Goal: Communication & Community: Share content

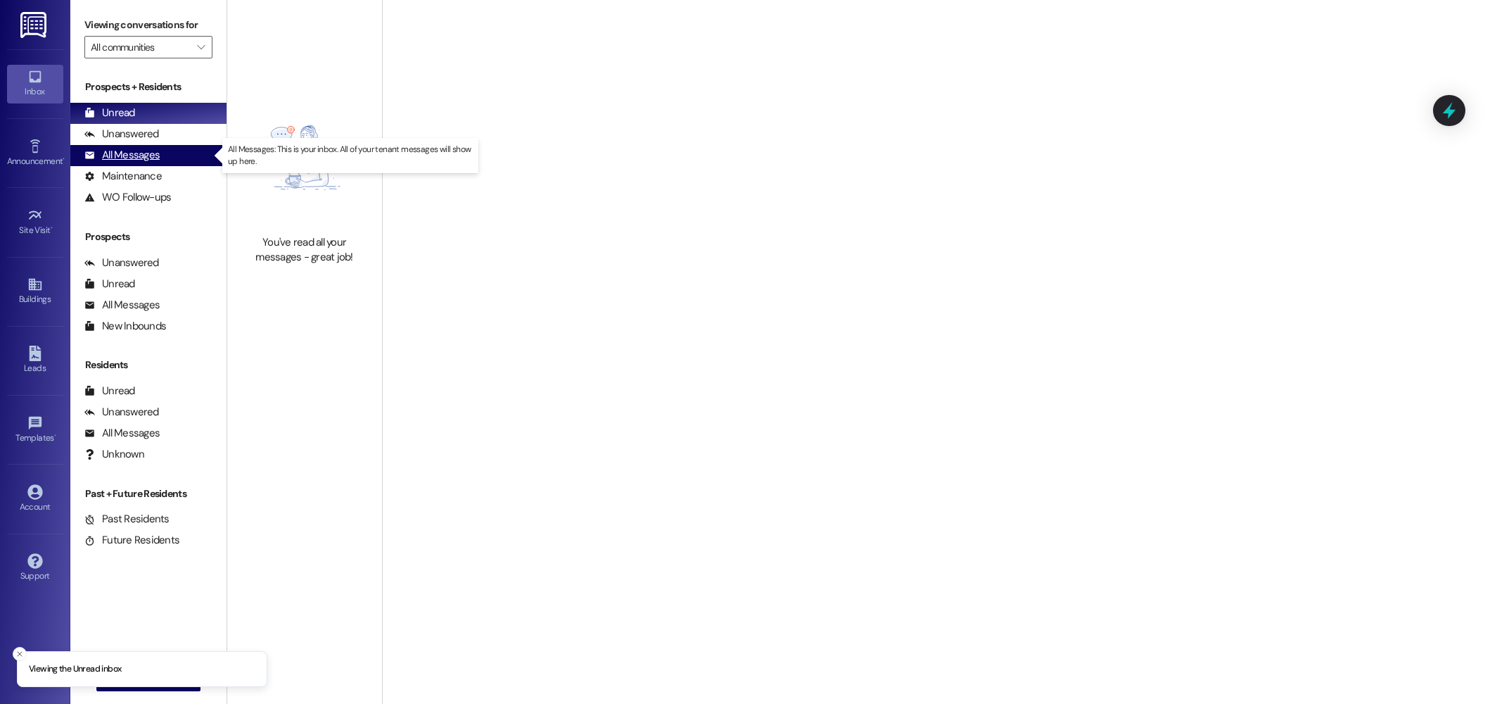
click at [118, 160] on div "All Messages" at bounding box center [121, 155] width 75 height 15
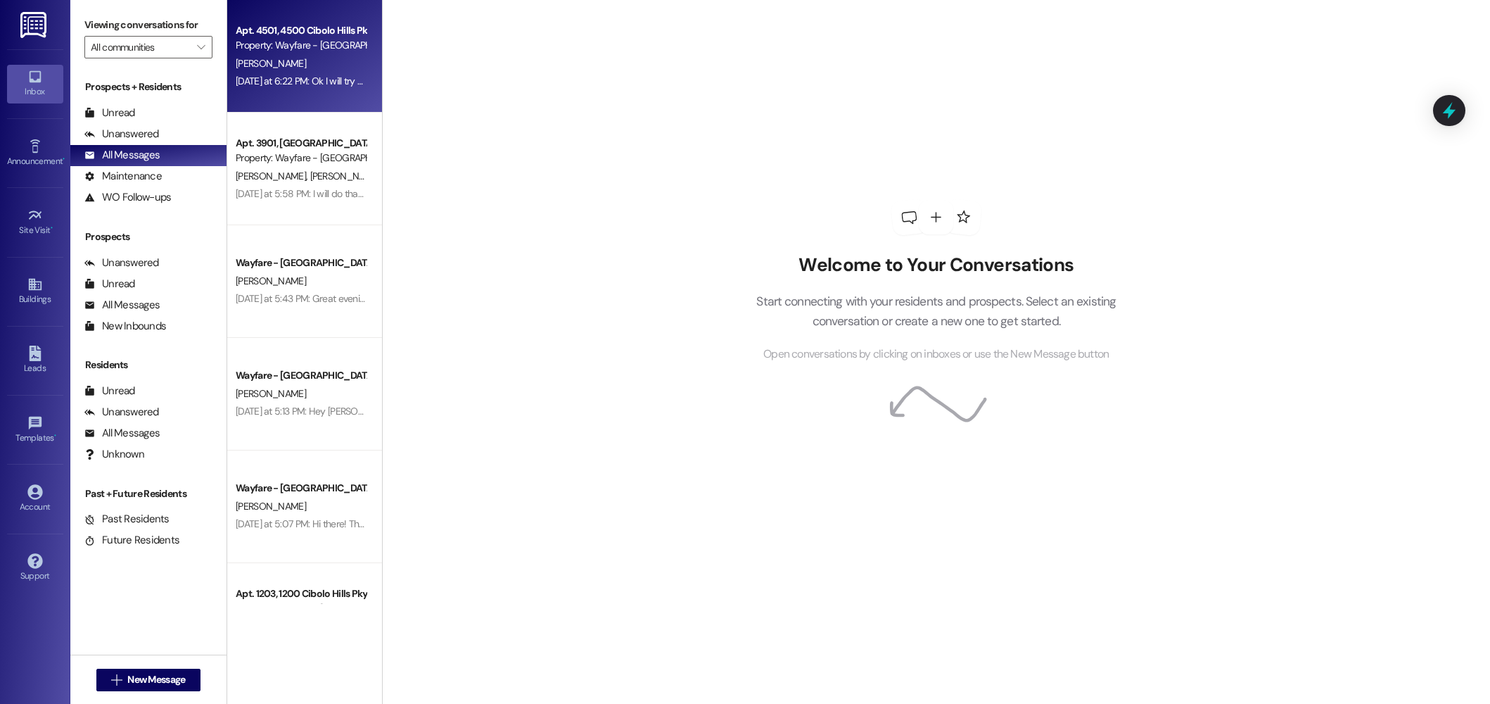
click at [296, 64] on div "[PERSON_NAME]" at bounding box center [300, 64] width 133 height 18
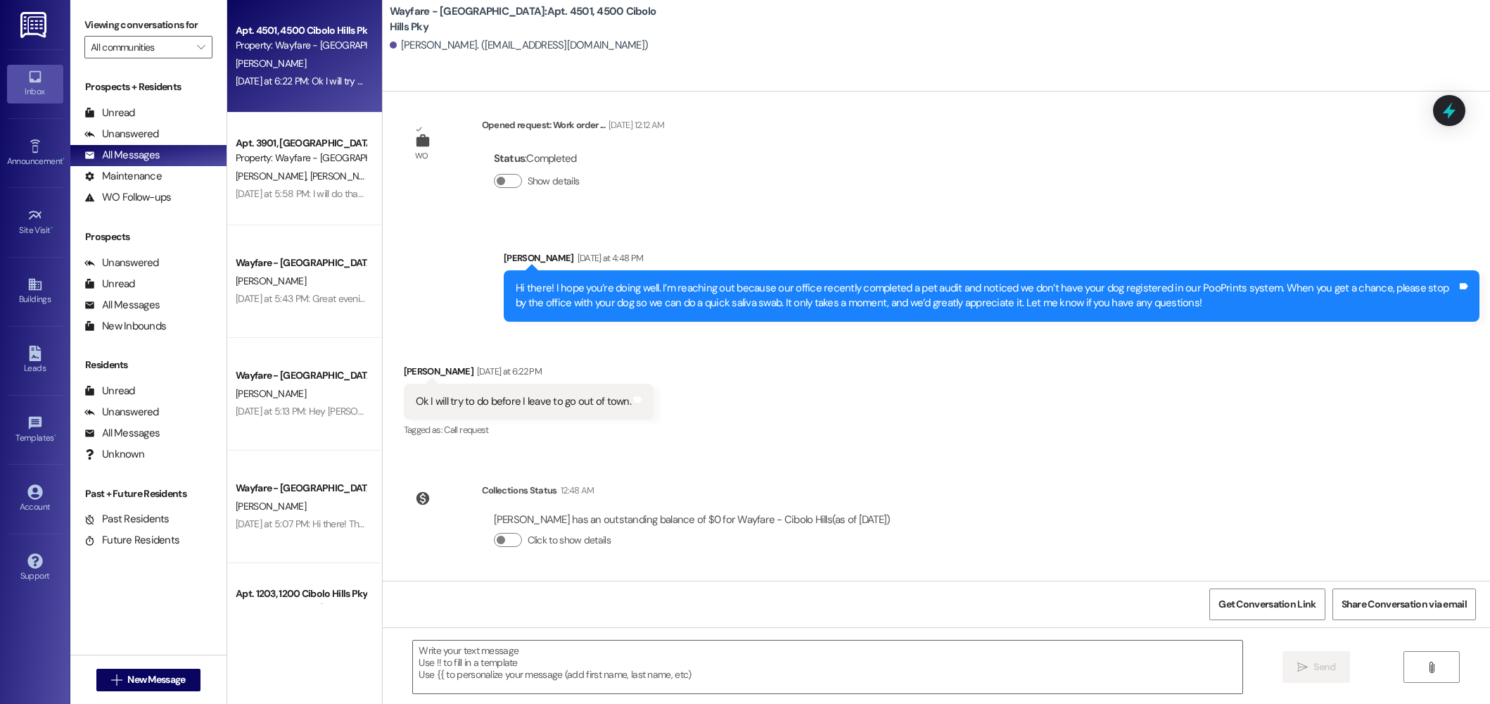
scroll to position [6048, 0]
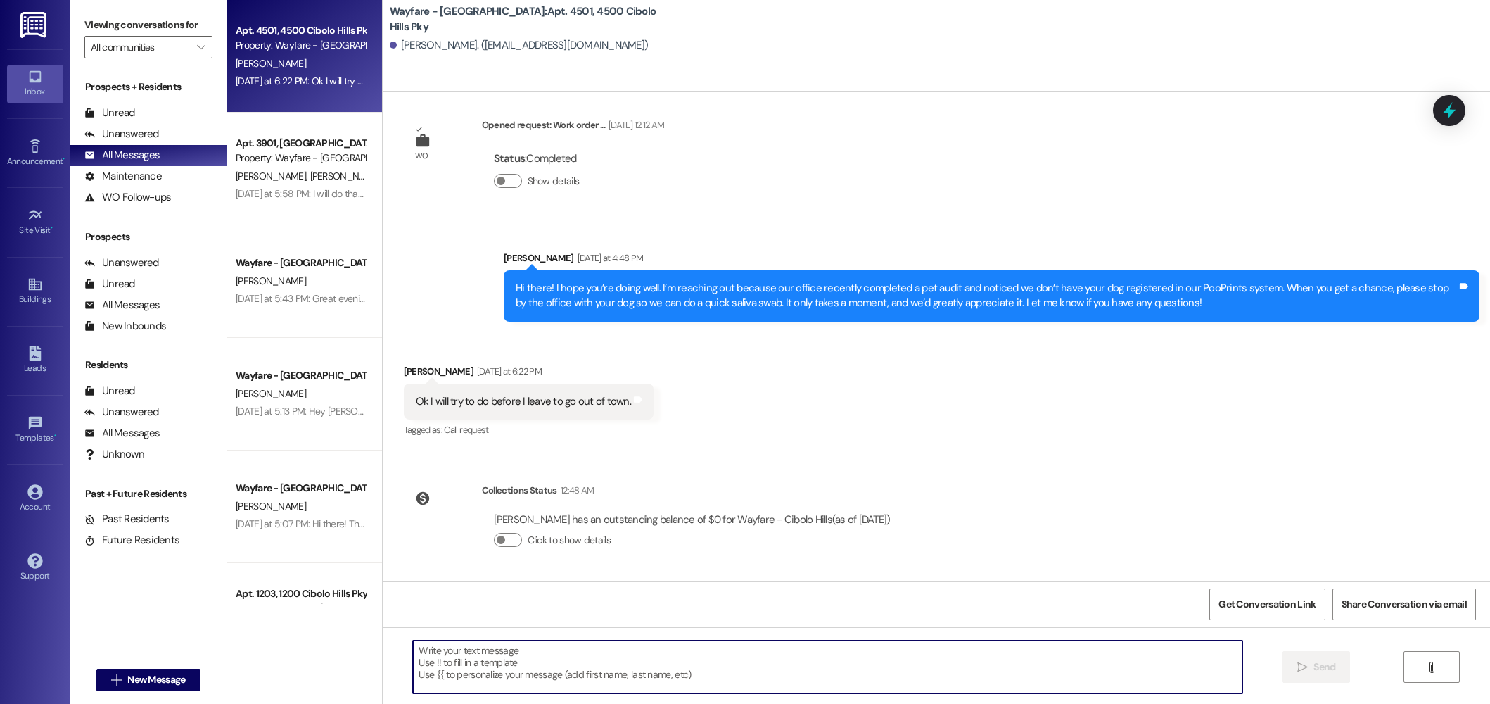
click at [690, 661] on textarea at bounding box center [828, 666] width 830 height 53
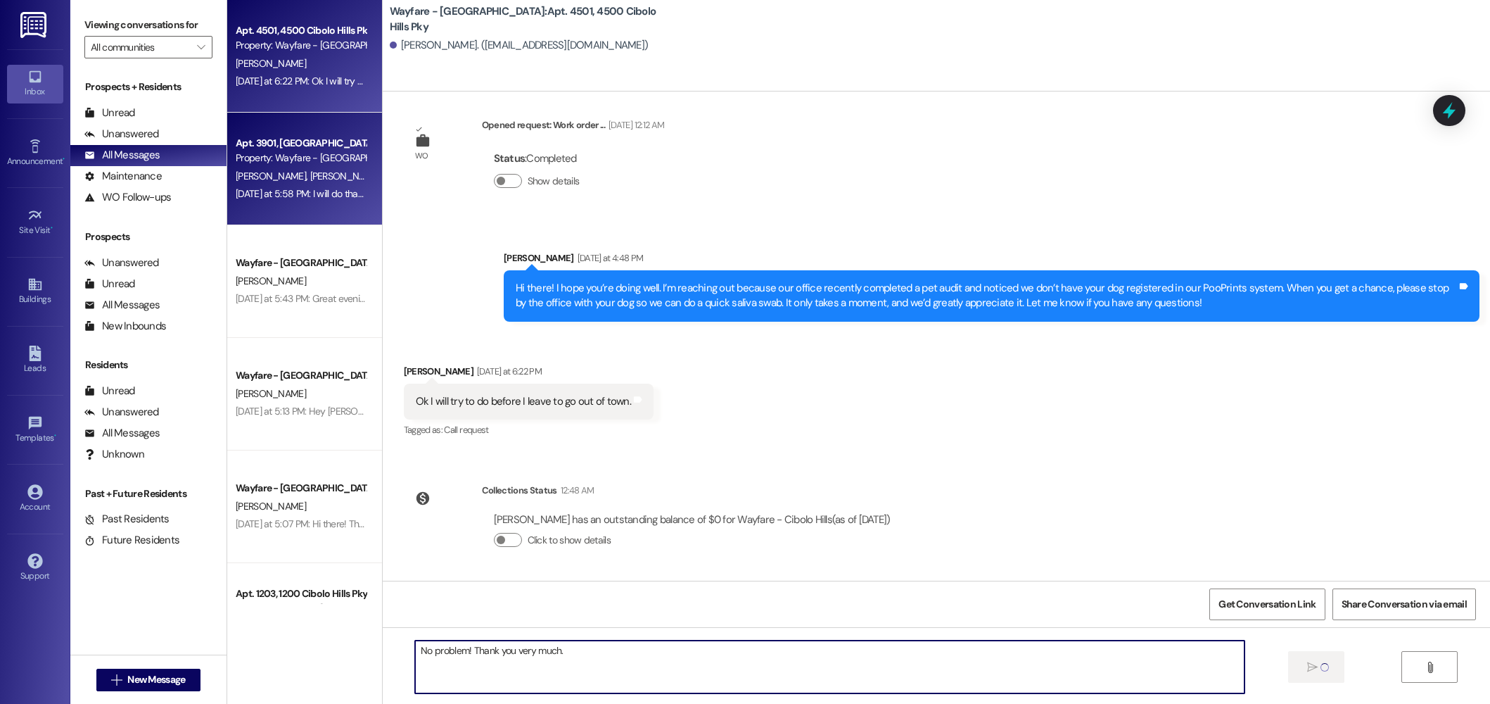
type textarea "No problem! Thank you very much."
click at [251, 202] on div "Yesterday at 5:58 PM: I will do that Trac probably tomorrow. Yesterday at 5:58 …" at bounding box center [300, 194] width 133 height 18
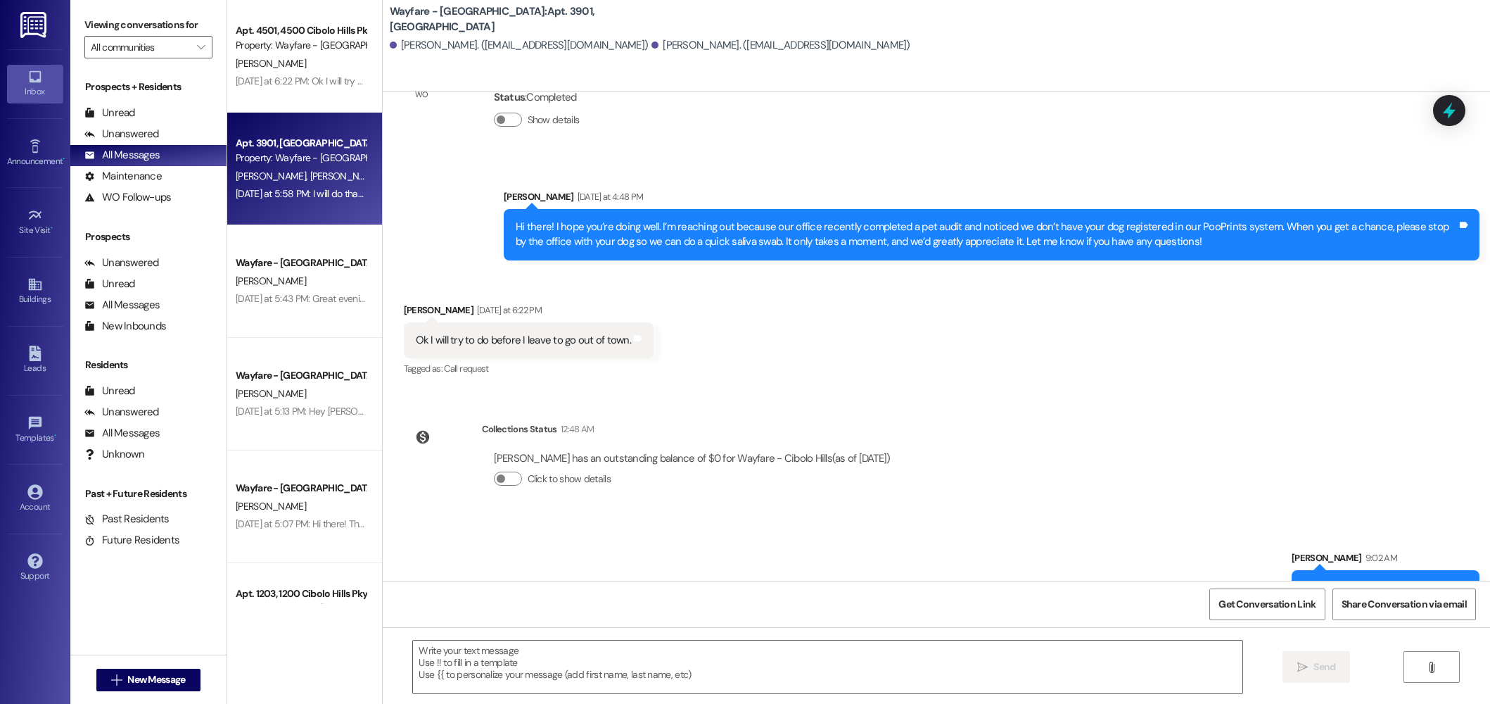
scroll to position [3227, 0]
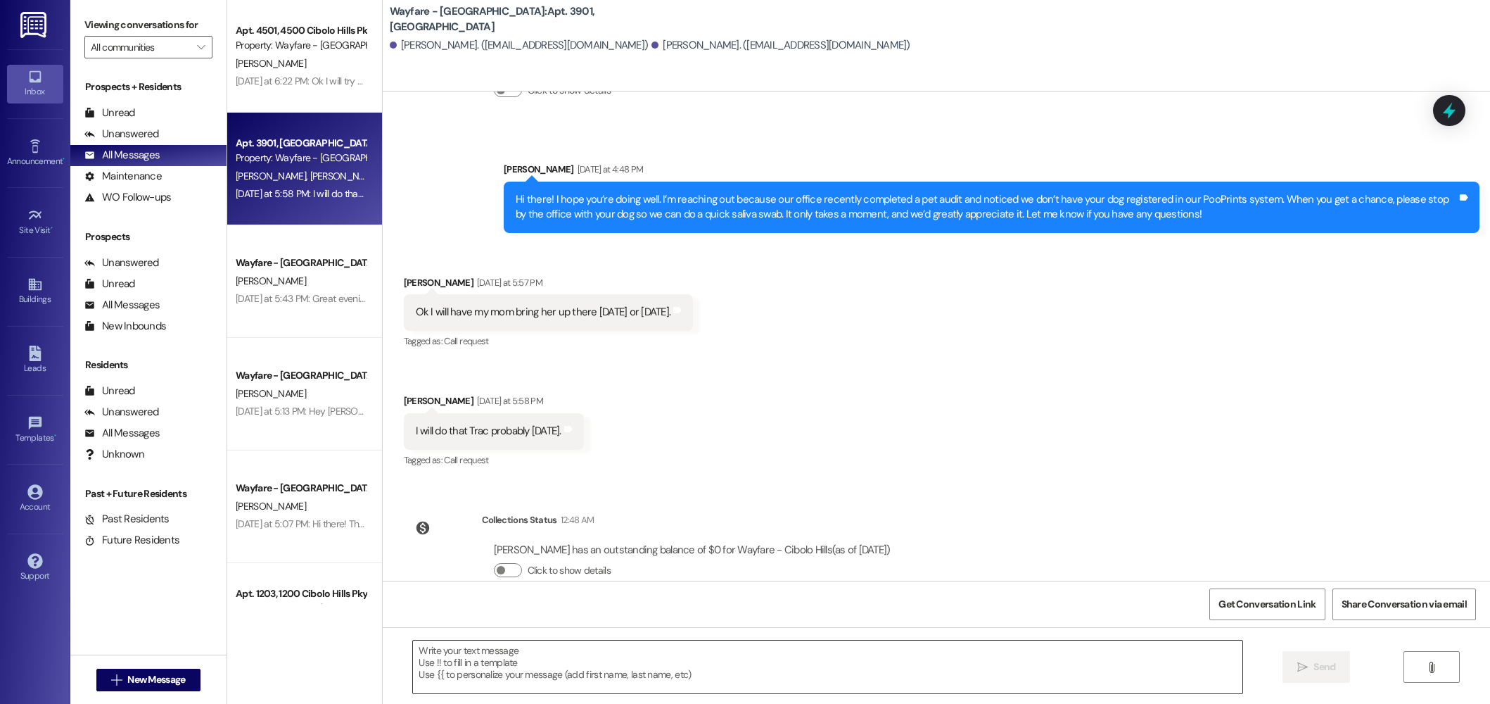
click at [550, 669] on textarea at bounding box center [828, 666] width 830 height 53
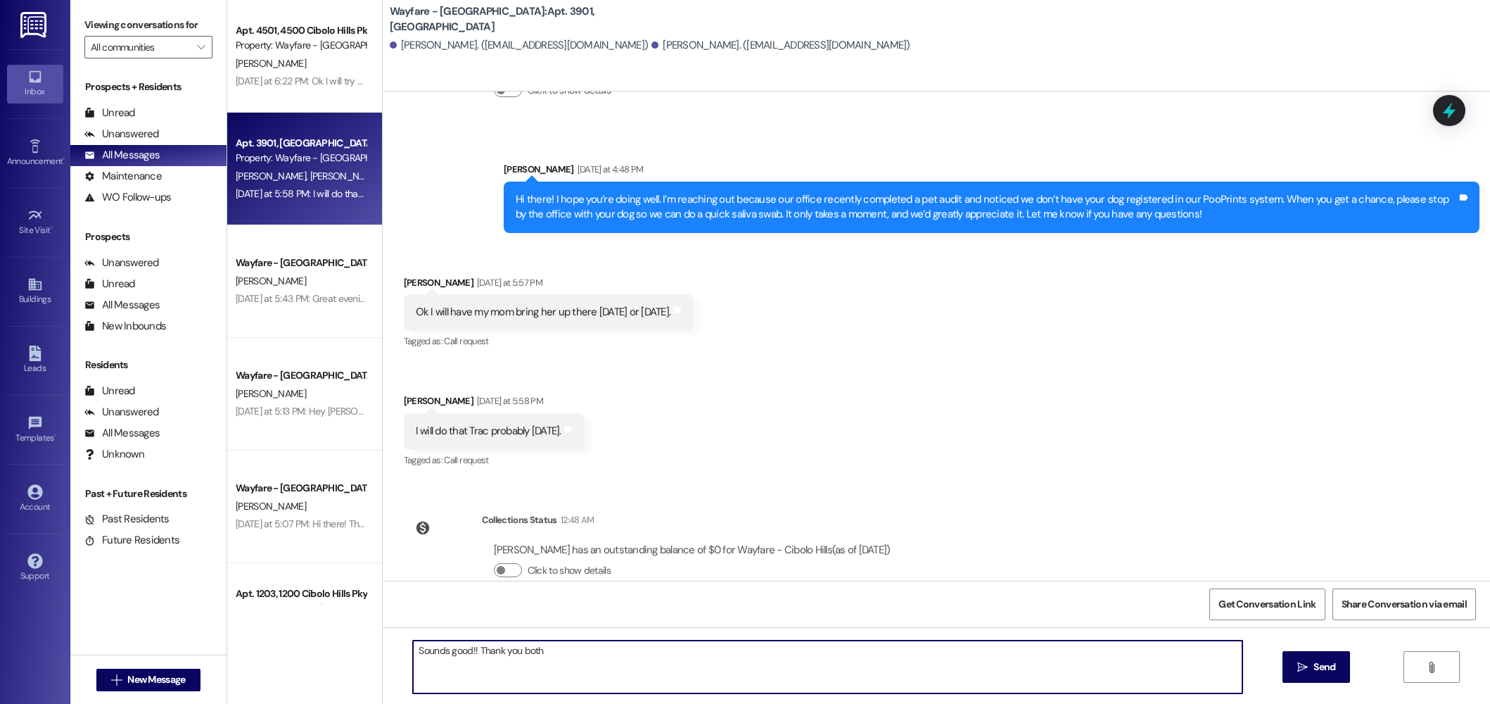
type textarea "Sounds good!! Thank you both."
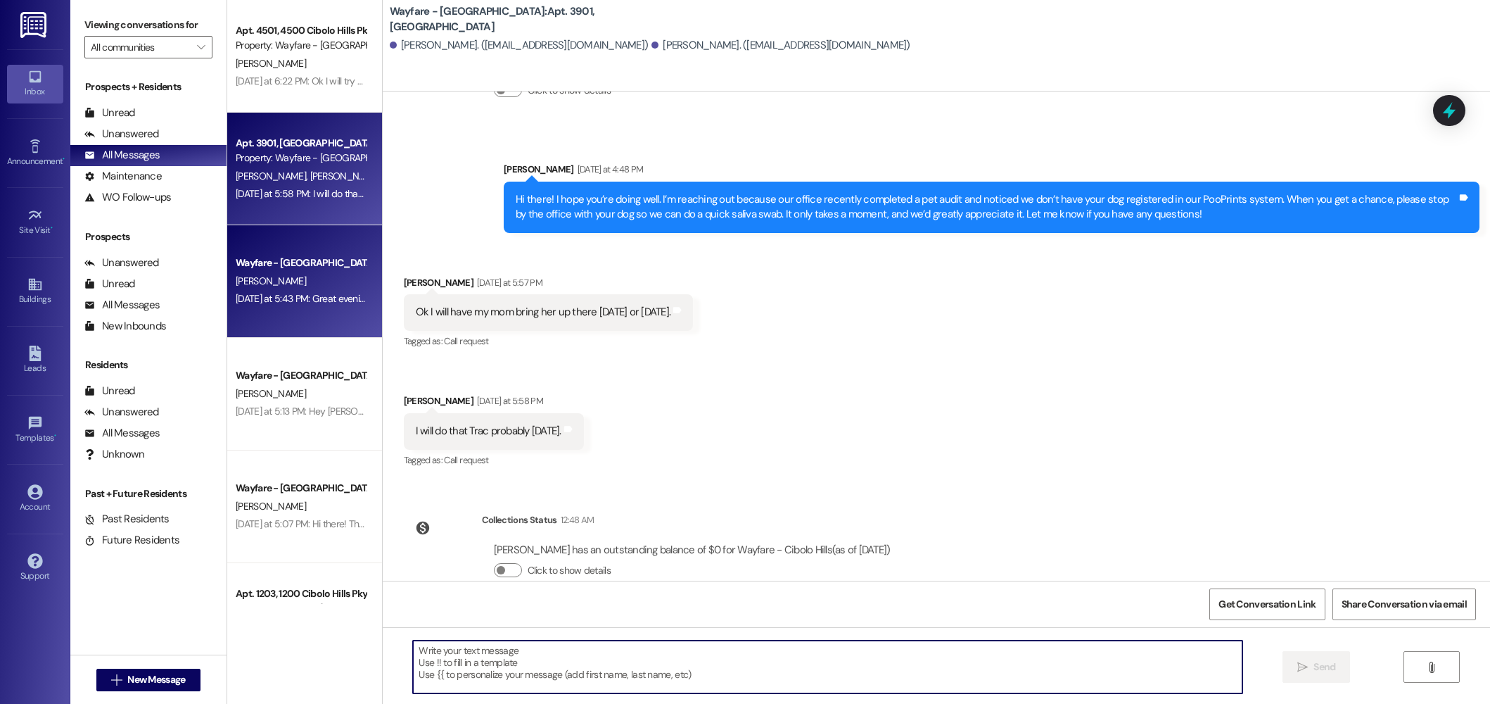
click at [288, 288] on div "B. Dixon" at bounding box center [300, 281] width 133 height 18
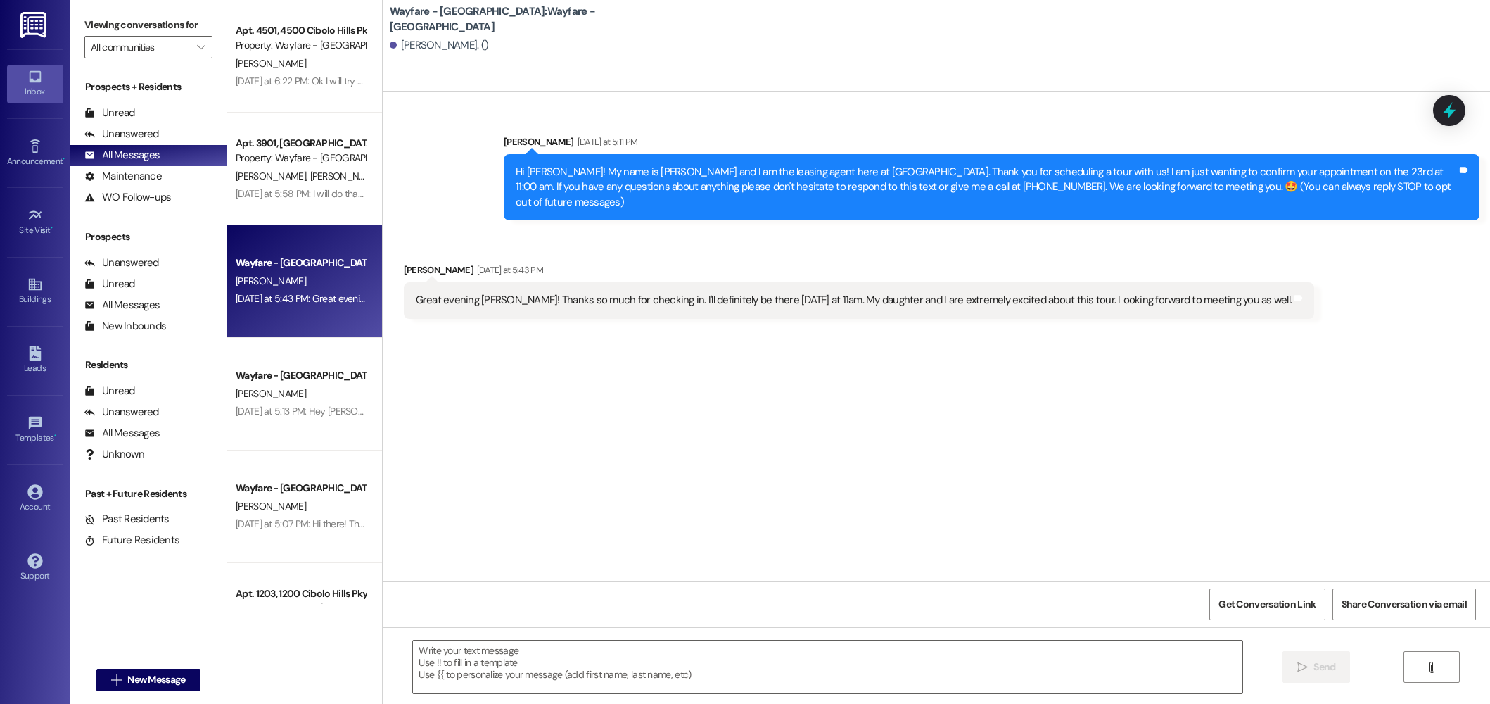
scroll to position [0, 0]
click at [763, 668] on textarea at bounding box center [828, 666] width 830 height 53
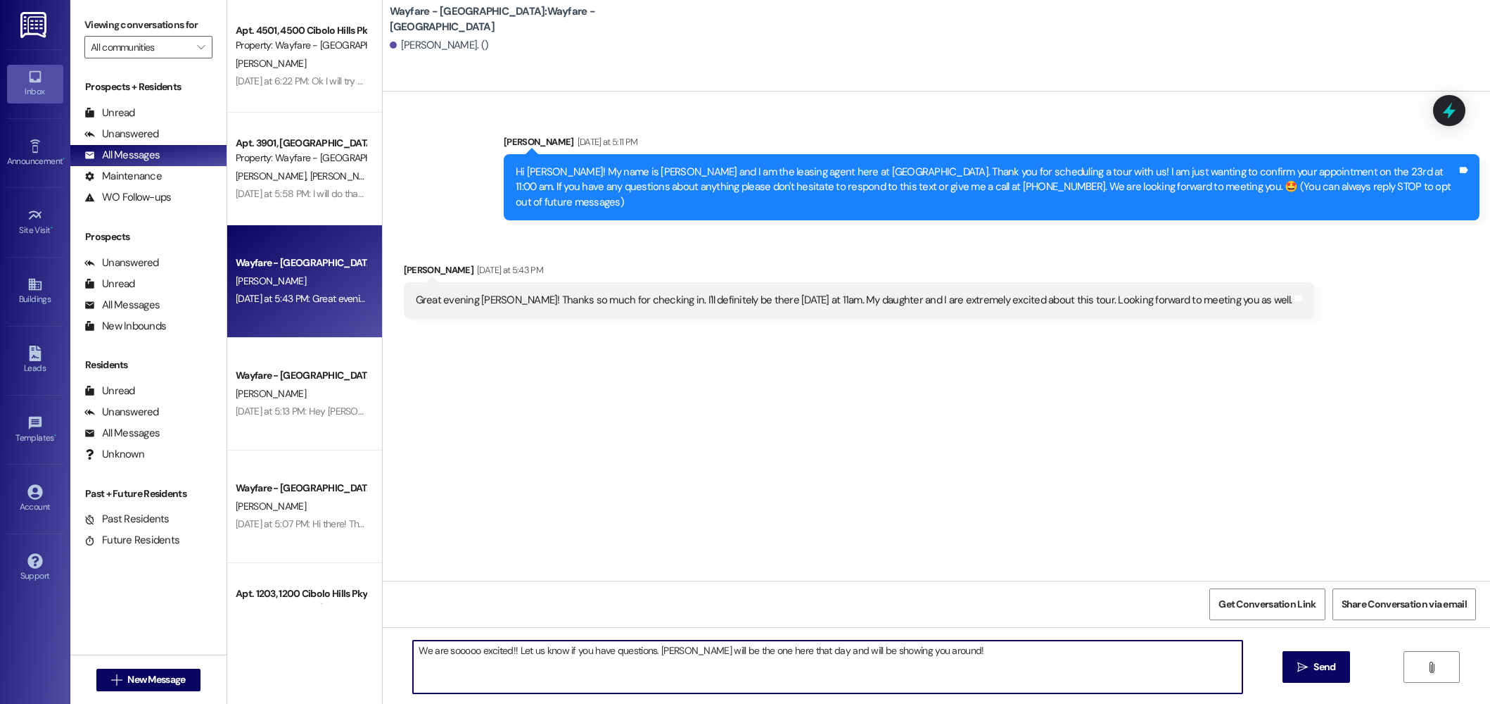
drag, startPoint x: 985, startPoint y: 668, endPoint x: 645, endPoint y: 647, distance: 340.5
click at [645, 647] on textarea "We are sooooo excited!! Let us know if you have questions. Thalya will be the o…" at bounding box center [828, 666] width 830 height 53
type textarea "We are sooooo excited!! Let us know if you have questions. Do you need the addr…"
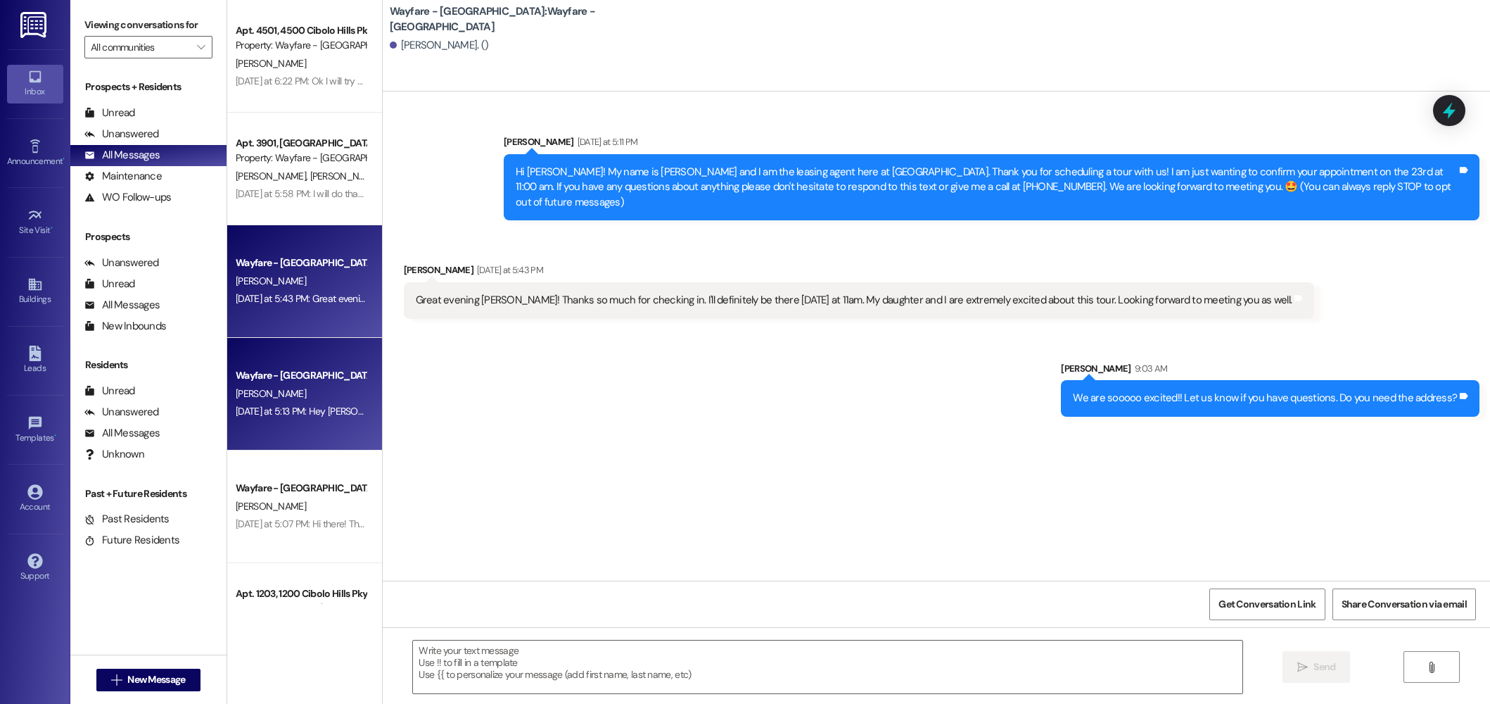
click at [263, 417] on div "Yesterday at 5:13 PM: Hey Kaylah! It's Jordan from Wayfare. Thank you again for…" at bounding box center [1007, 411] width 1542 height 13
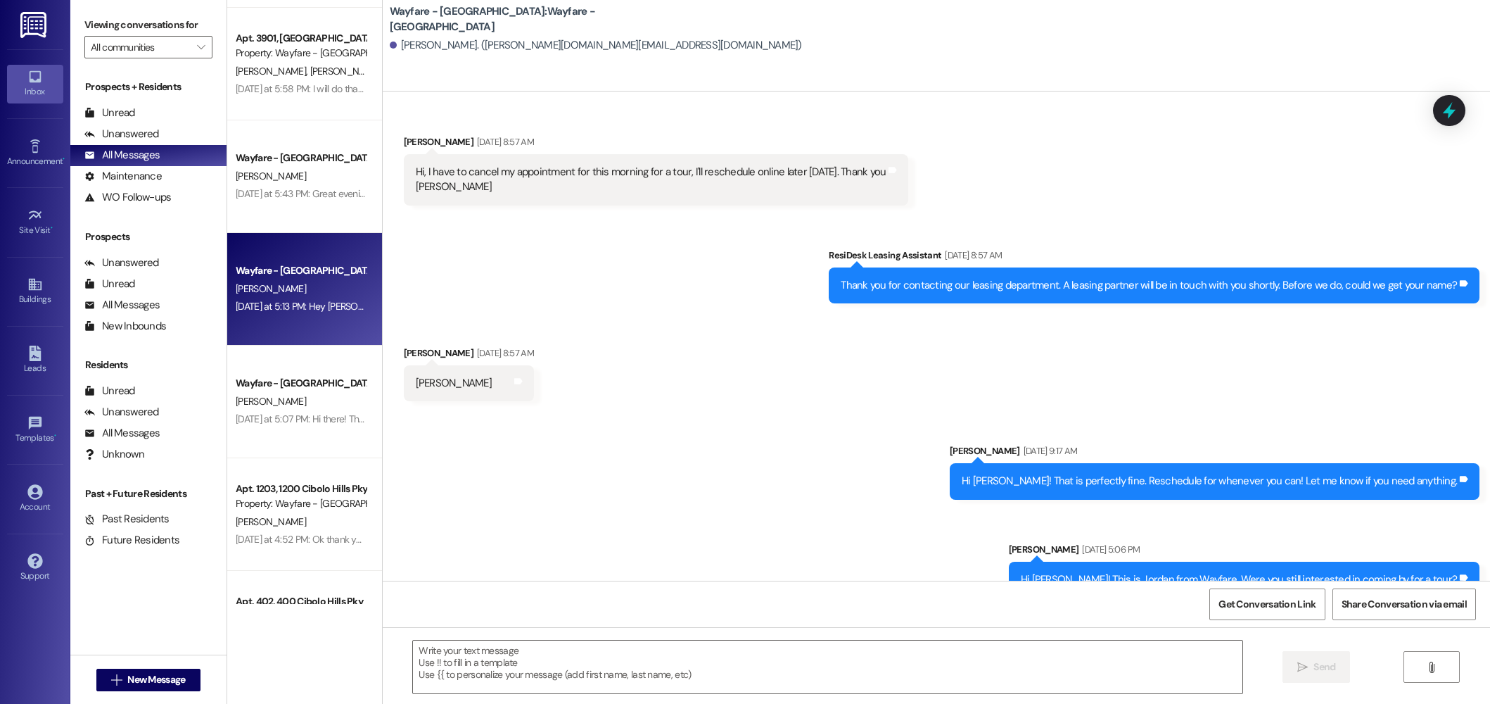
scroll to position [141, 0]
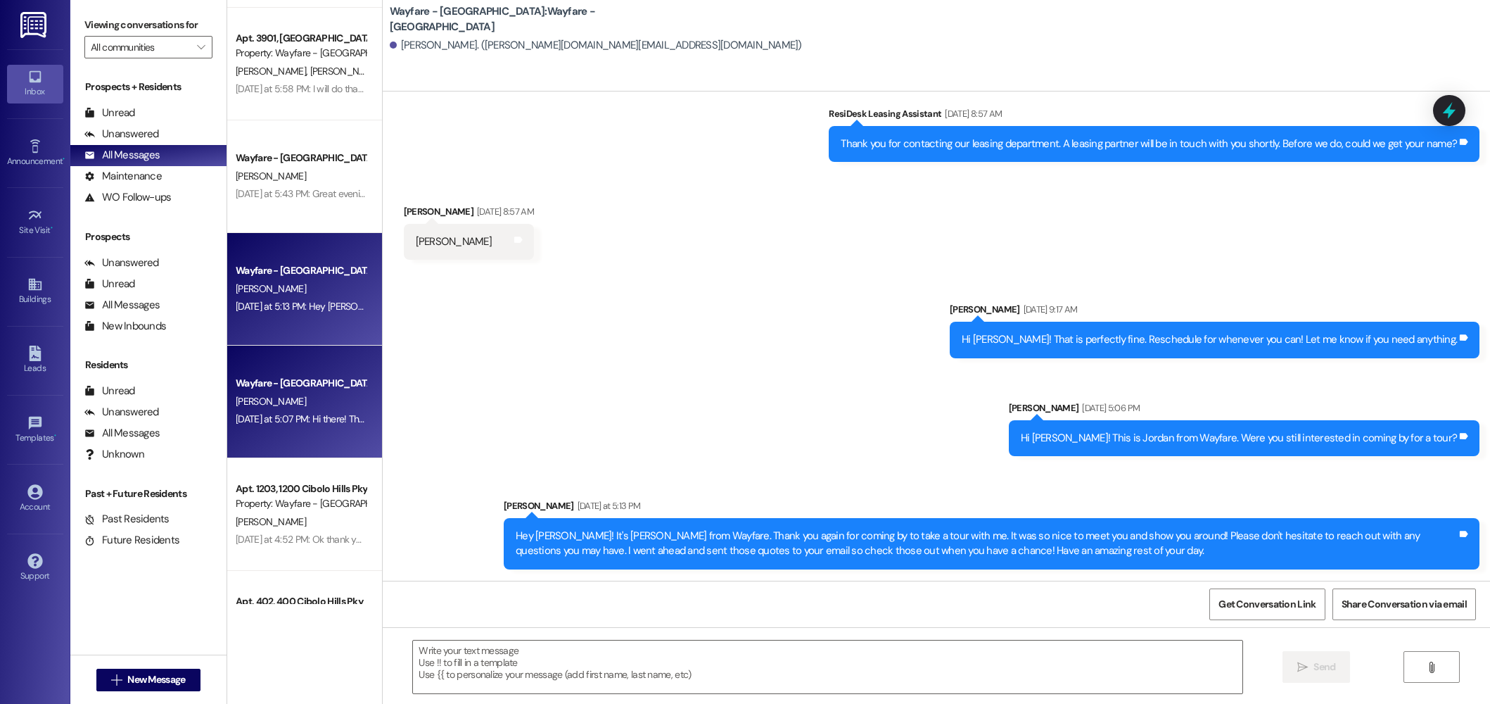
click at [306, 379] on div "Wayfare - [GEOGRAPHIC_DATA]" at bounding box center [301, 383] width 130 height 15
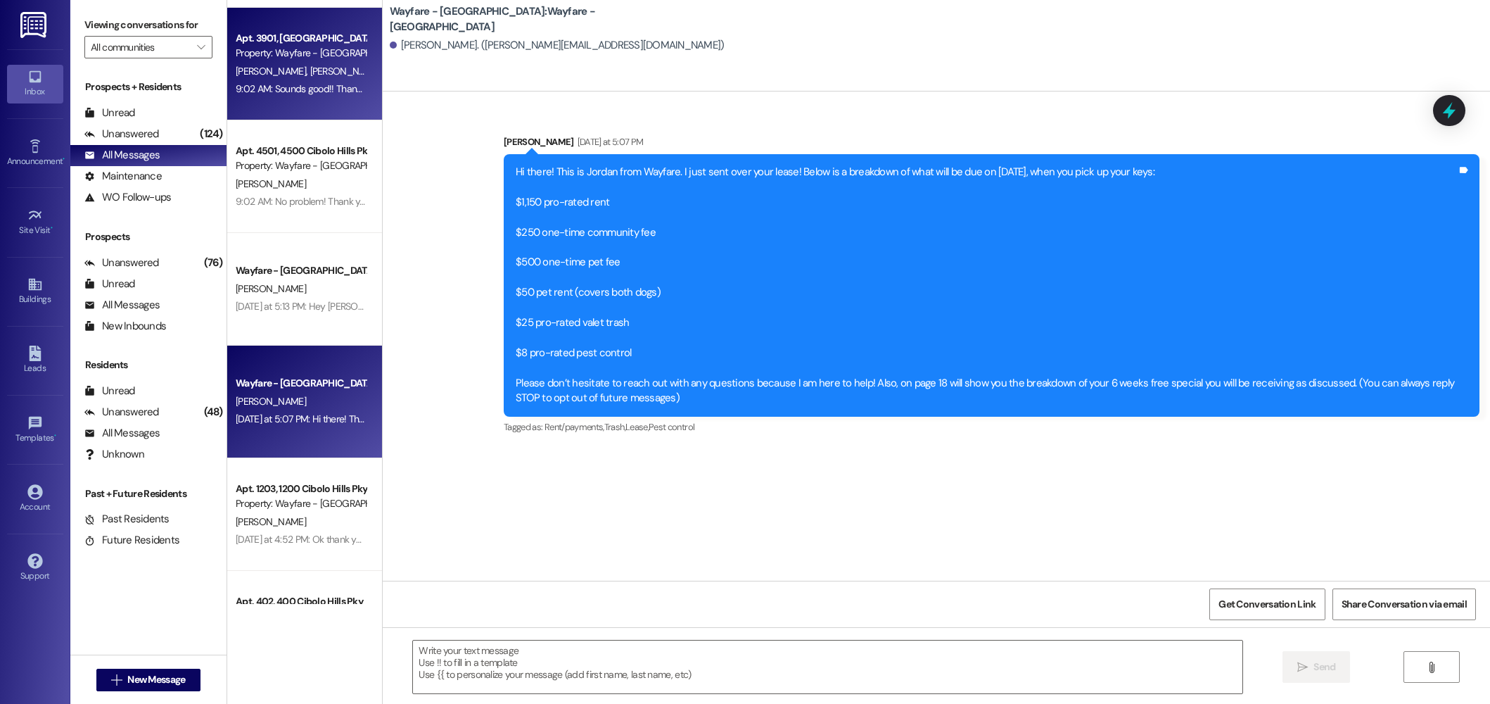
scroll to position [0, 0]
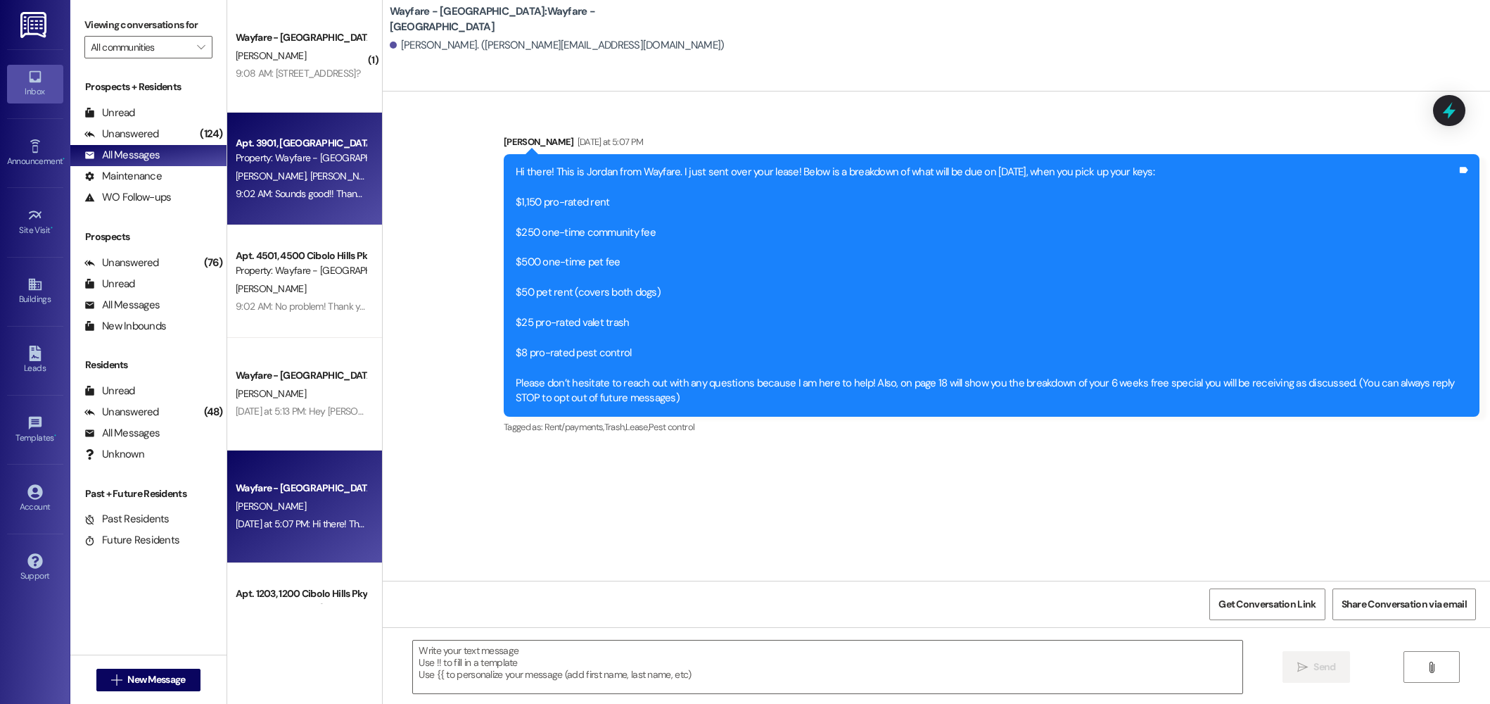
click at [278, 61] on div "B. Dixon" at bounding box center [300, 56] width 133 height 18
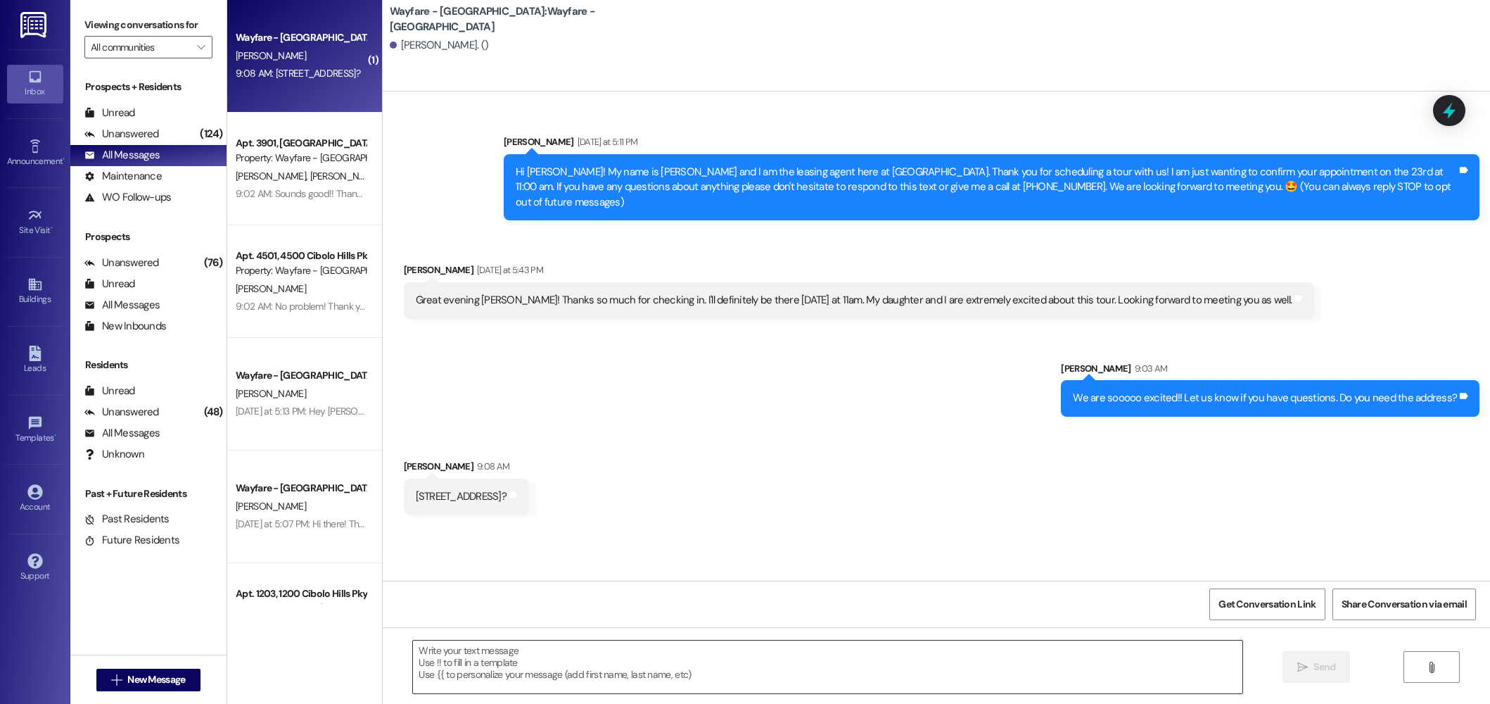
click at [713, 671] on textarea at bounding box center [828, 666] width 830 height 53
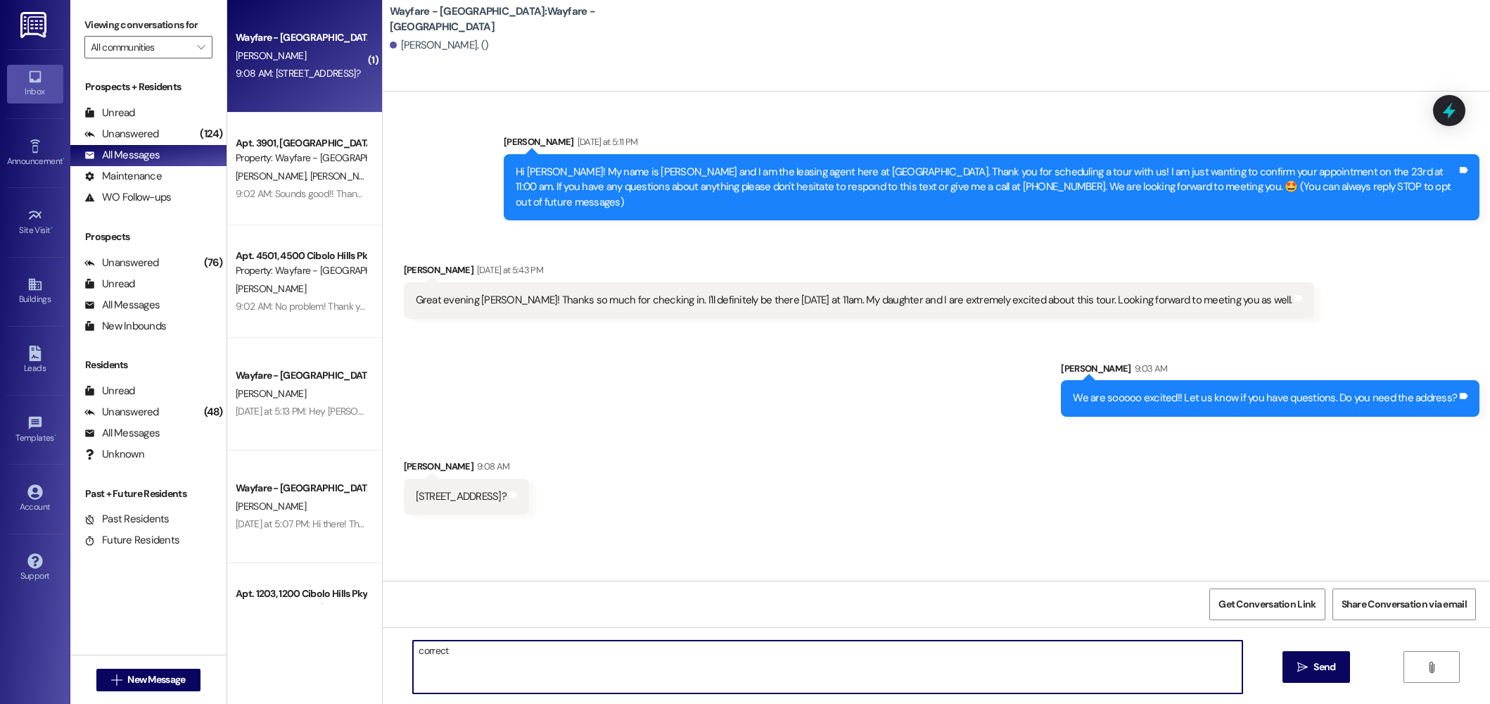
type textarea "correct!"
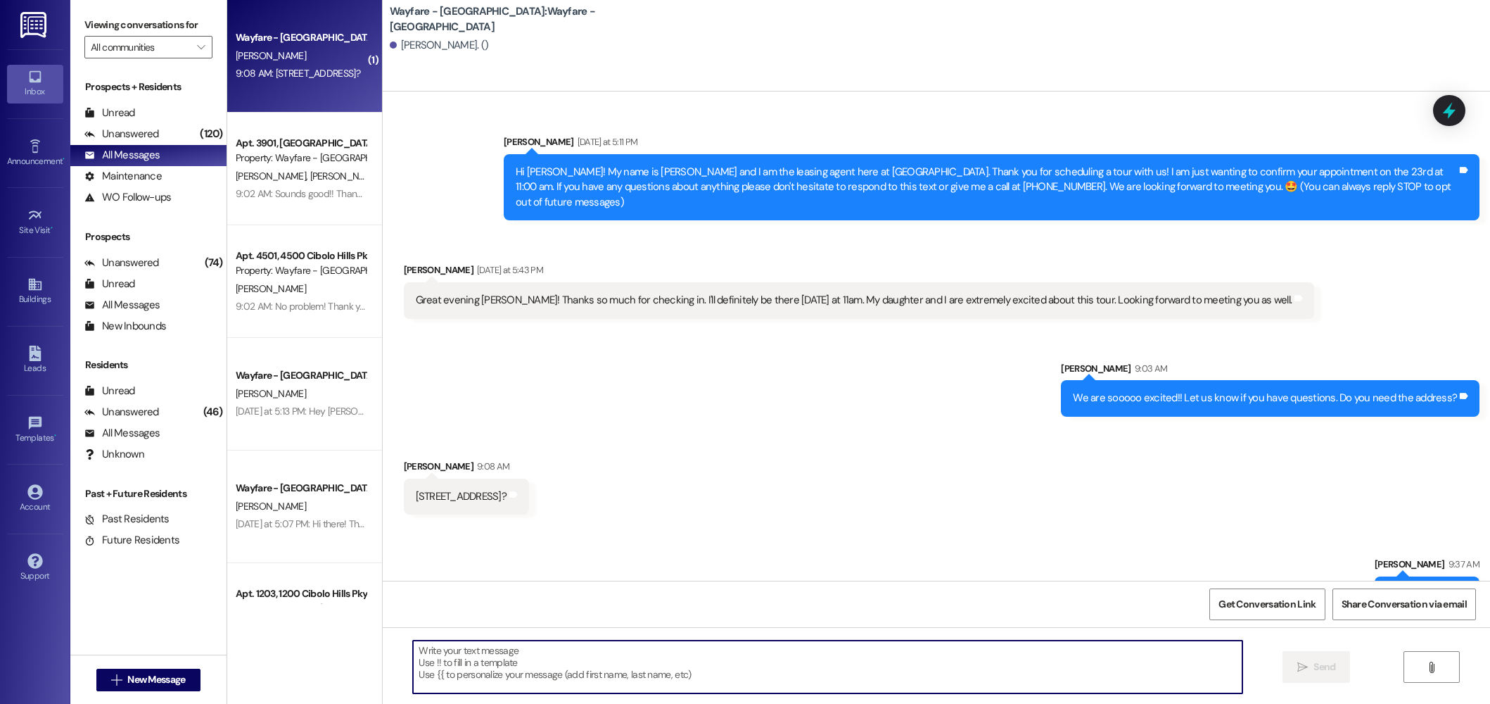
scroll to position [28, 0]
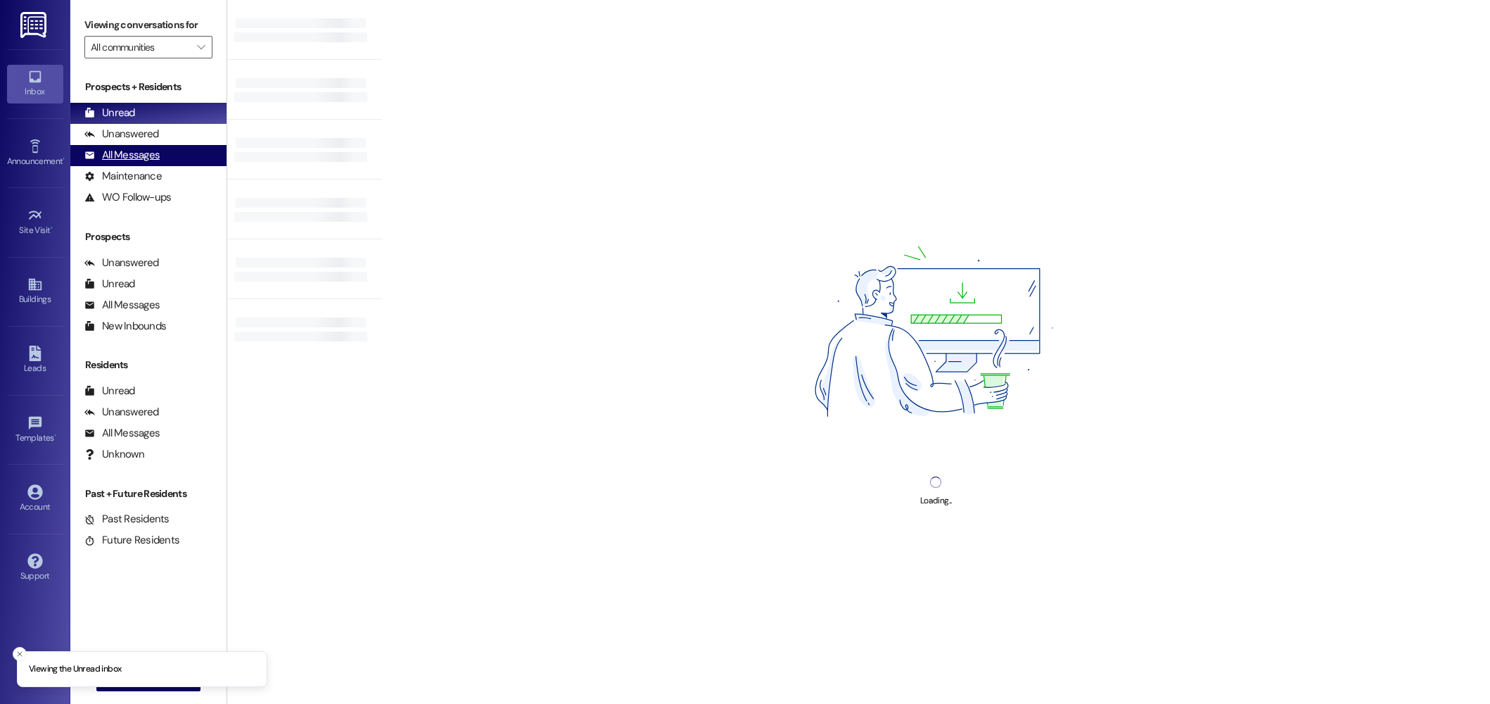
click at [79, 149] on div "All Messages (undefined)" at bounding box center [148, 155] width 156 height 21
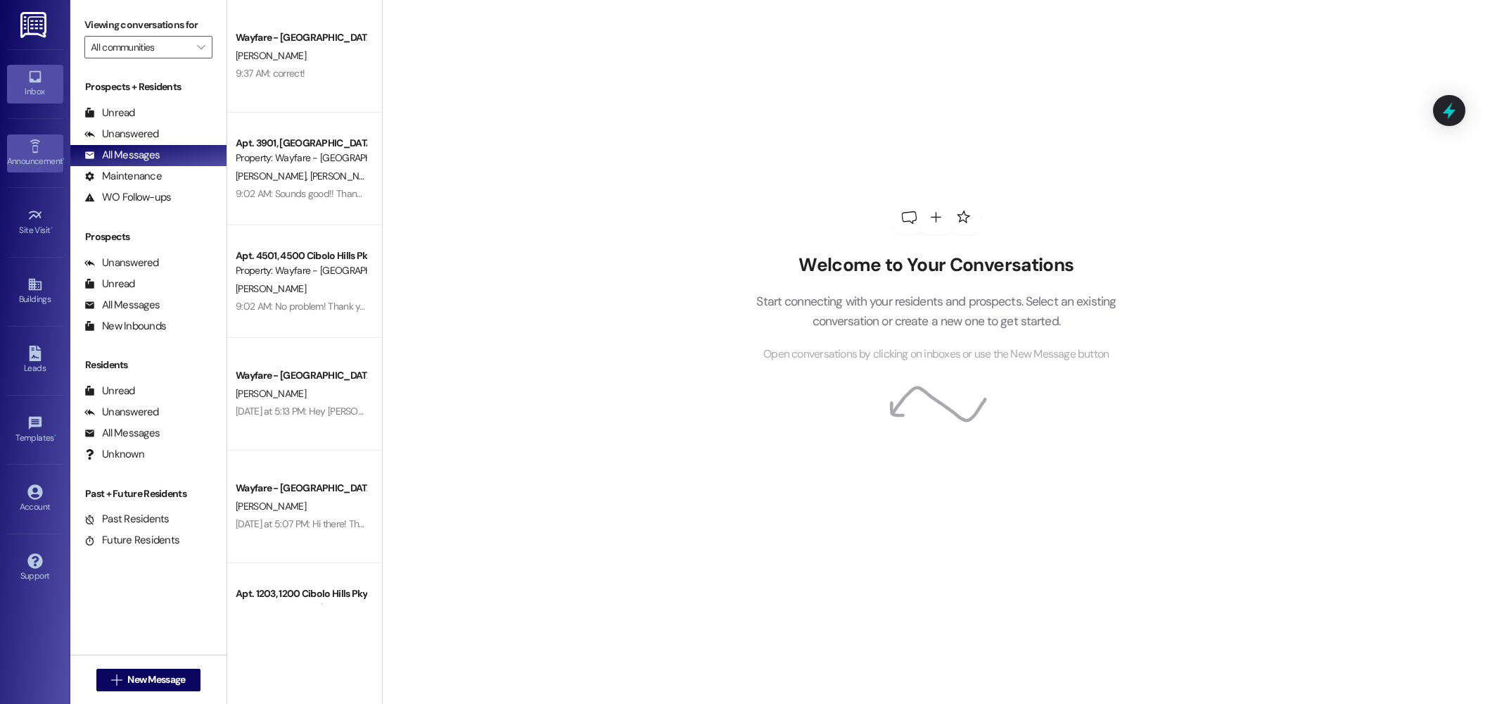
click at [33, 151] on icon at bounding box center [34, 146] width 15 height 15
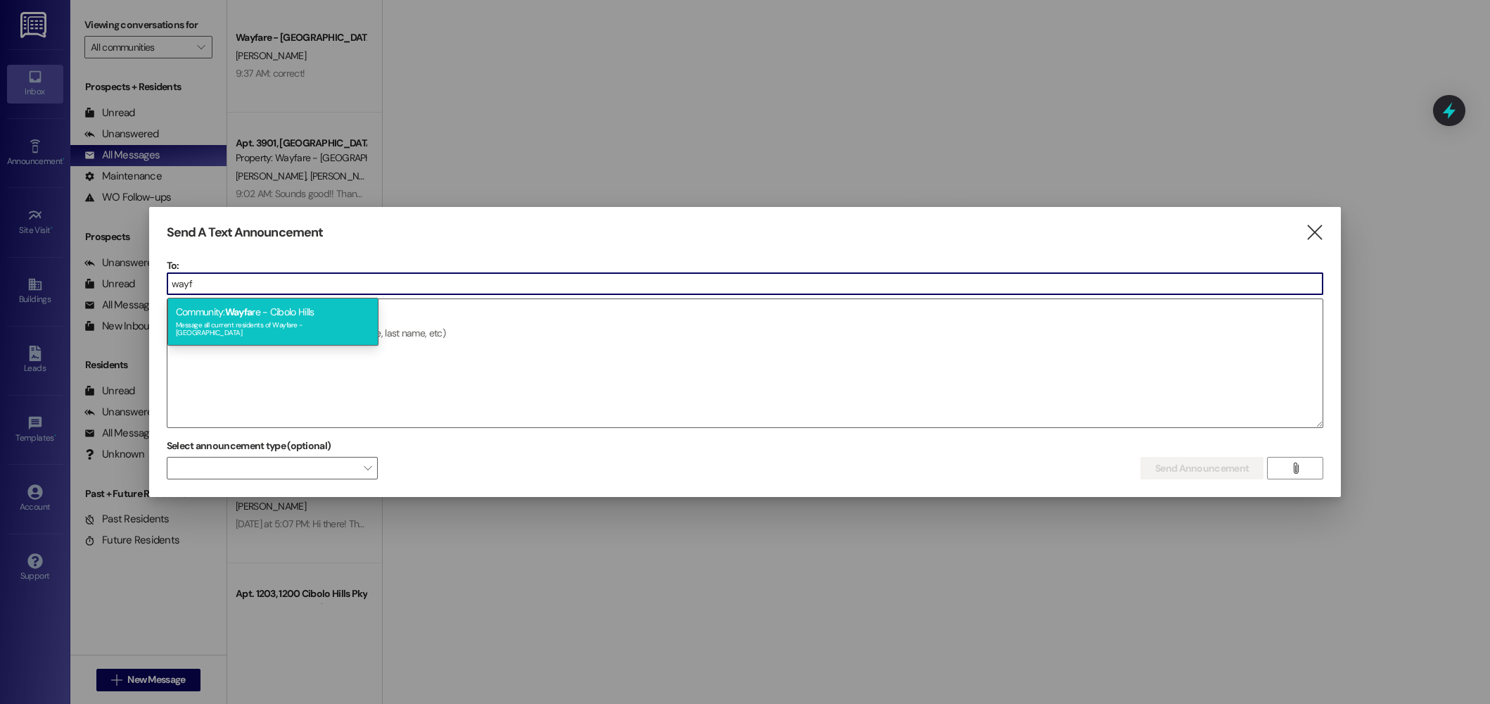
type input "wayf"
click at [309, 322] on div "Message all current residents of Wayfare - Cibolo Hills" at bounding box center [273, 327] width 194 height 20
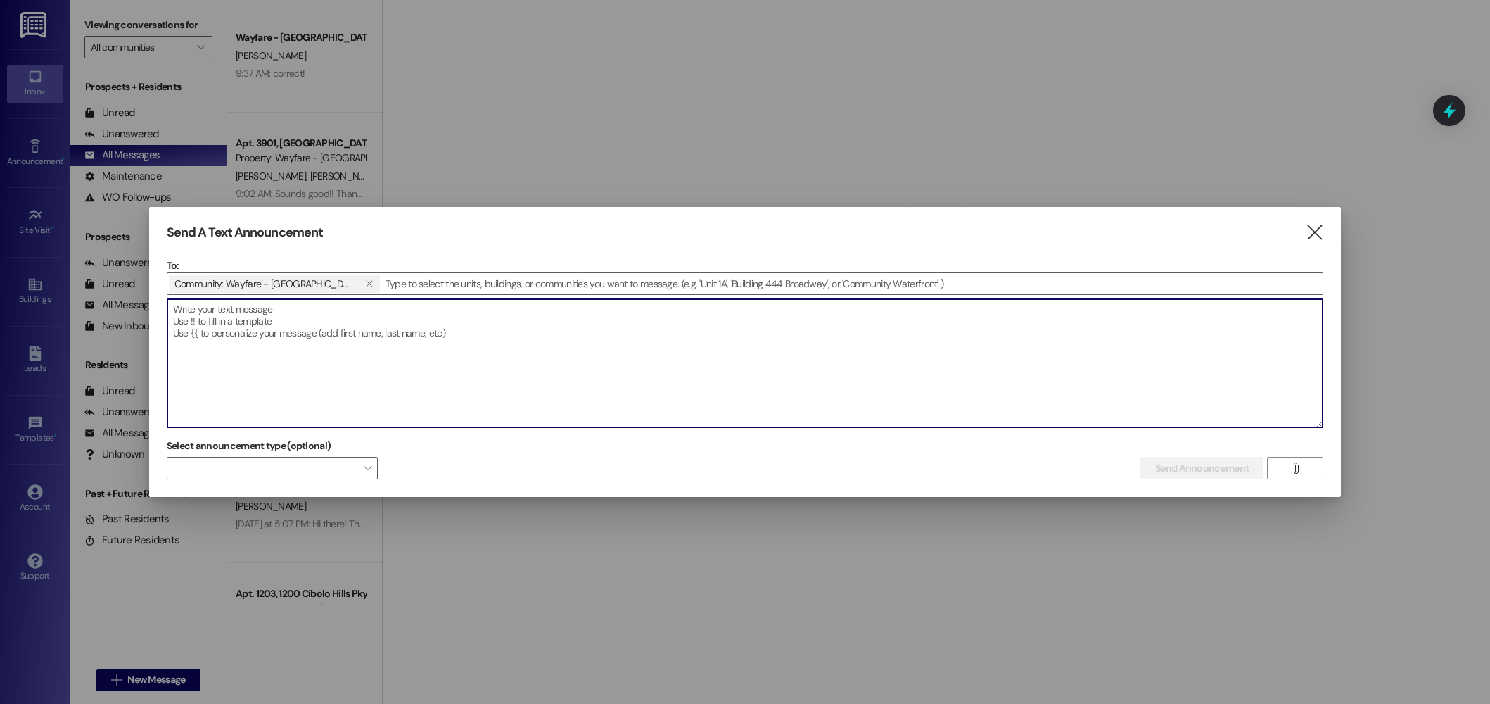
click at [293, 321] on textarea at bounding box center [744, 363] width 1155 height 128
paste textarea "Hey Residents! 🍩☕️ Join us in the community room this Saturday at 10:30 AM for …"
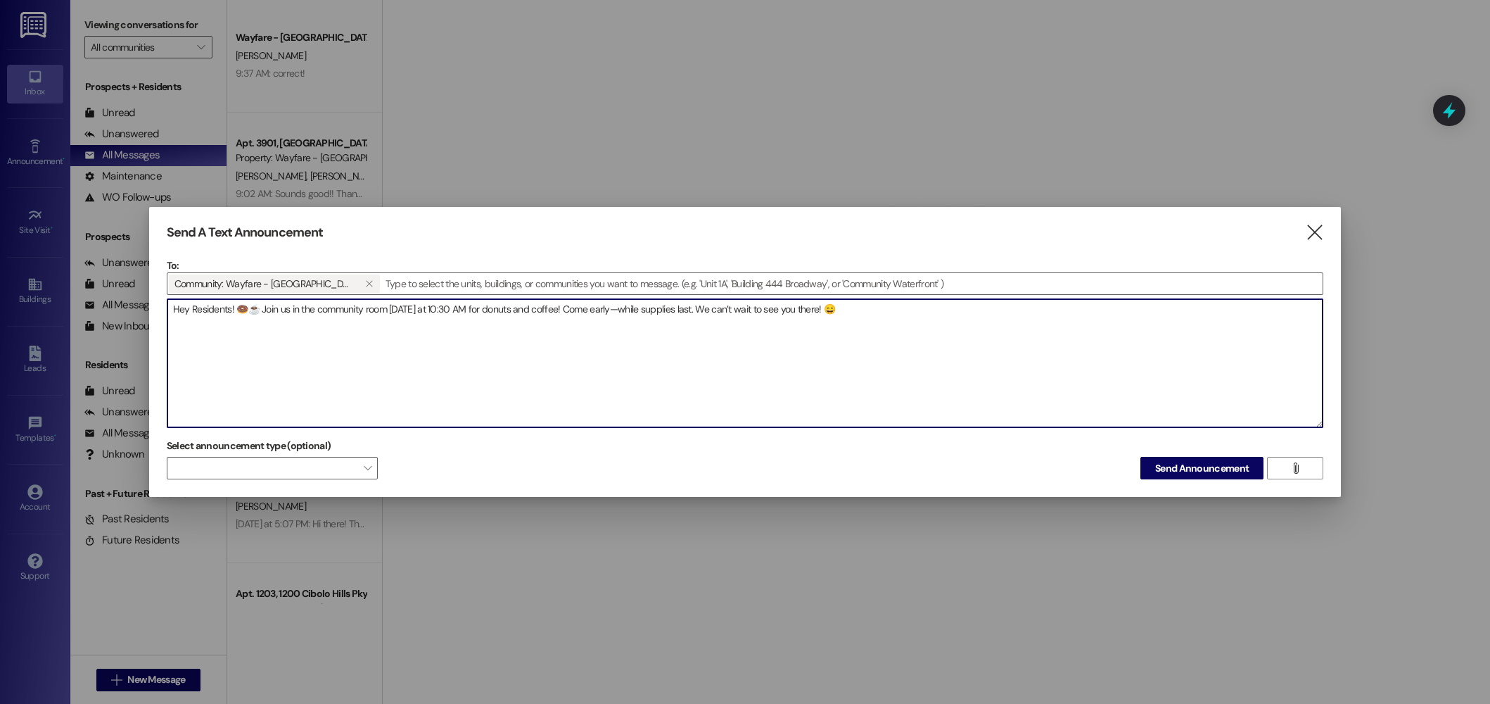
drag, startPoint x: 640, startPoint y: 310, endPoint x: 587, endPoint y: 309, distance: 53.5
click at [587, 309] on textarea "Hey Residents! 🍩☕️ Join us in the community room this Saturday at 10:30 AM for …" at bounding box center [744, 363] width 1155 height 128
click at [592, 310] on textarea "Hey Residents! 🍩☕️ Join us in the community room this Saturday at 10:30 AM for …" at bounding box center [744, 363] width 1155 height 128
click at [950, 319] on textarea "Hey Residents! 🍩☕️ Join us in the community room this Saturday at 10:30 AM for …" at bounding box center [744, 363] width 1155 height 128
click at [674, 311] on textarea "Hey Residents! 🍩☕️ Join us in the community room this Saturday at 10:30 AM for …" at bounding box center [744, 363] width 1155 height 128
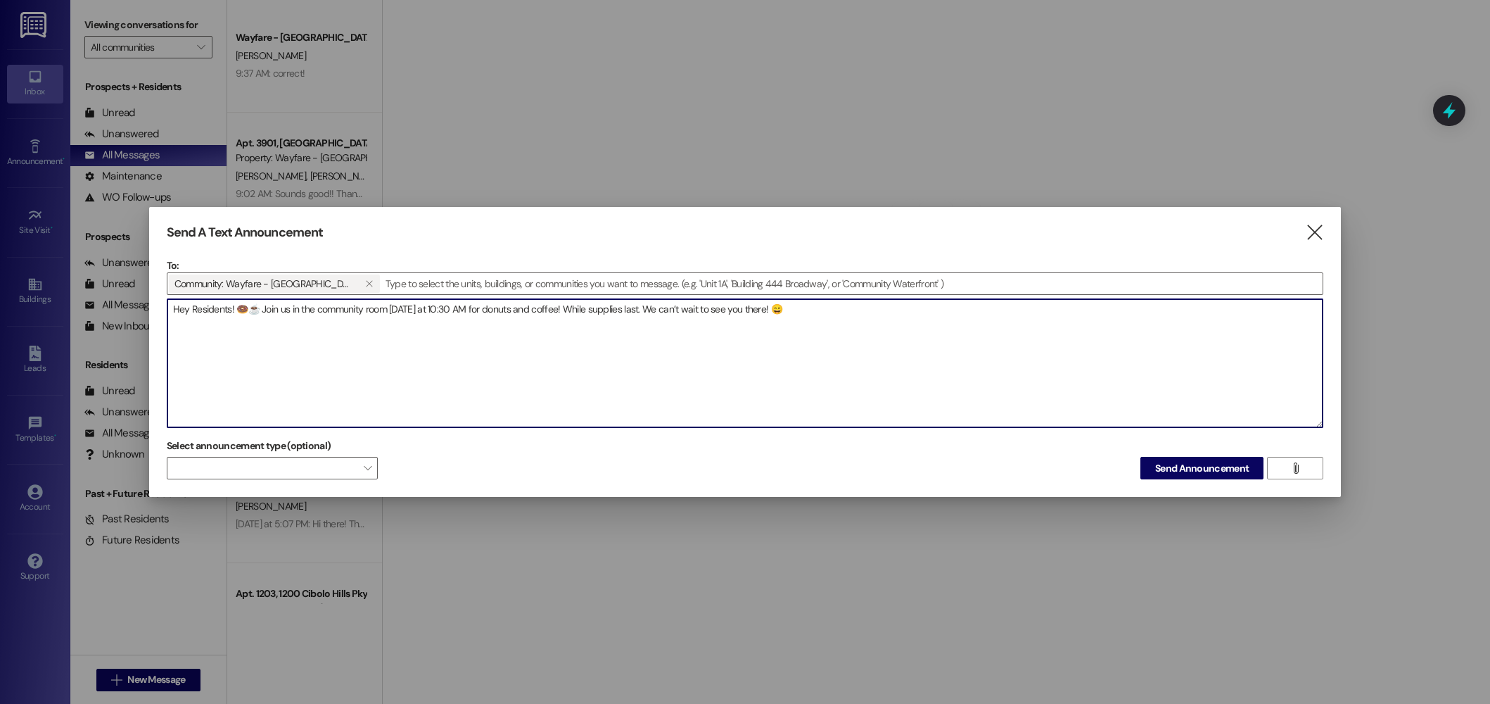
click at [705, 311] on textarea "Hey Residents! 🍩☕️ Join us in the community room this Saturday at 10:30 AM for …" at bounding box center [744, 363] width 1155 height 128
drag, startPoint x: 728, startPoint y: 313, endPoint x: 680, endPoint y: 315, distance: 47.9
click at [680, 315] on textarea "Hey Residents! 🍩☕️ Join us in the community room this Saturday at 10:30 AM for …" at bounding box center [744, 363] width 1155 height 128
click at [802, 331] on textarea "Hey Residents! 🍩☕️ Join us in the community room this Saturday at 10:30 AM for …" at bounding box center [744, 363] width 1155 height 128
click at [695, 311] on textarea "Hey Residents! 🍩☕️ Join us in the community room this Saturday at 10:30 AM for …" at bounding box center [744, 363] width 1155 height 128
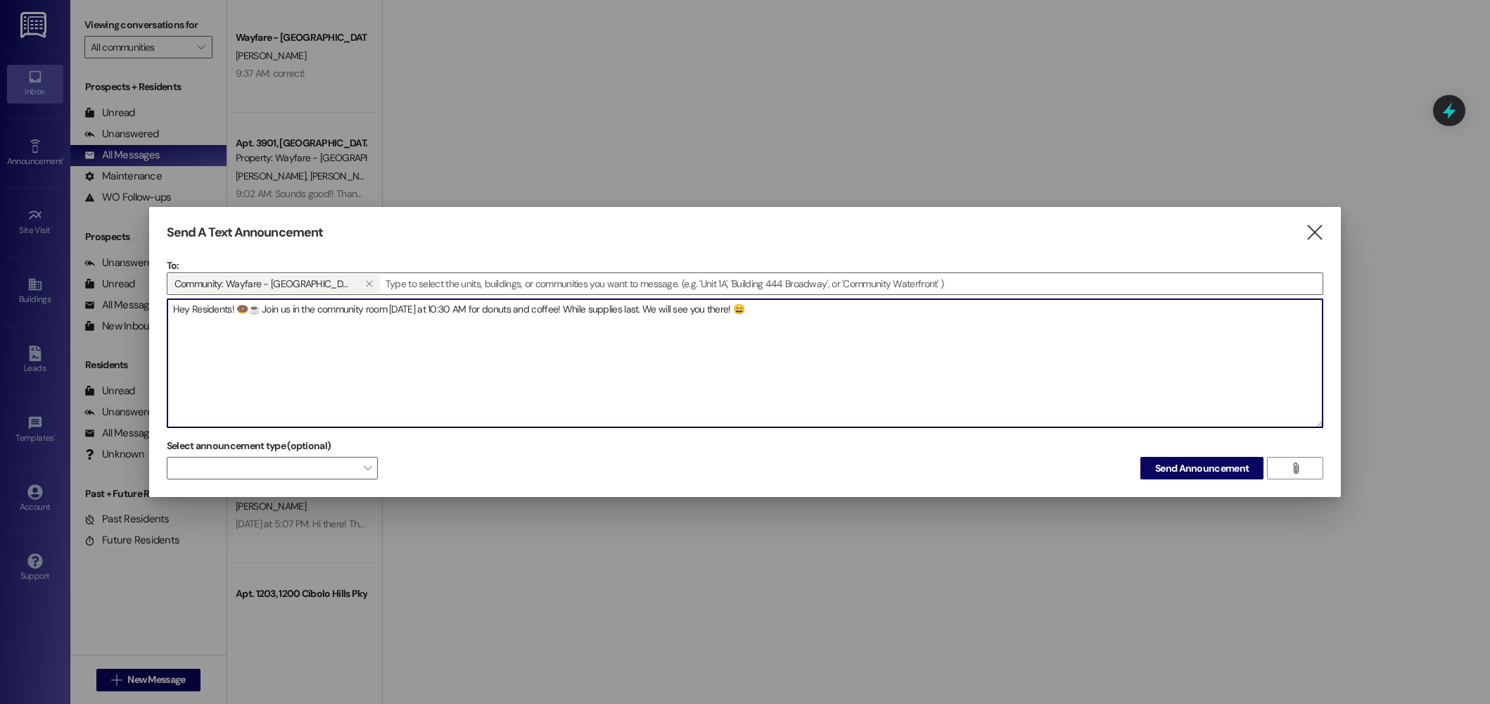
click at [920, 347] on textarea "Hey Residents! 🍩☕️ Join us in the community room this Saturday at 10:30 AM for …" at bounding box center [744, 363] width 1155 height 128
click at [250, 310] on textarea "Hey Residents! 🍩☕️ Join us in the community room this Saturday at 10:30 AM for …" at bounding box center [744, 363] width 1155 height 128
click at [791, 310] on textarea "Hey Residents! 🍩☕️ Join us in the community room this Saturday at 10:30 AM for …" at bounding box center [744, 363] width 1155 height 128
click at [177, 314] on textarea "Hey Residents! 🍩☕️ Join us in the community room this Saturday at 10:30 AM for …" at bounding box center [744, 363] width 1155 height 128
click at [210, 307] on textarea "Hey Residents! 🍩☕️ Join us in the community room this Saturday at 10:30 AM for …" at bounding box center [744, 363] width 1155 height 128
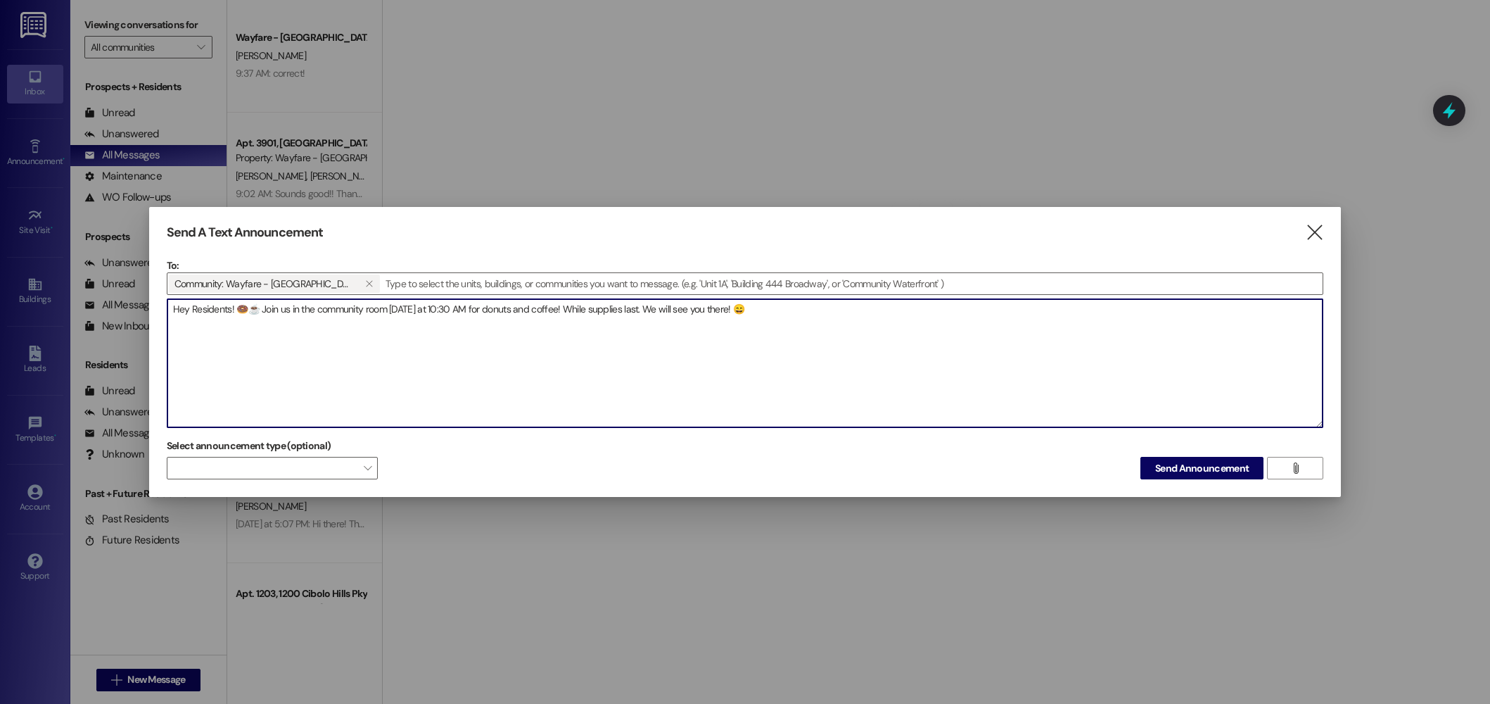
click at [210, 307] on textarea "Hey Residents! 🍩☕️ Join us in the community room this Saturday at 10:30 AM for …" at bounding box center [744, 363] width 1155 height 128
click at [208, 307] on textarea "Hey Residents! 🍩☕️ Join us in the community room this Saturday at 10:30 AM for …" at bounding box center [744, 363] width 1155 height 128
click at [753, 304] on textarea "Hey Residents! 🍩☕️ Join us in the community room this Saturday at 10:30 AM for …" at bounding box center [744, 363] width 1155 height 128
drag, startPoint x: 785, startPoint y: 314, endPoint x: 167, endPoint y: 310, distance: 617.8
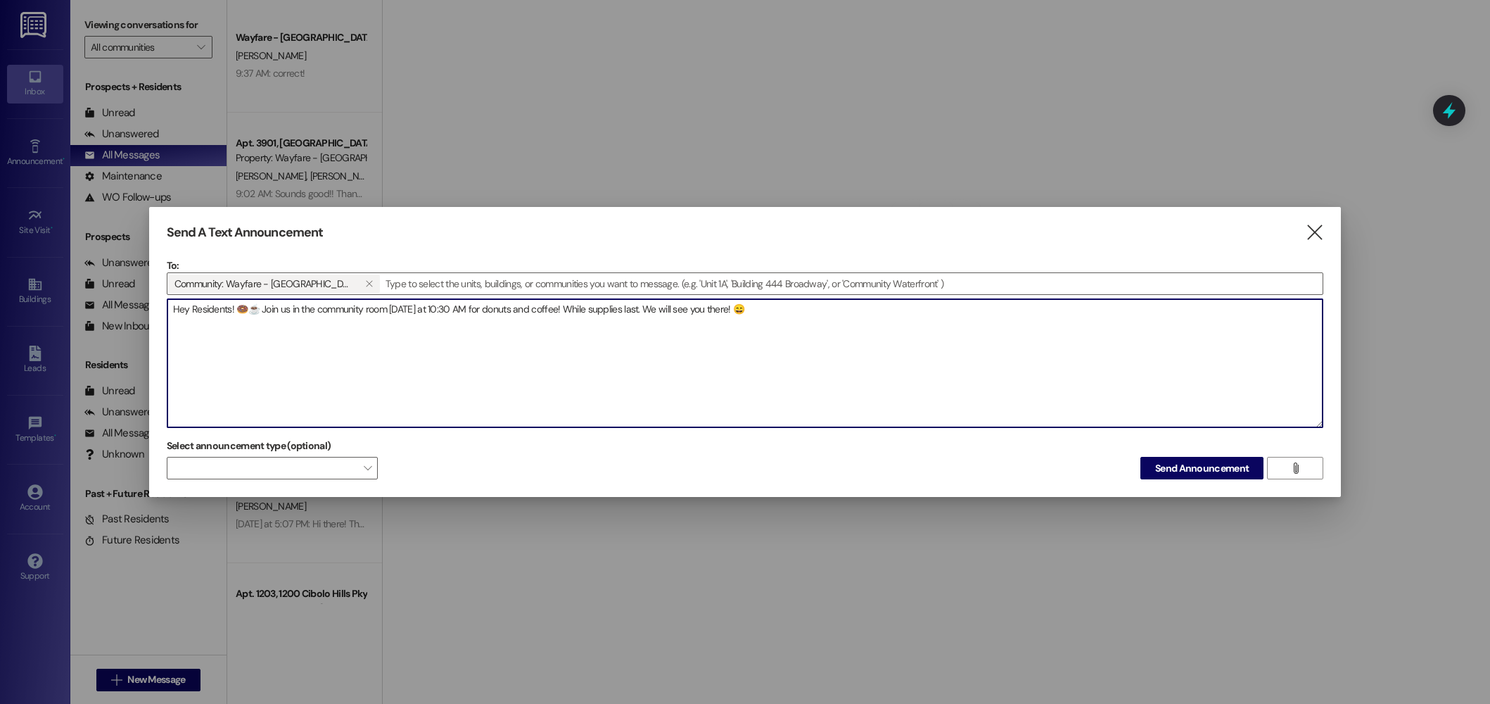
click at [167, 310] on div "Hey Residents! 🍩☕️ Join us in the community room this Saturday at 10:30 AM for …" at bounding box center [745, 362] width 1157 height 129
click at [845, 329] on textarea "Hey Residents! 🍩☕️ Join us in the community room this Saturday at 10:30 AM for …" at bounding box center [744, 363] width 1155 height 128
click at [794, 308] on textarea "Hey Residents! 🍩☕️ Join us in the community room this Saturday at 10:30 AM for …" at bounding box center [744, 363] width 1155 height 128
type textarea "Hey Residents! 🍩☕️ Join us in the community room this Saturday at 10:30 AM for …"
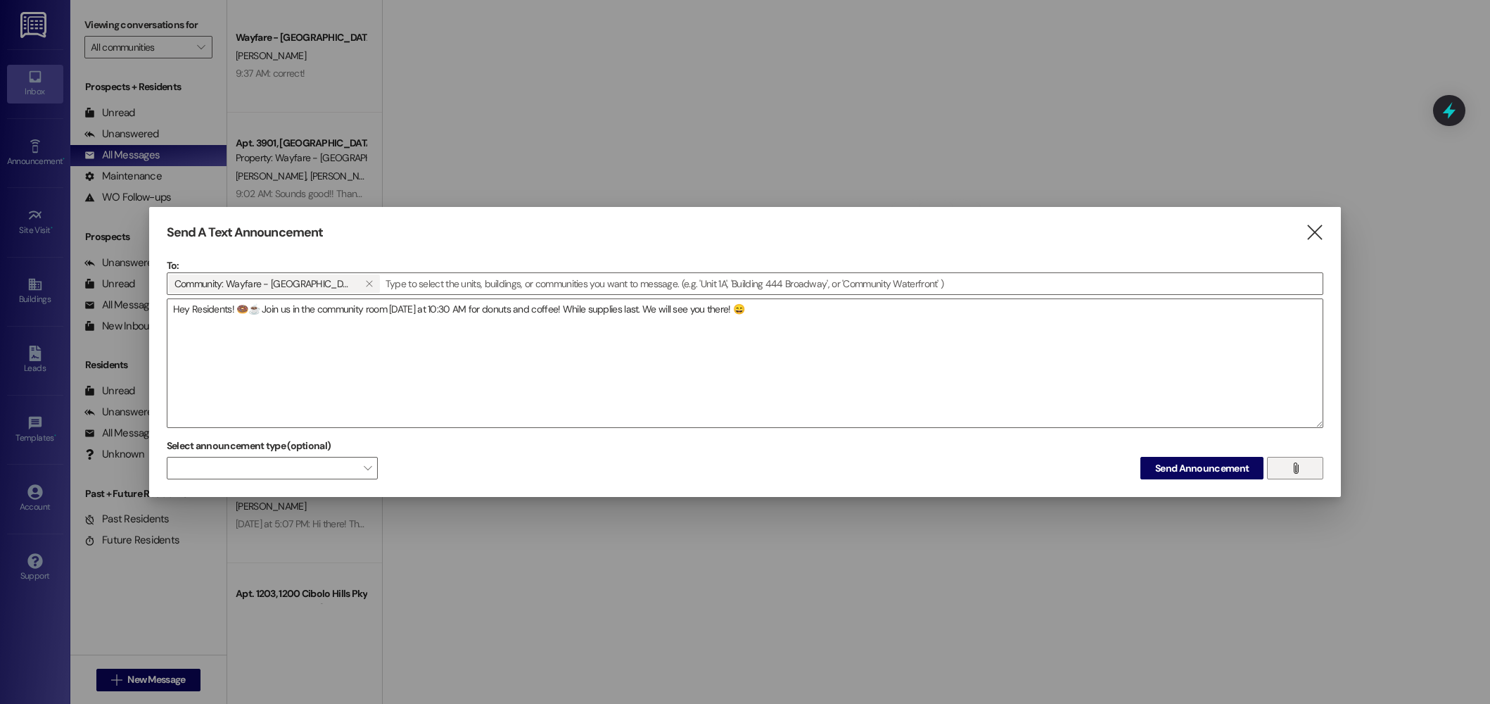
click at [1301, 473] on span "" at bounding box center [1296, 467] width 16 height 21
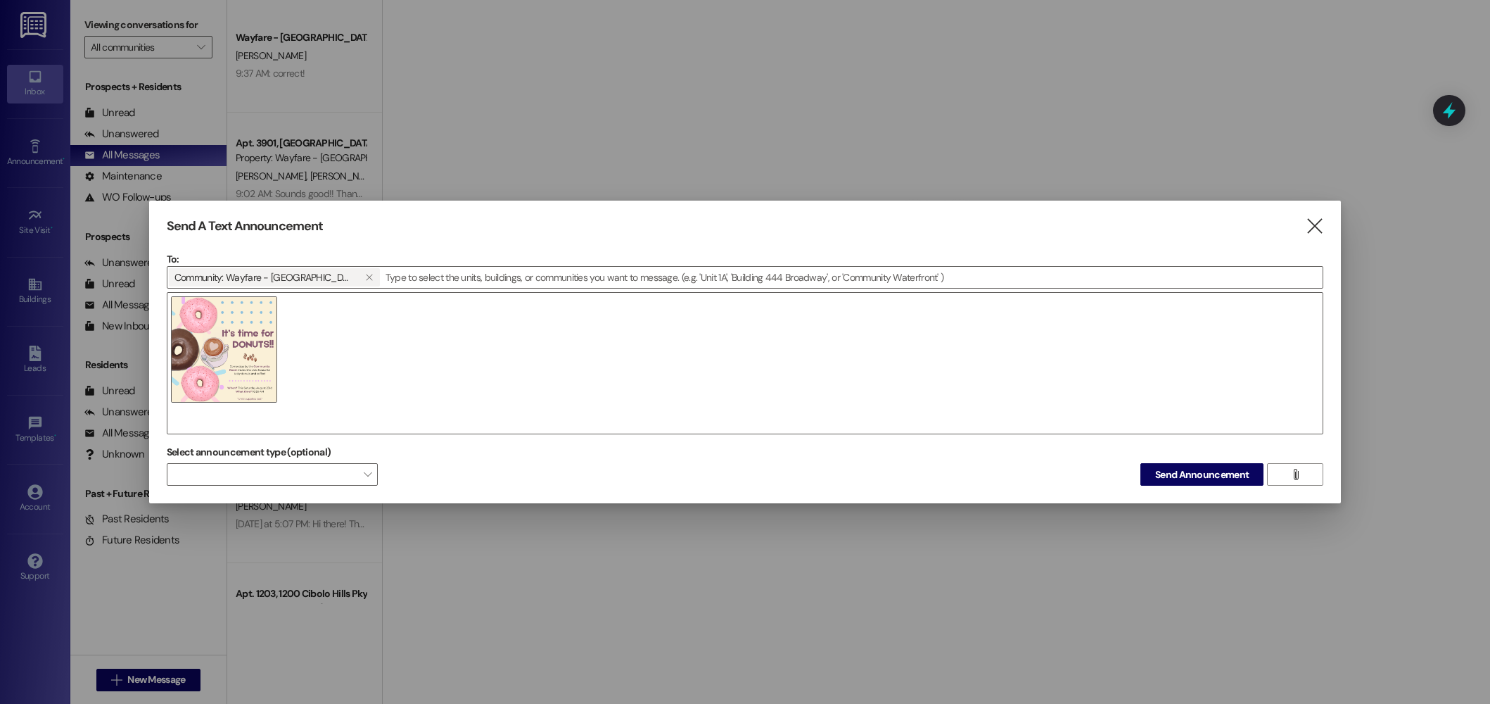
click at [259, 421] on div at bounding box center [745, 363] width 1157 height 142
click at [208, 403] on div at bounding box center [745, 363] width 1157 height 142
click at [342, 335] on div at bounding box center [745, 363] width 1157 height 142
click at [359, 275] on button "" at bounding box center [369, 277] width 21 height 18
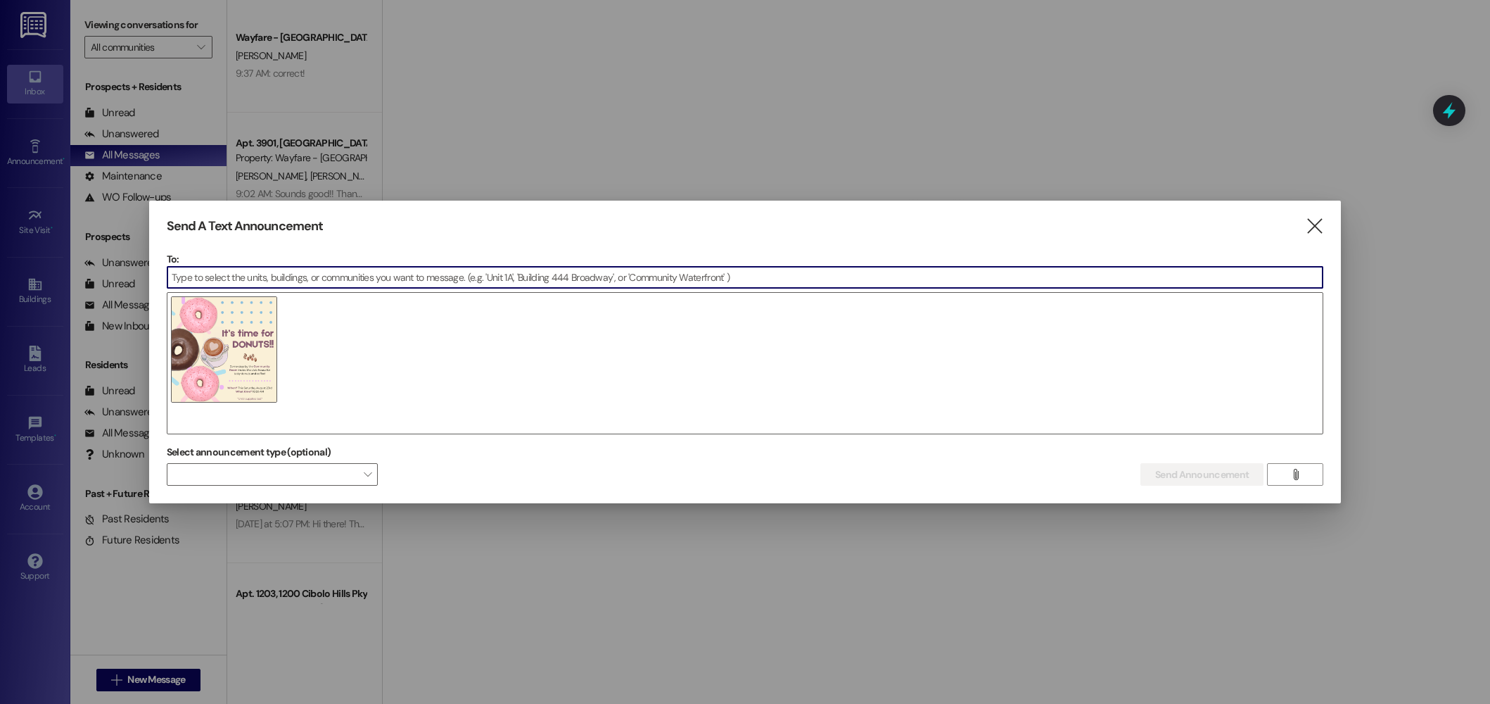
click at [251, 285] on input at bounding box center [744, 277] width 1155 height 21
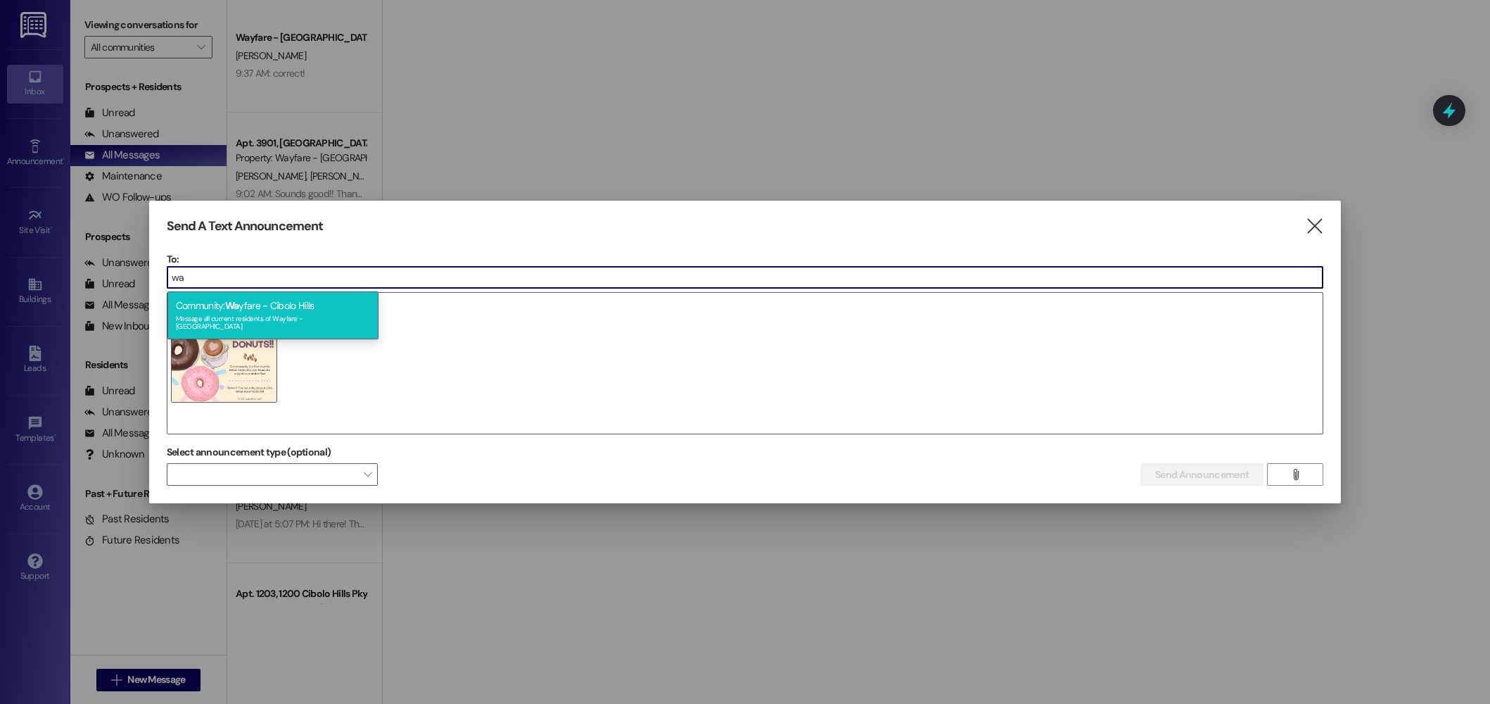
type input "wa"
click at [251, 312] on div "Message all current residents of Wayfare - Cibolo Hills" at bounding box center [273, 321] width 194 height 20
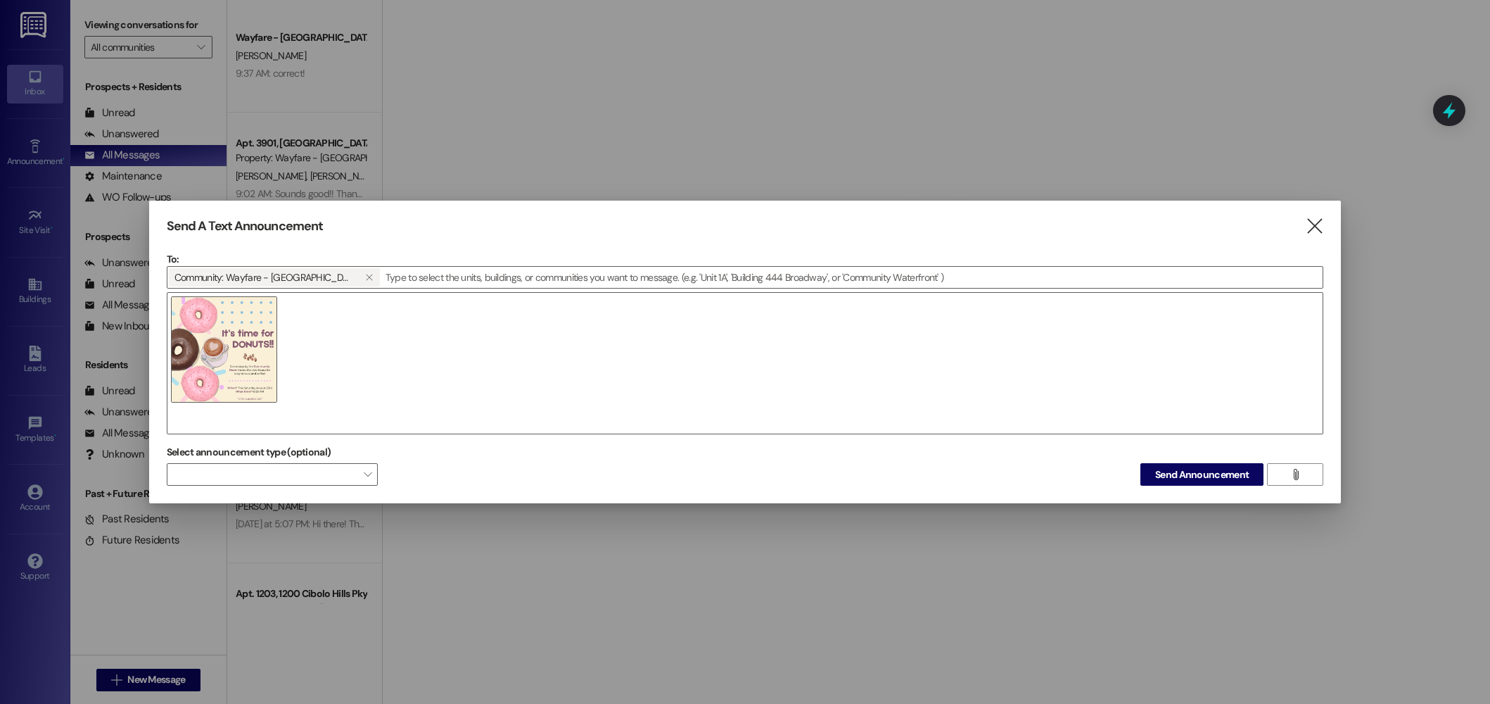
click at [181, 412] on div at bounding box center [745, 363] width 1157 height 142
drag, startPoint x: 170, startPoint y: 419, endPoint x: 175, endPoint y: 360, distance: 58.6
click at [171, 403] on div at bounding box center [745, 363] width 1157 height 142
click at [170, 298] on div at bounding box center [745, 363] width 1157 height 142
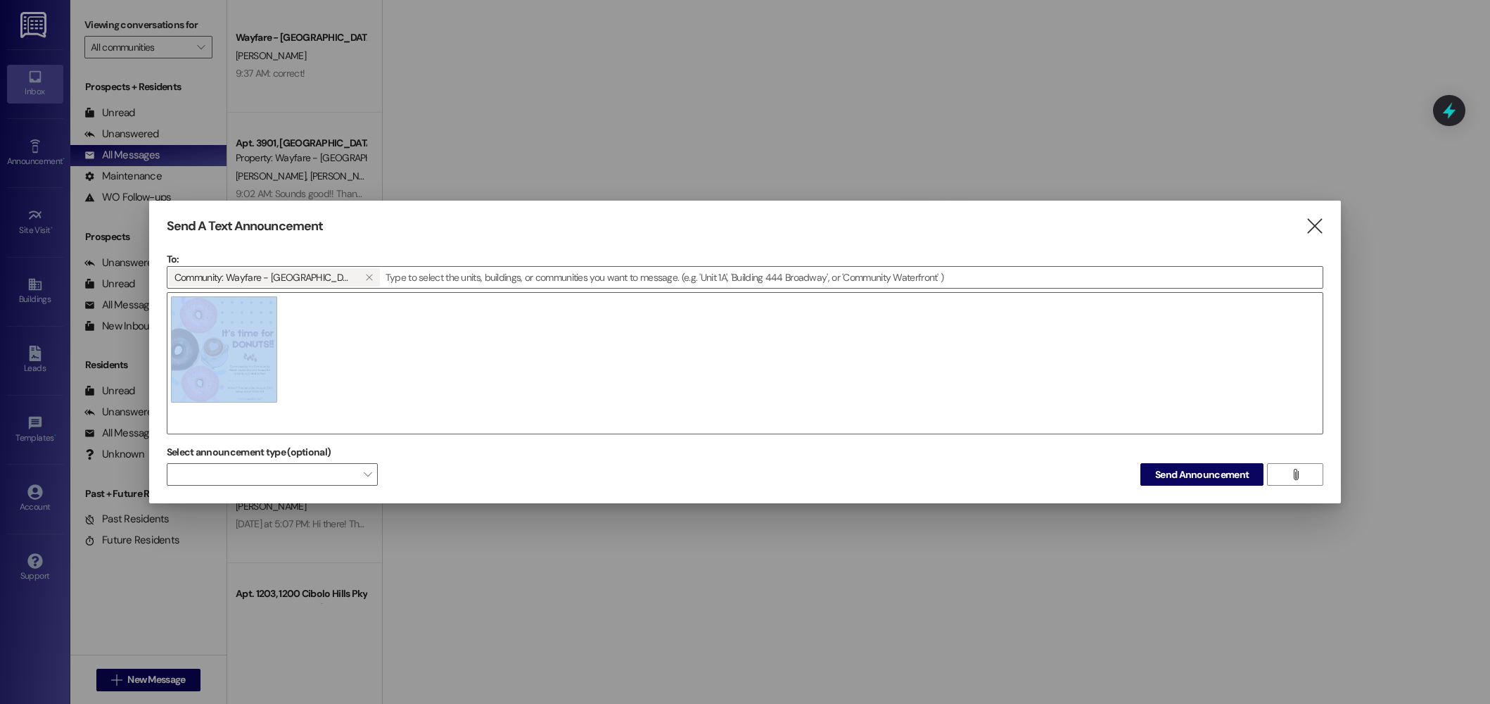
click at [170, 298] on div at bounding box center [745, 363] width 1157 height 142
click at [324, 340] on div at bounding box center [745, 363] width 1157 height 142
drag, startPoint x: 324, startPoint y: 340, endPoint x: 317, endPoint y: 347, distance: 10.5
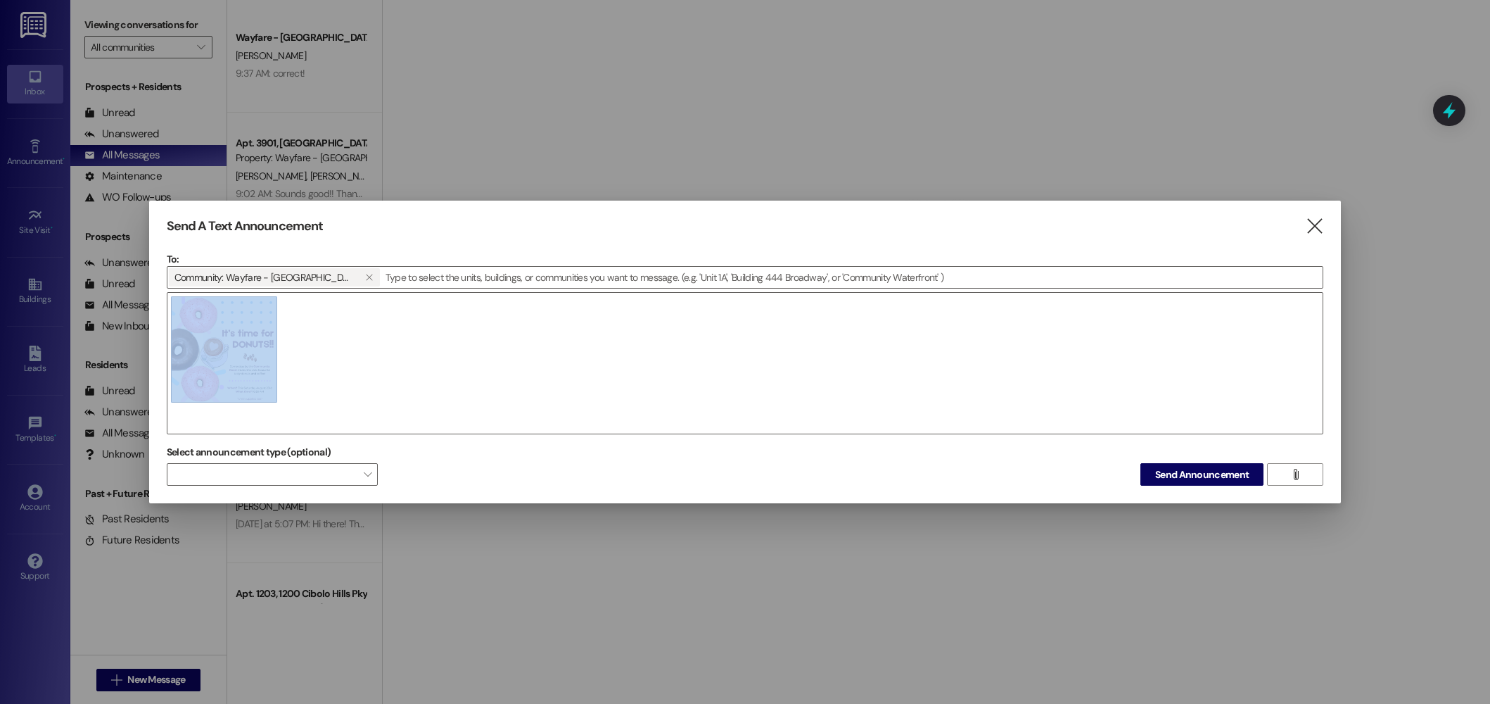
click at [324, 340] on div at bounding box center [745, 363] width 1157 height 142
click at [285, 402] on div at bounding box center [745, 363] width 1157 height 142
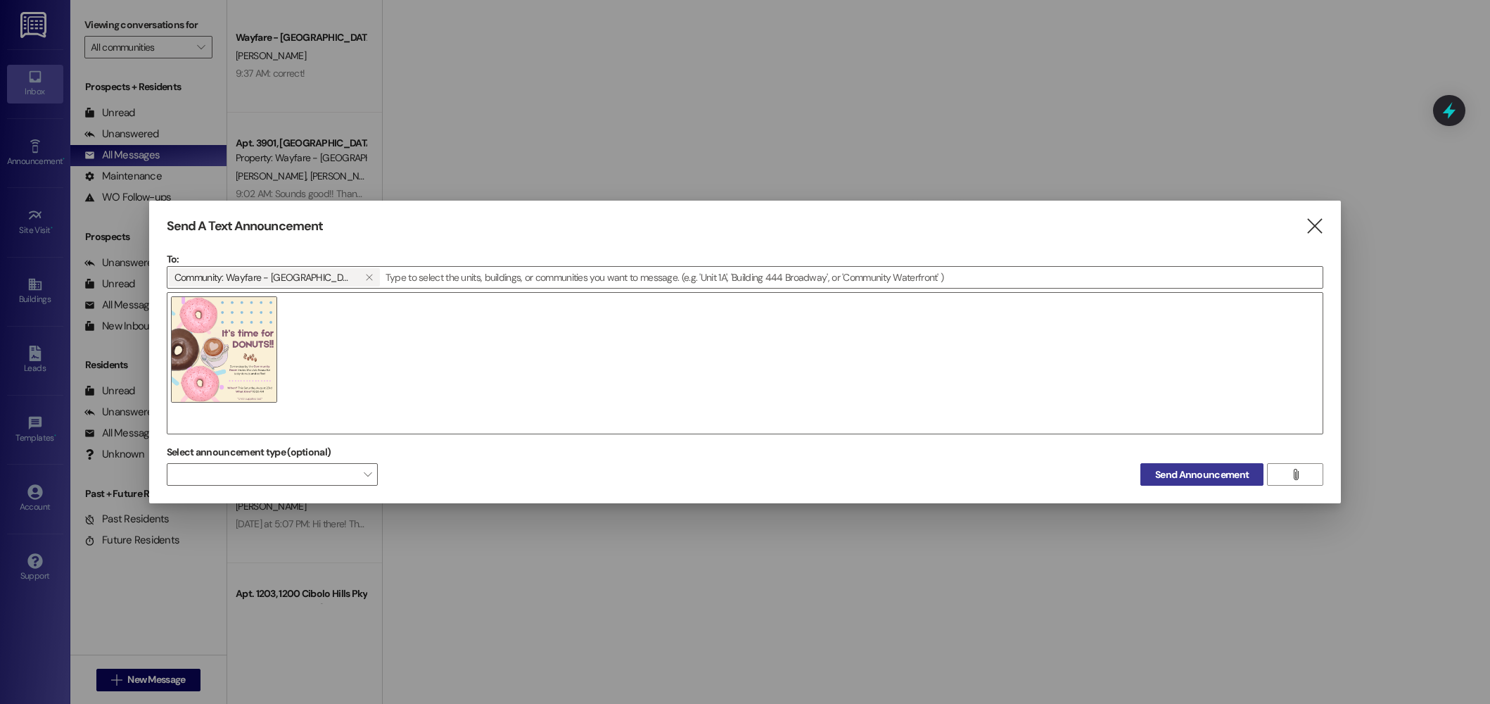
click at [1194, 476] on span "Send Announcement" at bounding box center [1202, 474] width 94 height 15
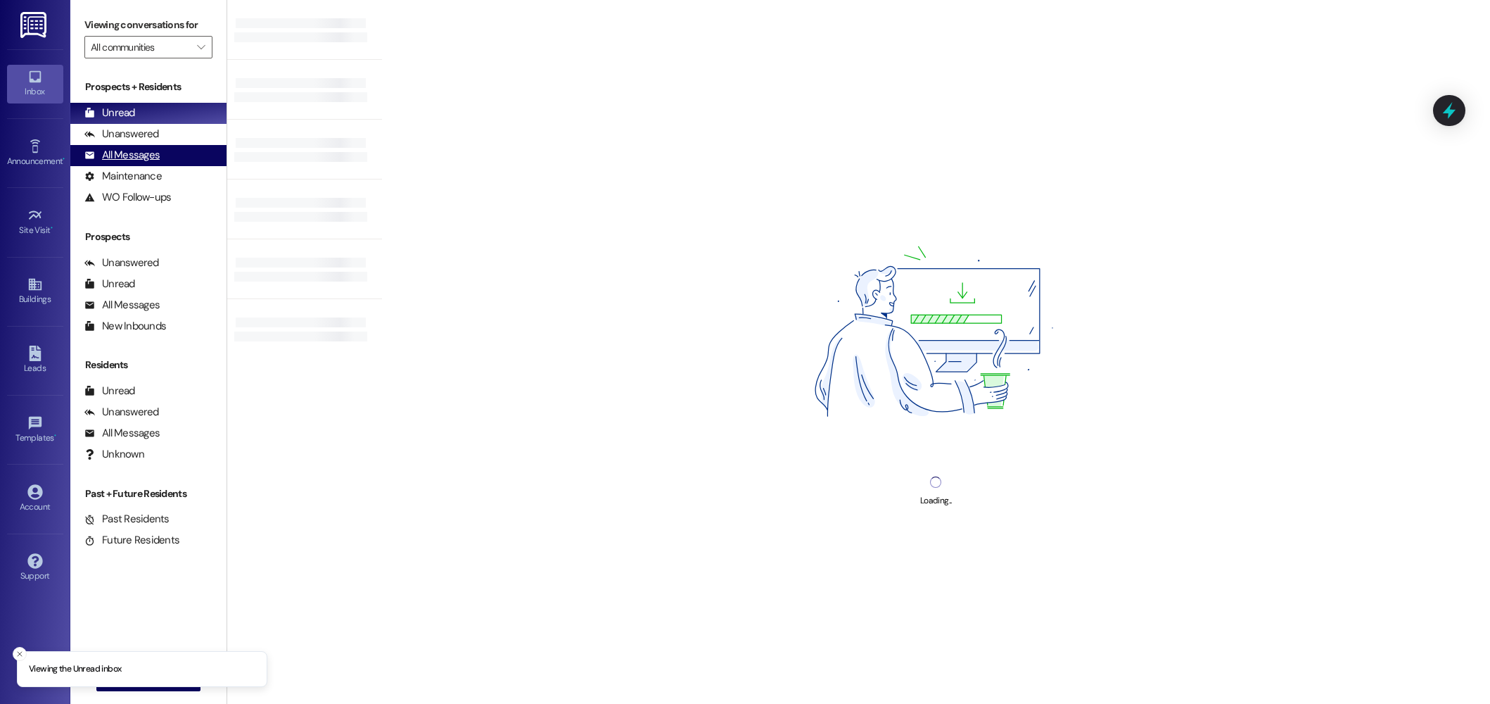
click at [110, 157] on div "All Messages" at bounding box center [121, 155] width 75 height 15
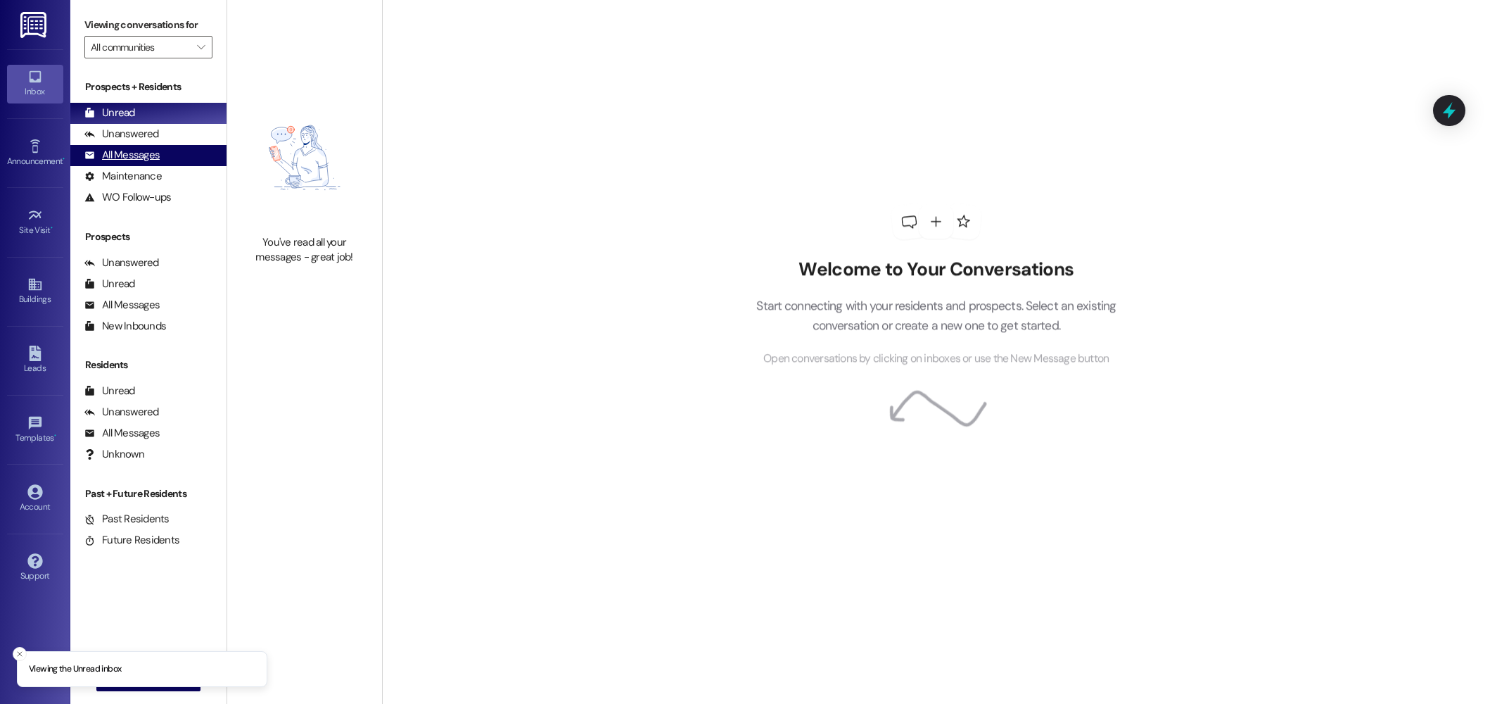
click at [147, 153] on div "All Messages" at bounding box center [121, 155] width 75 height 15
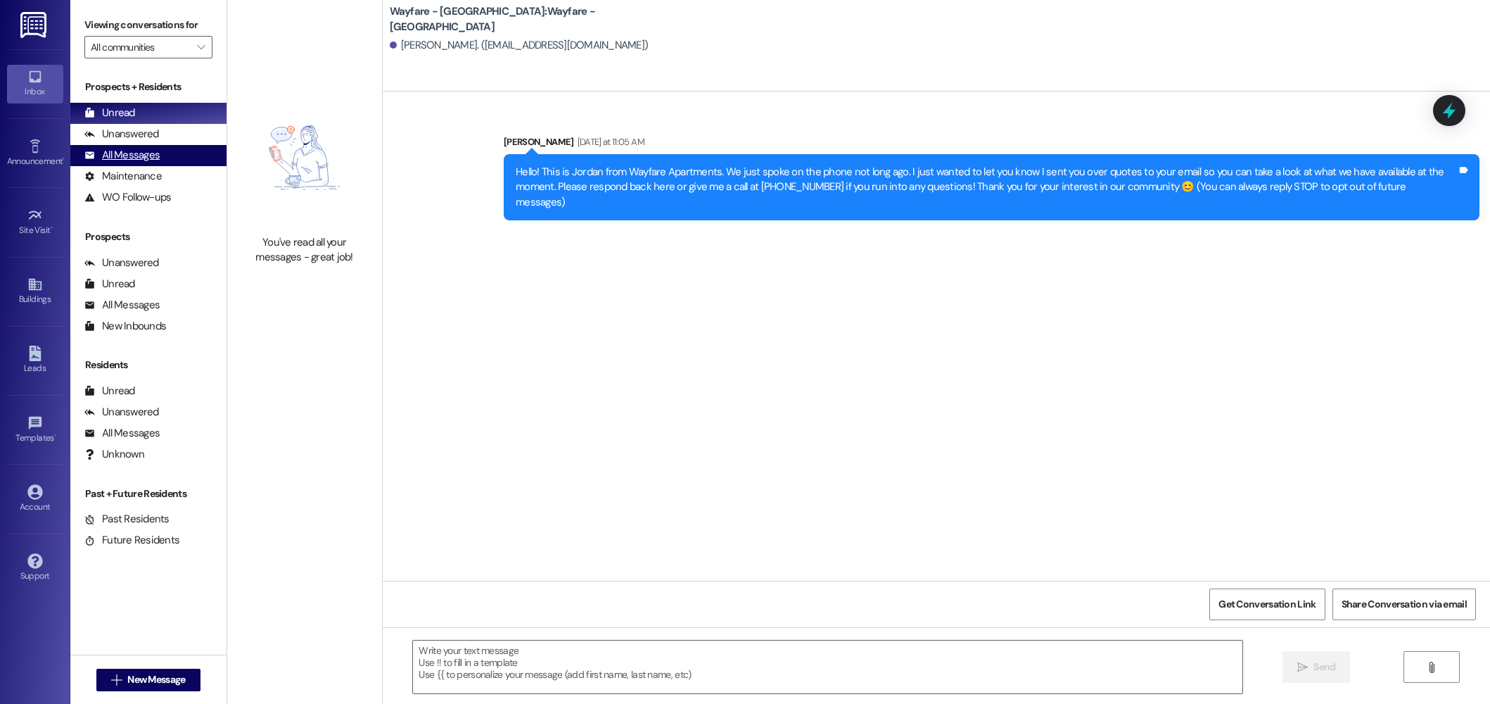
click at [153, 147] on div "All Messages (undefined)" at bounding box center [148, 155] width 156 height 21
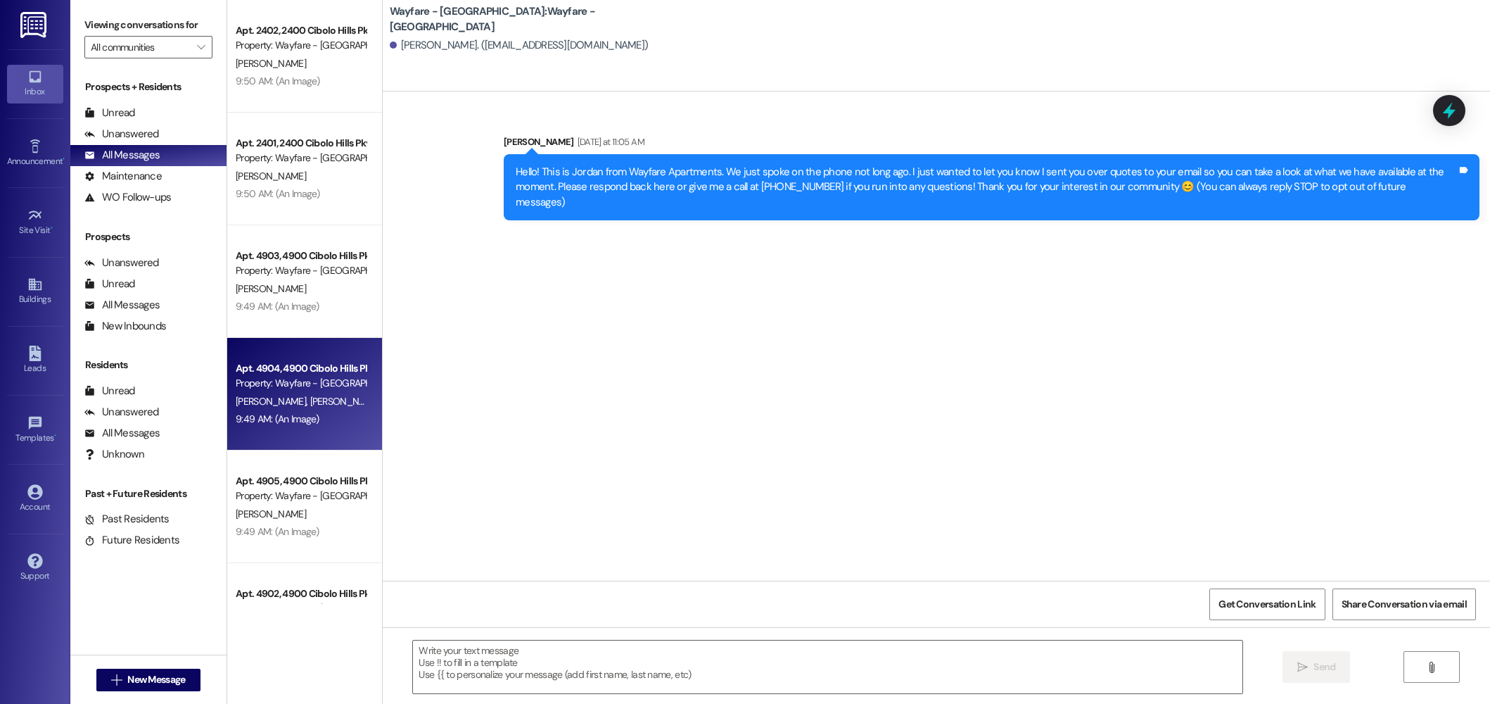
click at [304, 362] on div "Apt. 4904, 4900 Cibolo Hills Pky" at bounding box center [301, 368] width 130 height 15
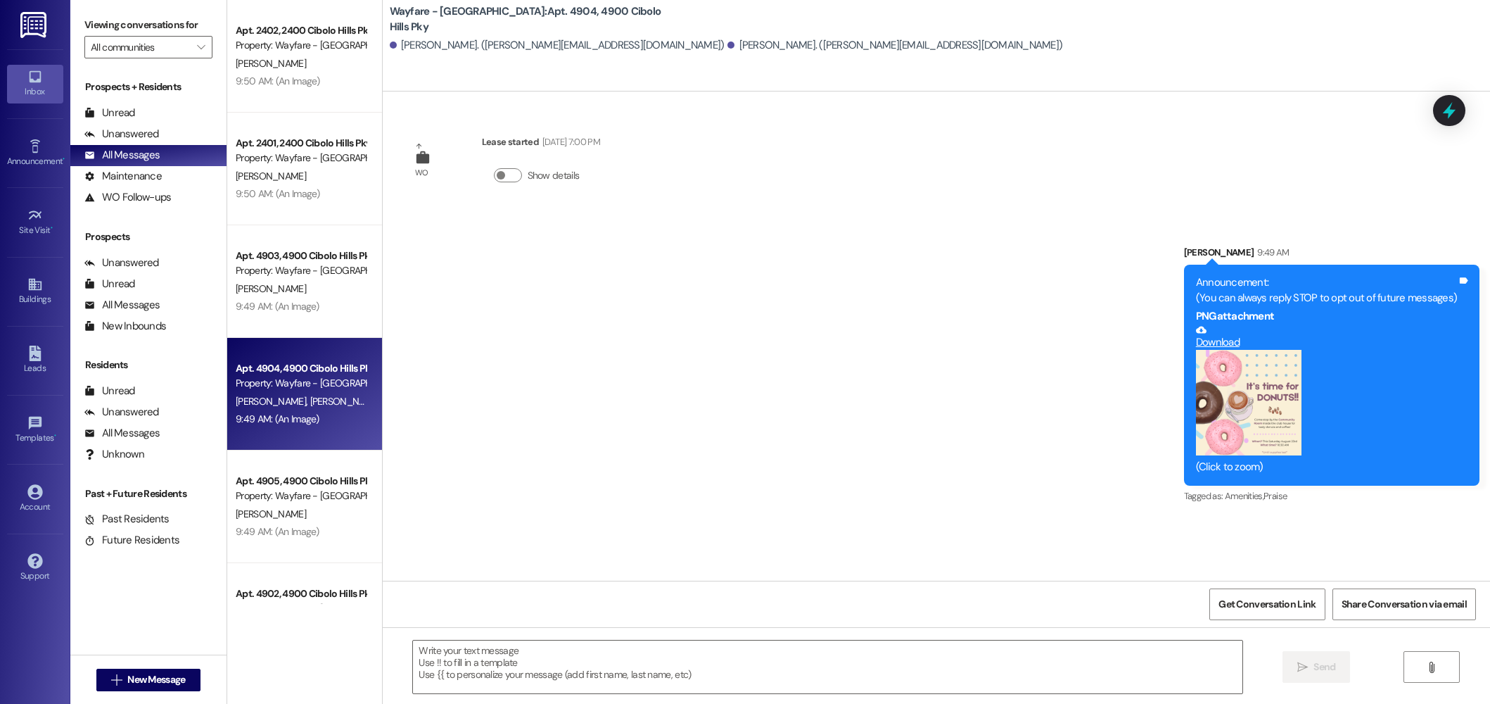
click at [1274, 398] on button "Zoom image" at bounding box center [1249, 403] width 106 height 106
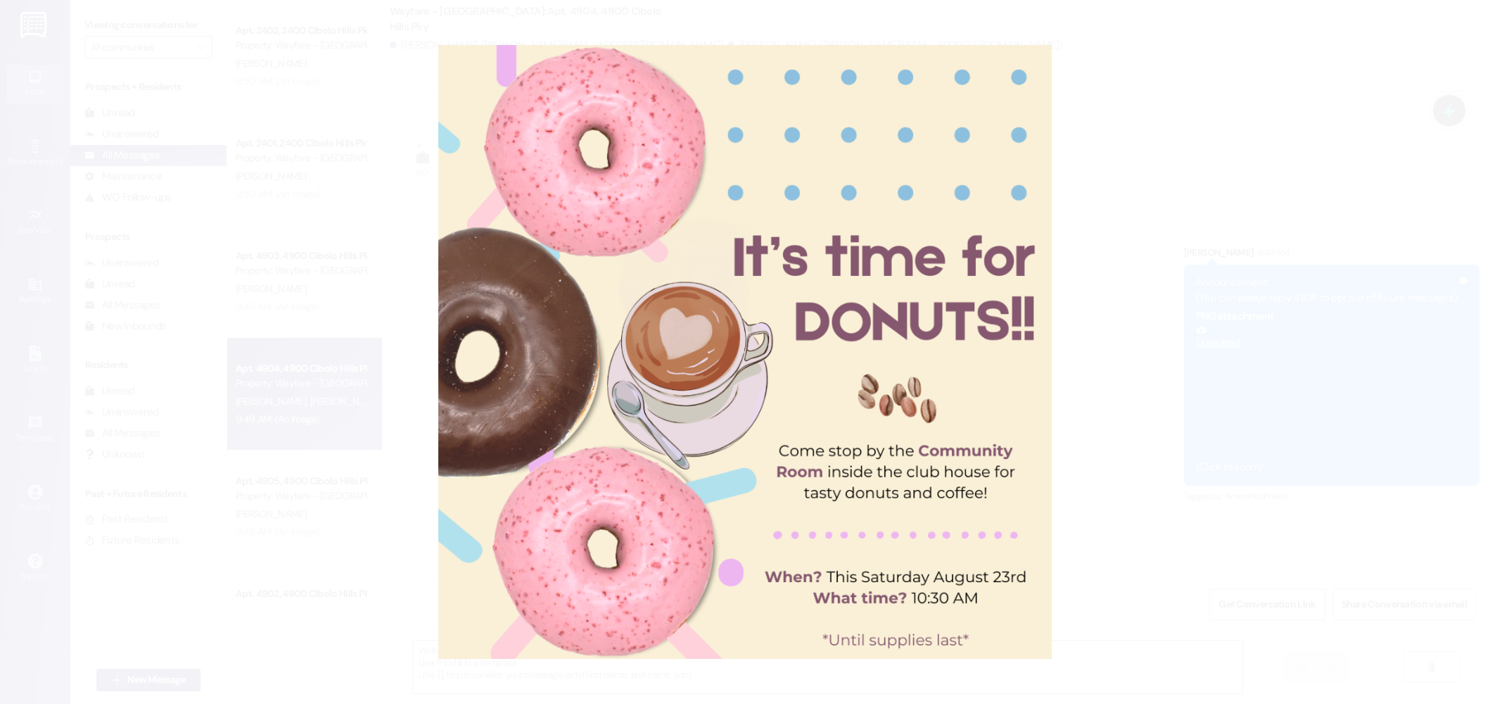
click at [1210, 172] on button "Unzoom image" at bounding box center [745, 352] width 1490 height 704
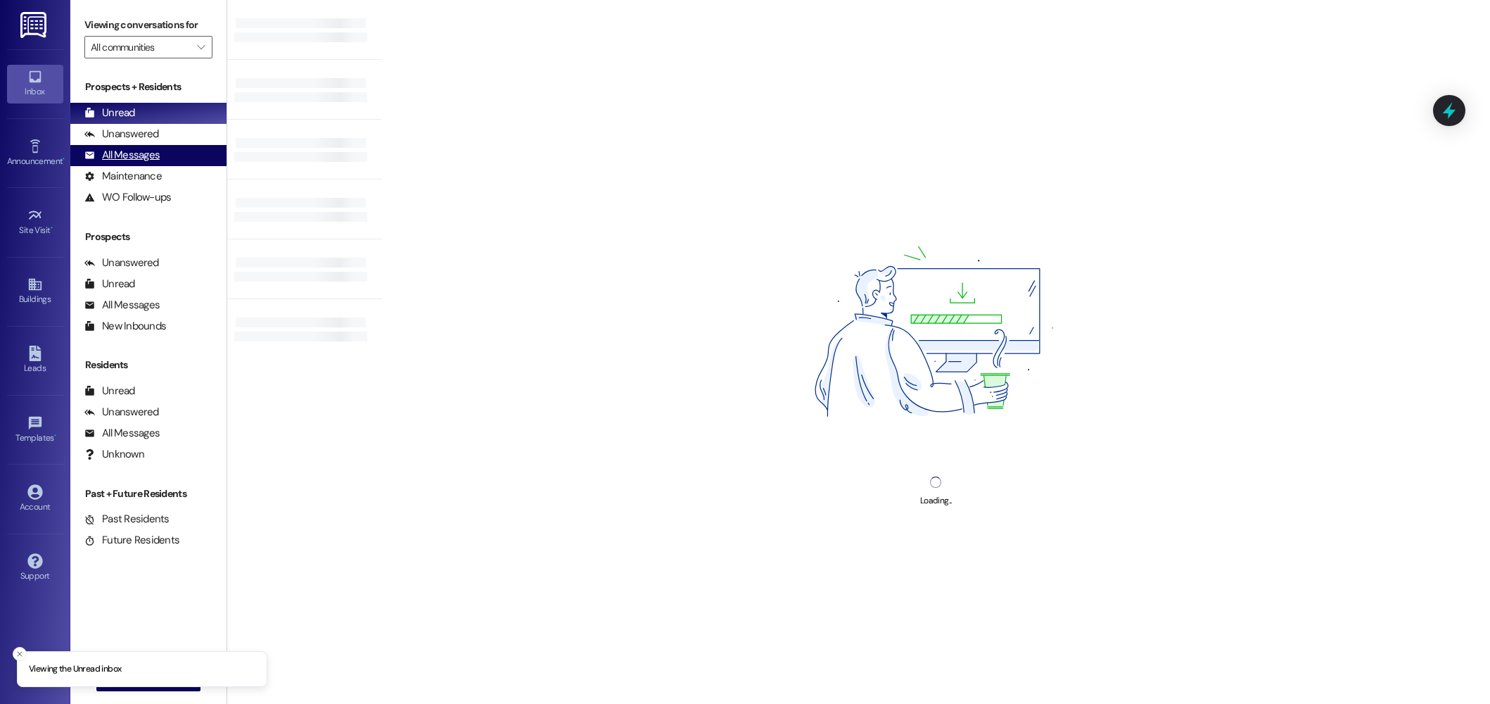
click at [128, 158] on div "All Messages" at bounding box center [121, 155] width 75 height 15
click at [122, 160] on div "All Messages" at bounding box center [121, 155] width 75 height 15
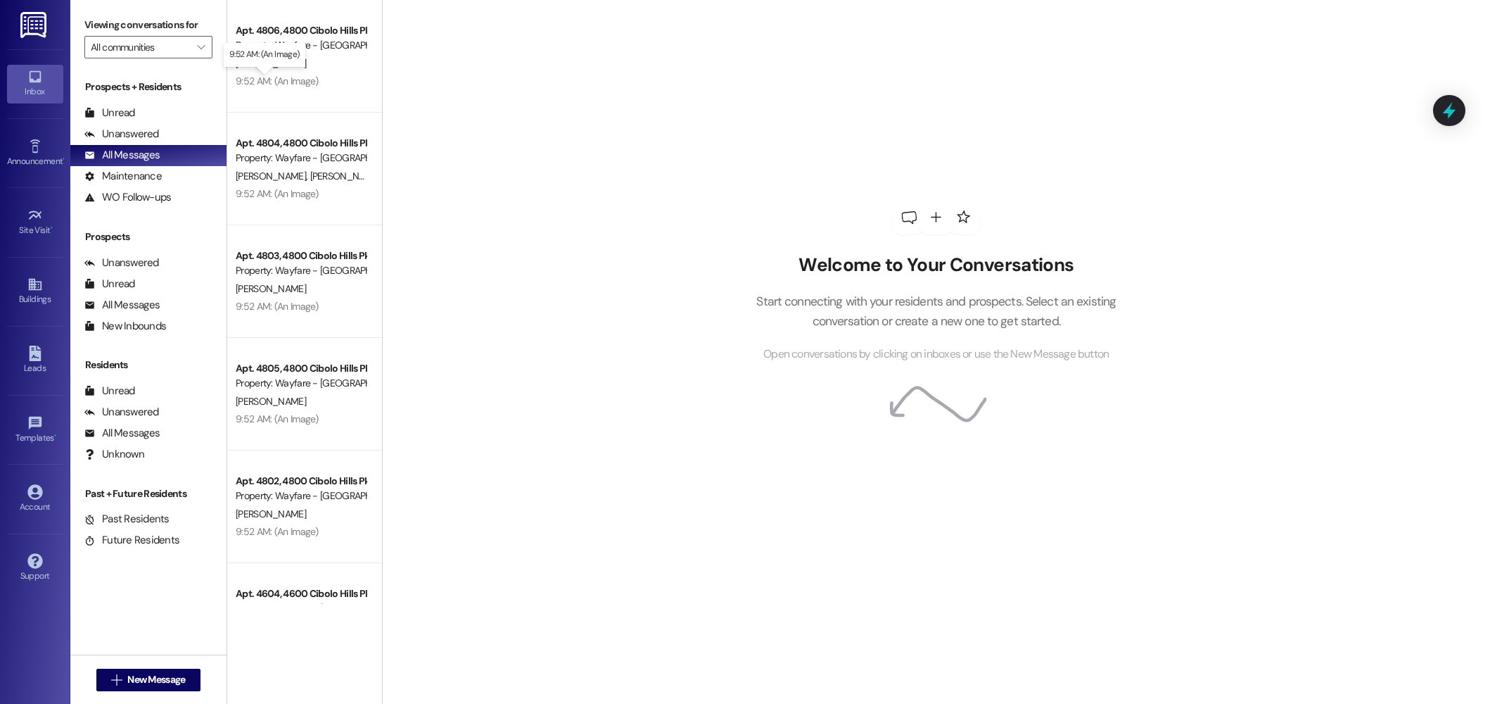
click at [302, 80] on div "9:52 AM: (An Image) 9:52 AM: (An Image)" at bounding box center [277, 81] width 83 height 13
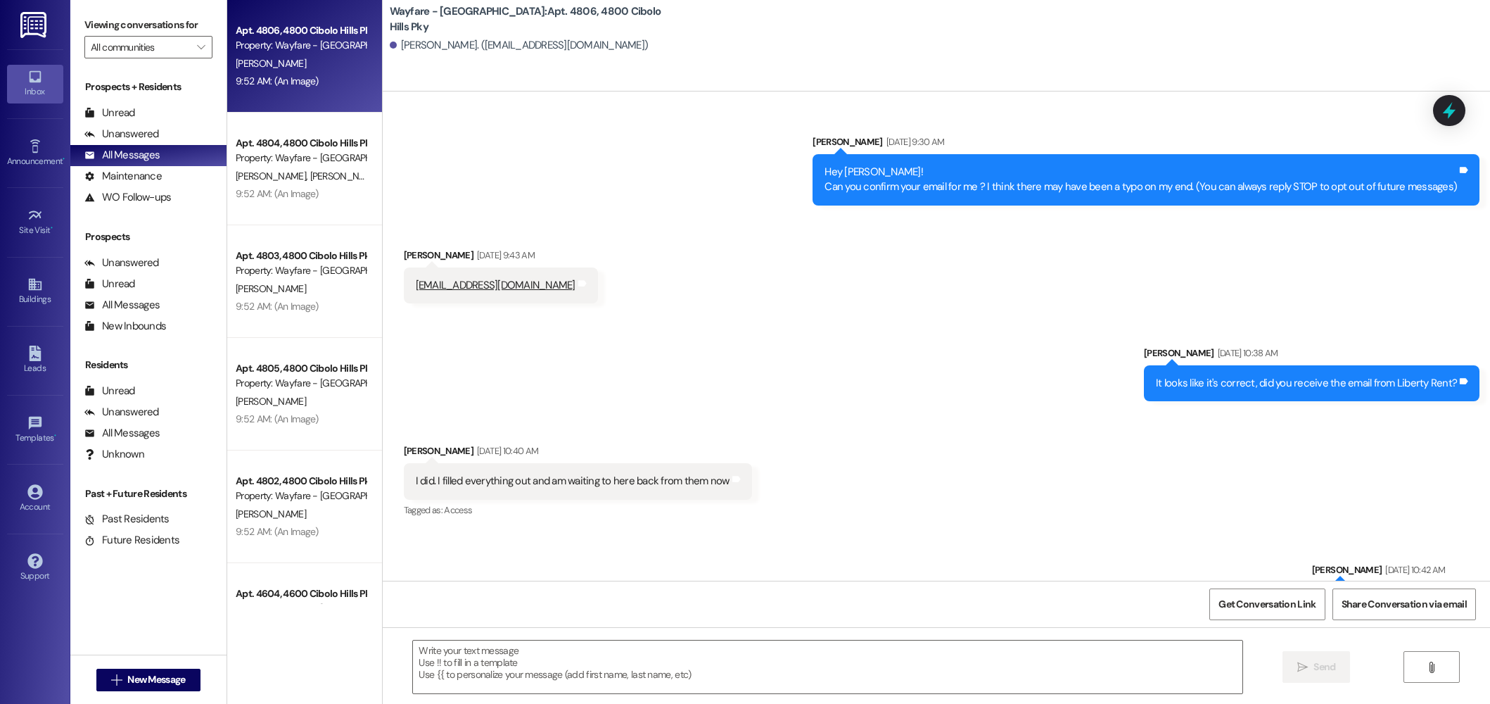
scroll to position [22886, 0]
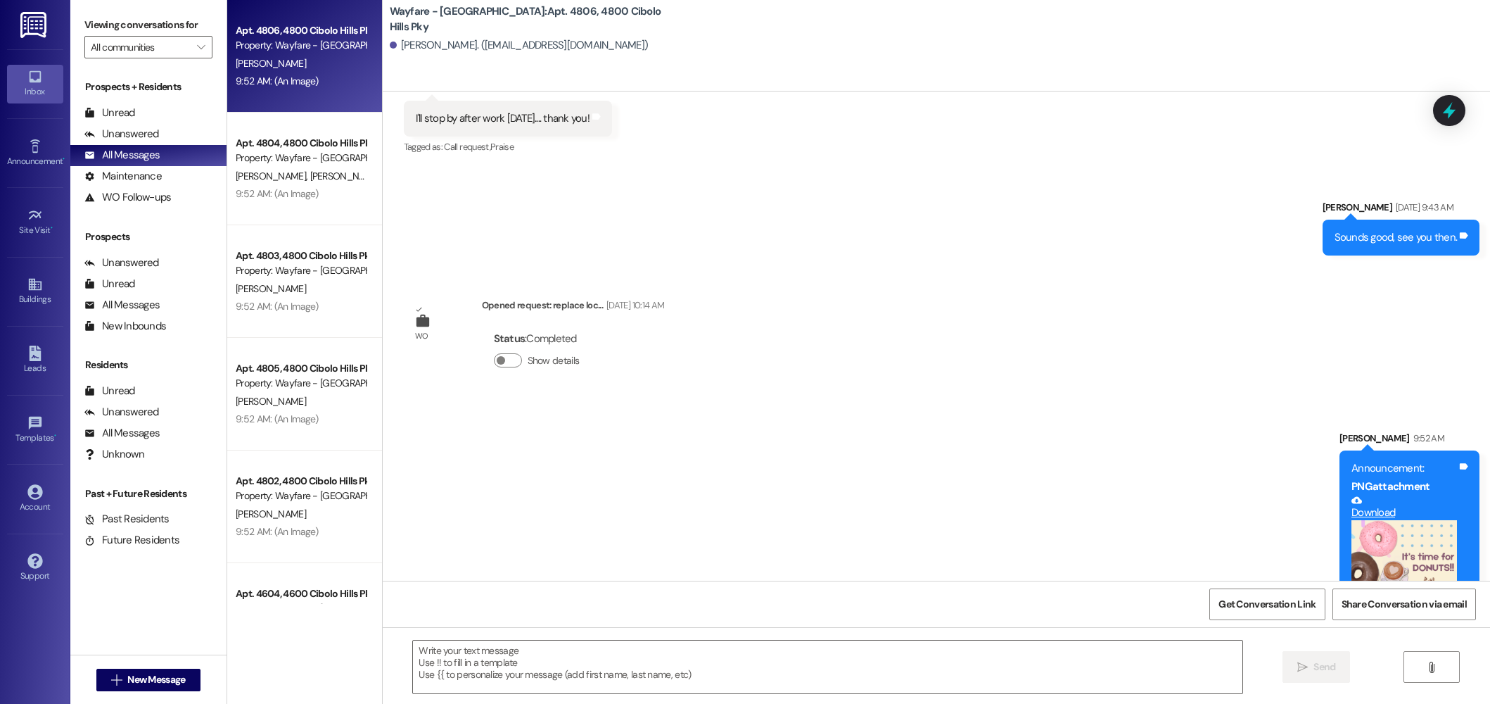
click at [1405, 520] on button "Zoom image" at bounding box center [1405, 573] width 106 height 106
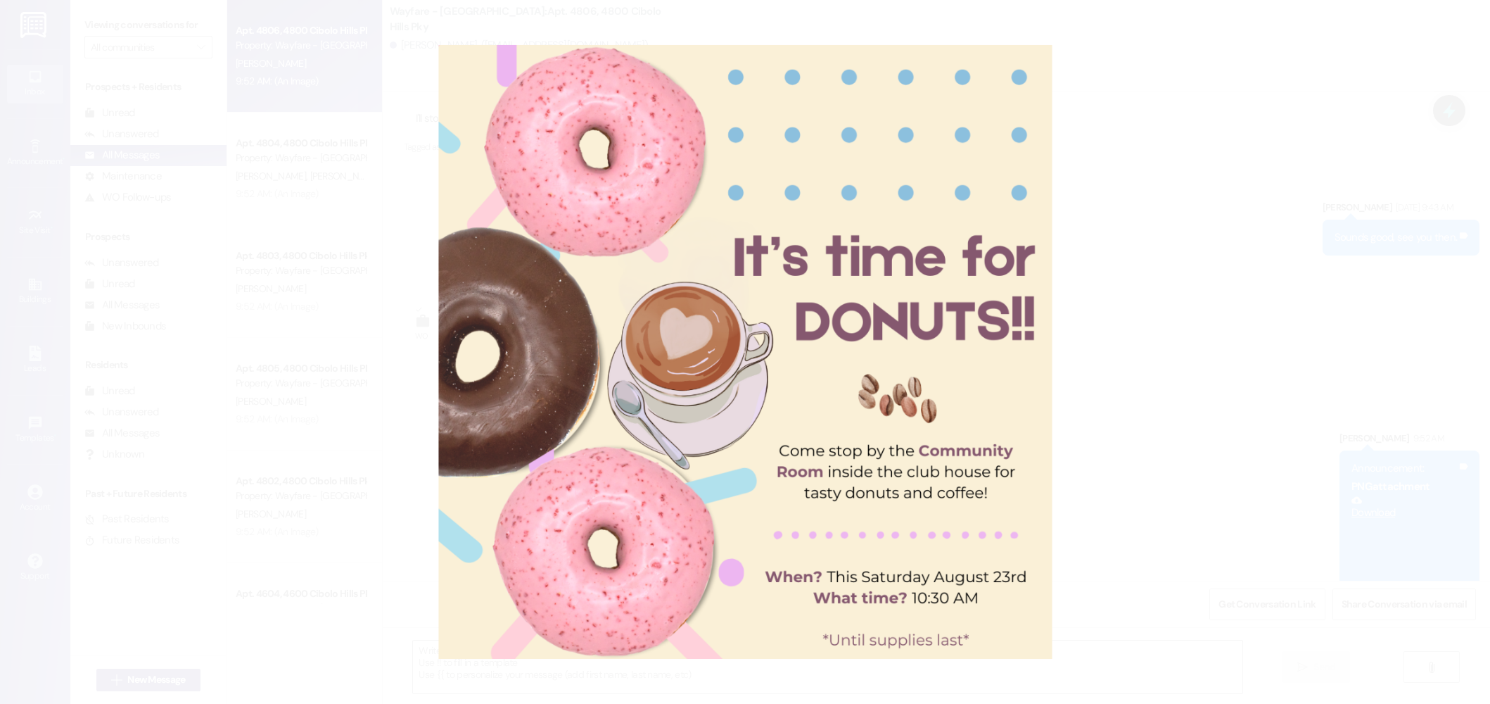
click at [1258, 197] on button "Unzoom image" at bounding box center [745, 352] width 1490 height 704
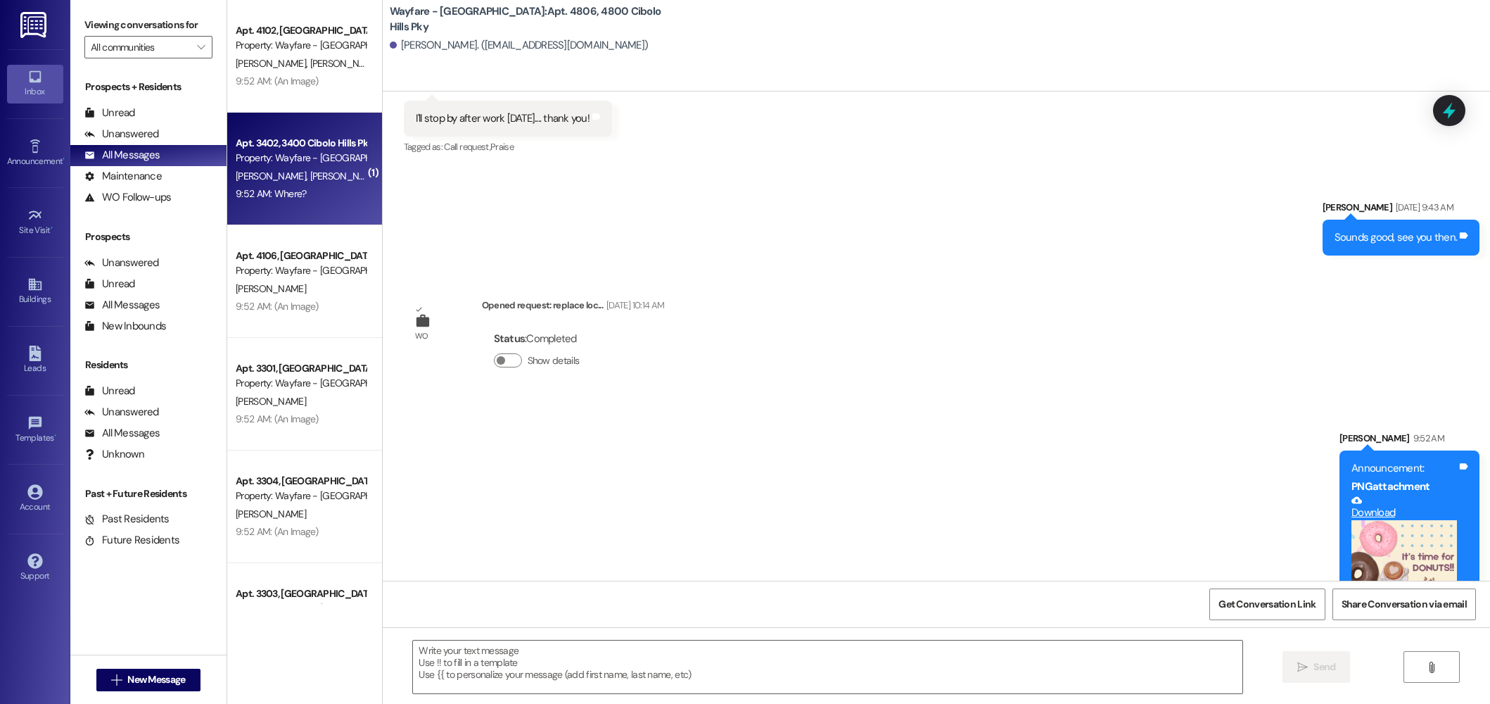
click at [324, 177] on div "P. Farley N. Farley" at bounding box center [300, 176] width 133 height 18
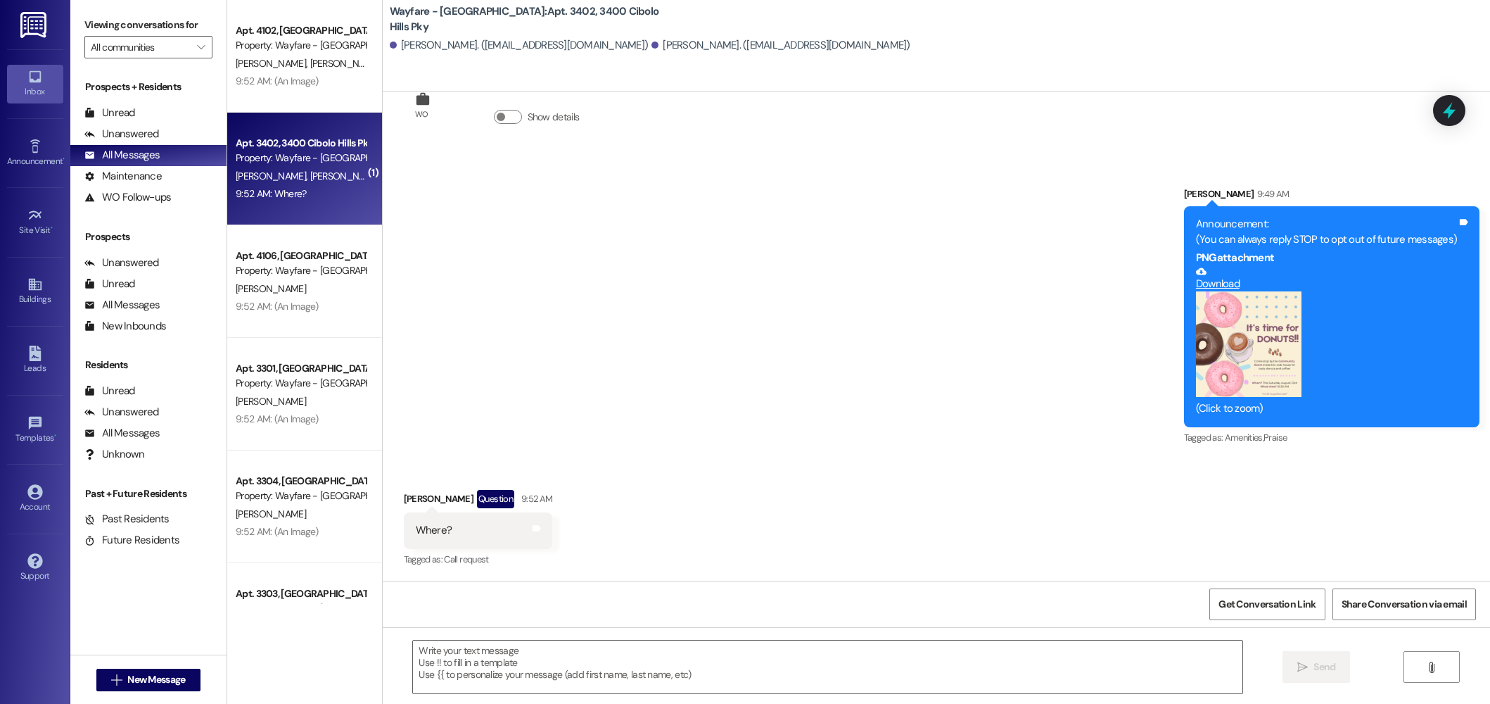
scroll to position [58, 0]
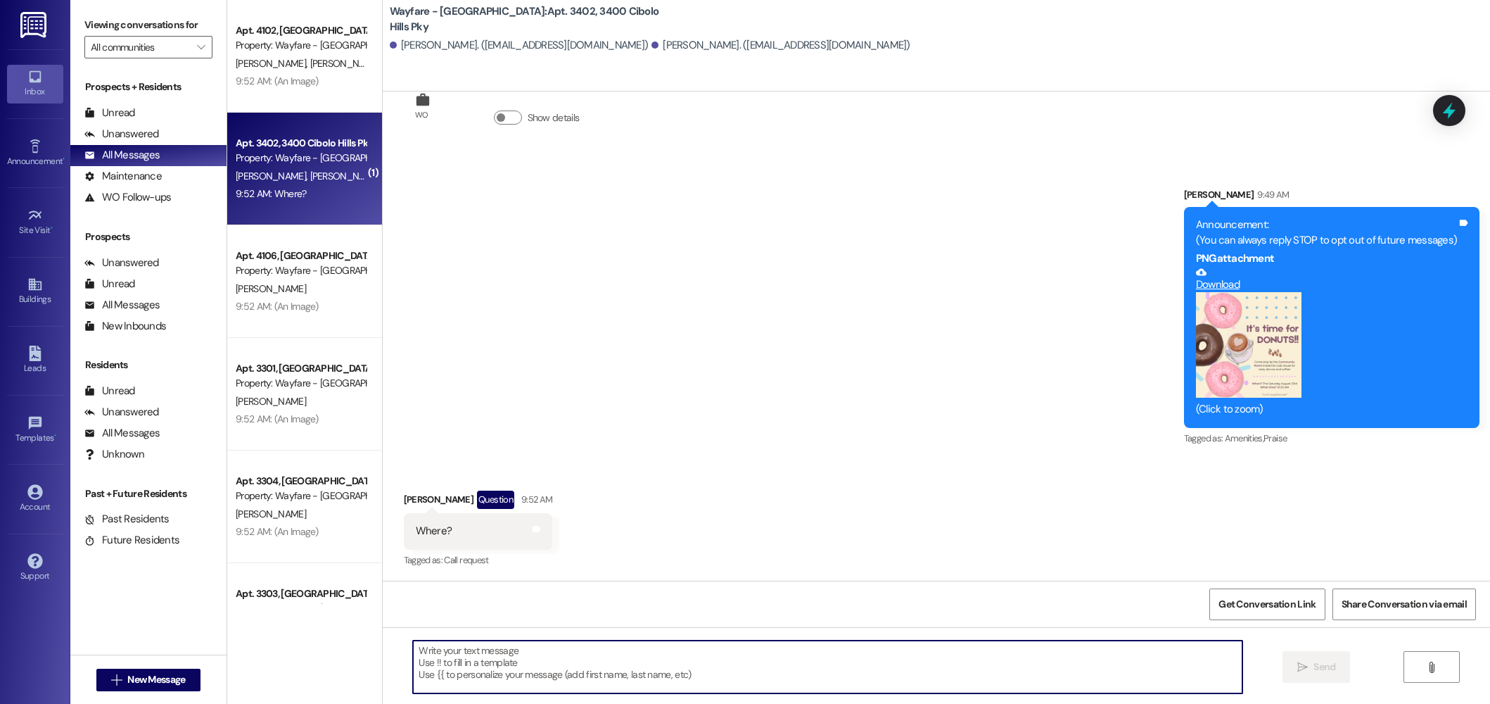
click at [913, 672] on textarea at bounding box center [828, 666] width 830 height 53
click at [572, 653] on textarea "Club house community room this saturday at 10:30 am" at bounding box center [828, 666] width 830 height 53
click at [679, 661] on textarea "Club house community room this Saturday at 10:30 am" at bounding box center [828, 666] width 830 height 53
type textarea "Club house community room this Saturday at 10:30 am!"
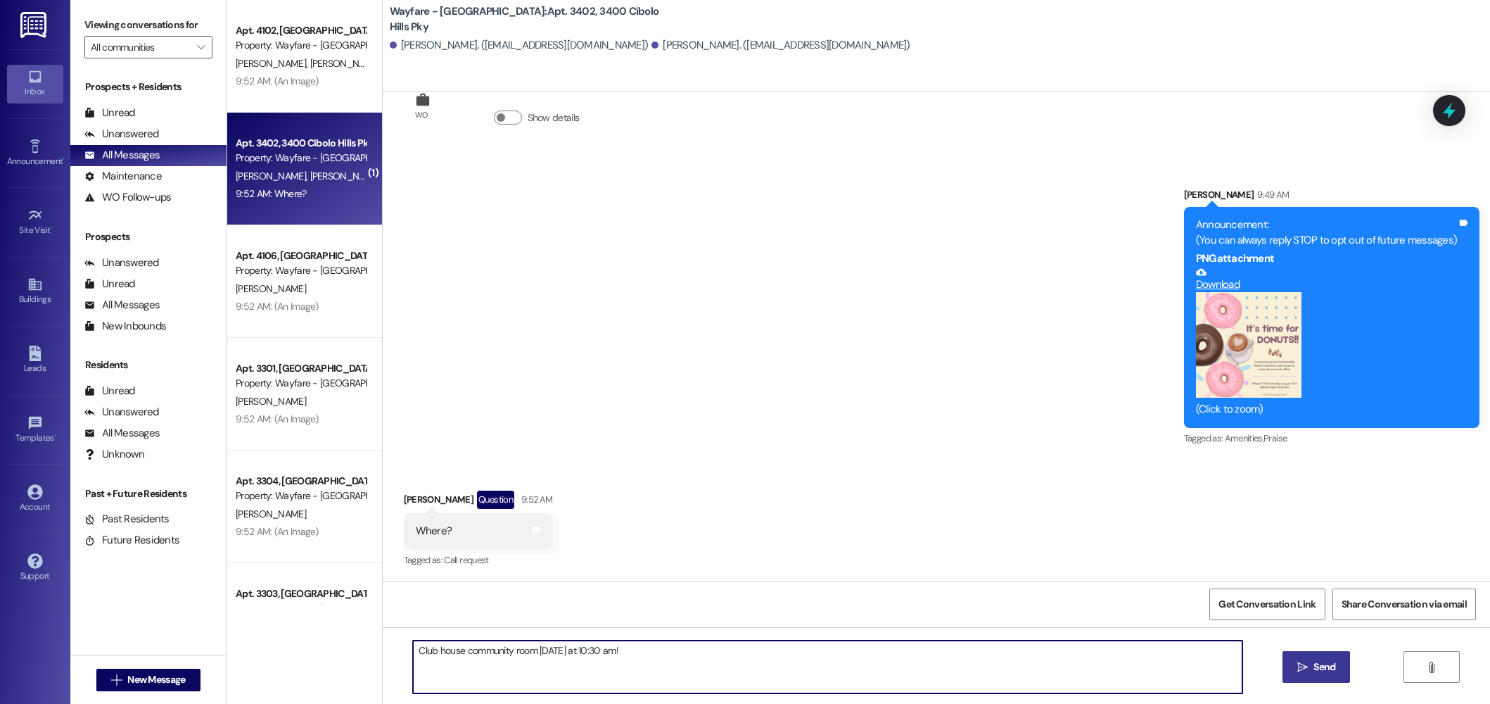
click at [1317, 659] on span "Send" at bounding box center [1325, 666] width 22 height 15
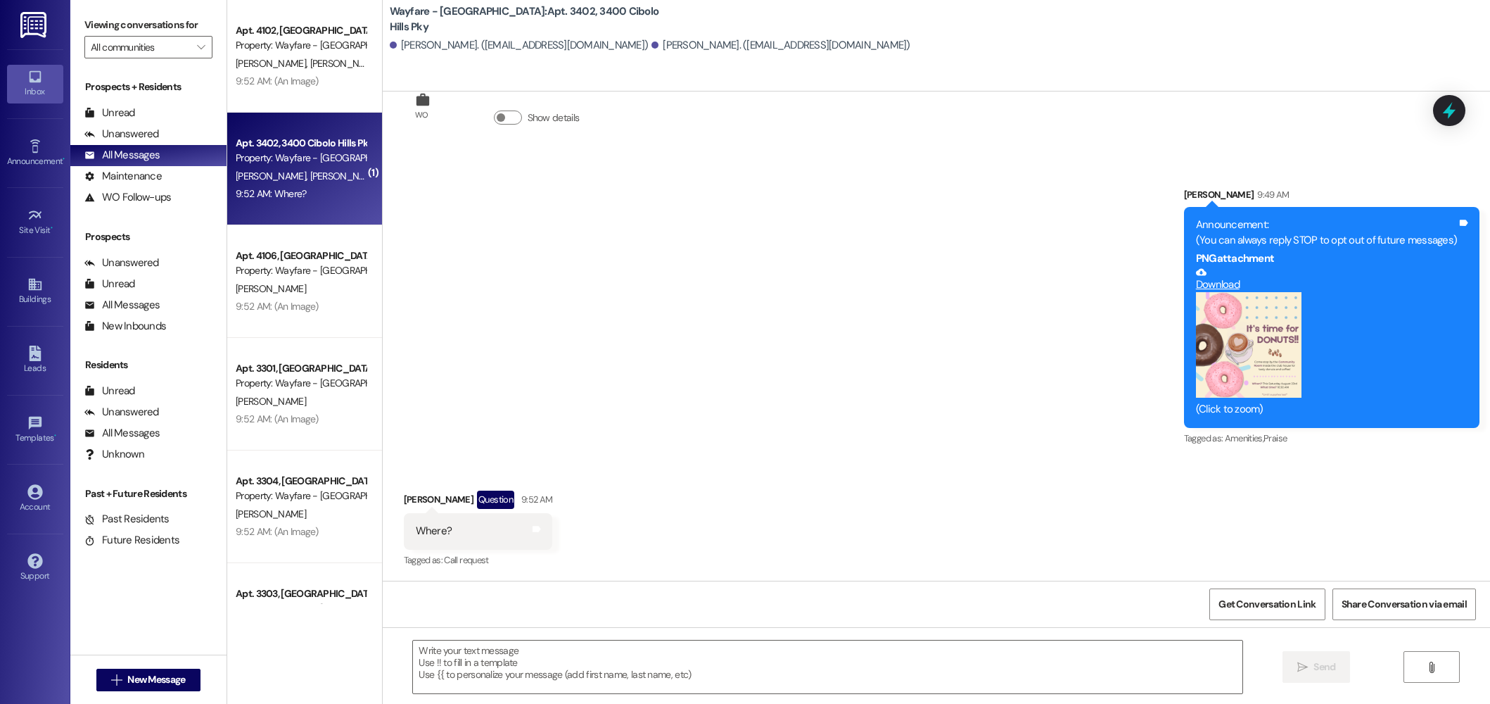
scroll to position [156, 0]
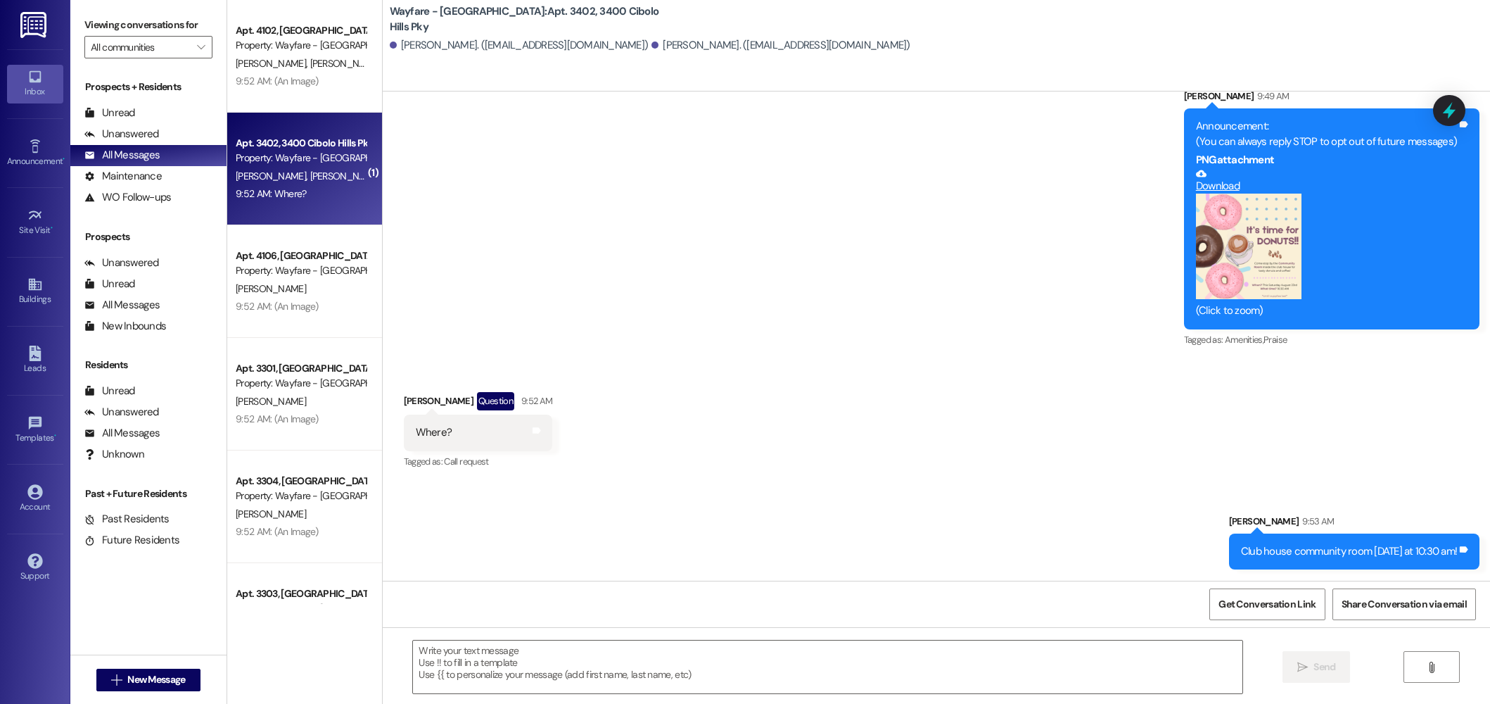
click at [1224, 229] on button "Zoom image" at bounding box center [1249, 247] width 106 height 106
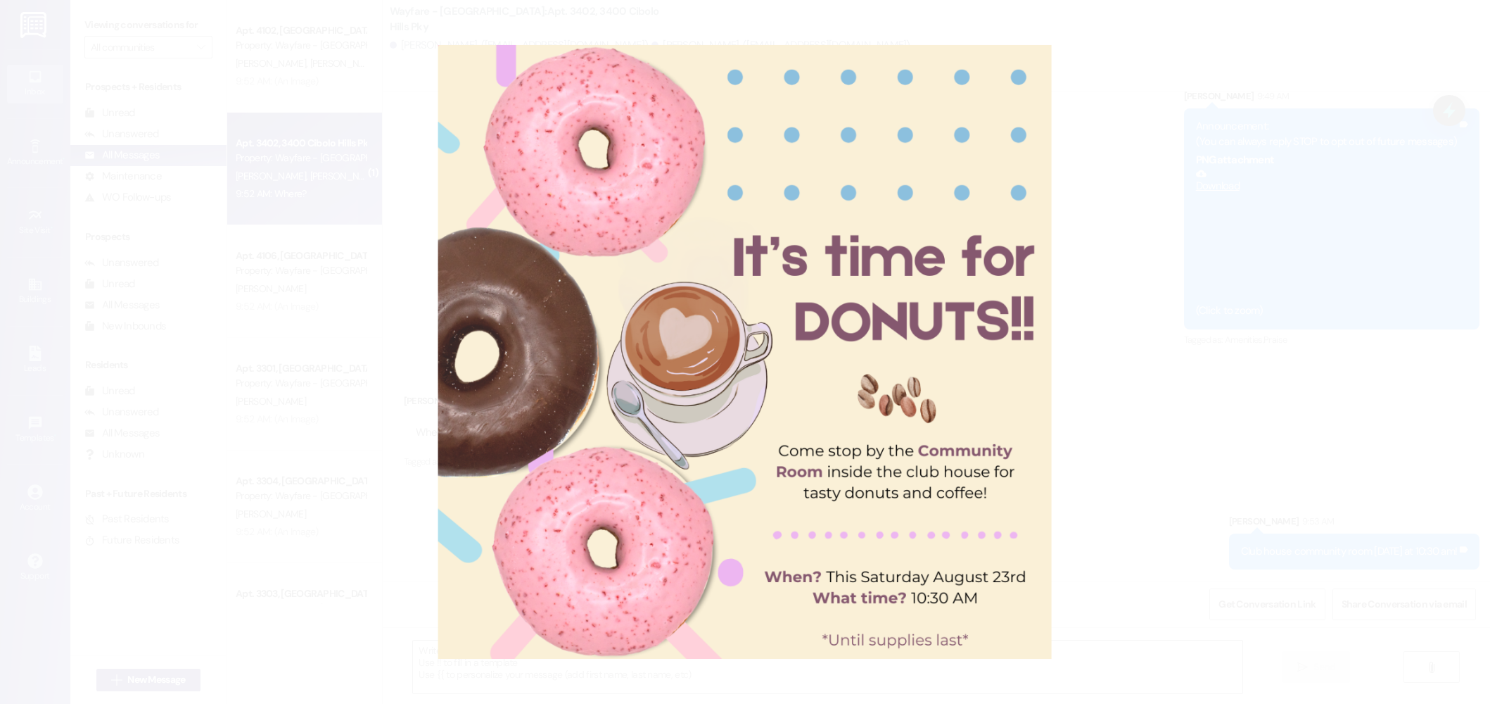
click at [1176, 364] on button "Unzoom image" at bounding box center [745, 352] width 1490 height 704
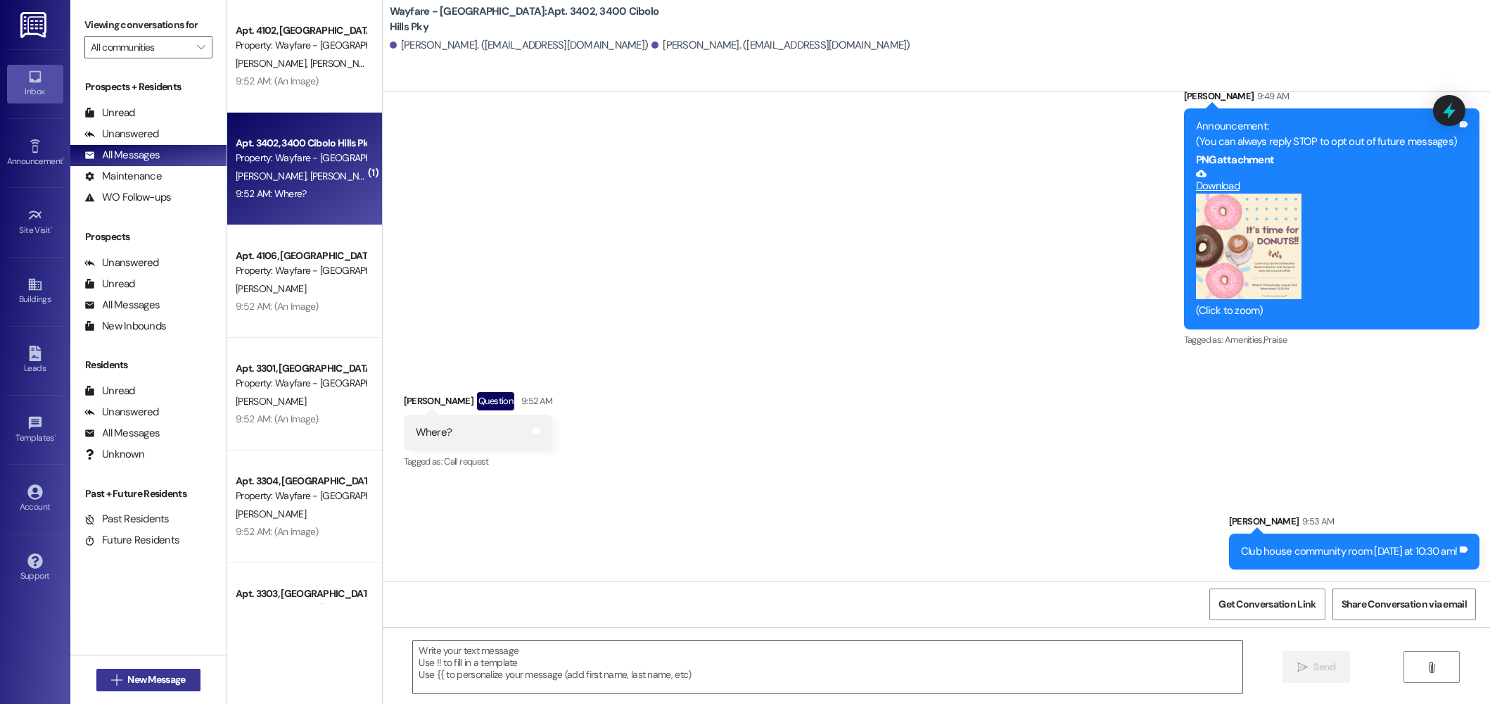
click at [115, 688] on button " New Message" at bounding box center [148, 679] width 104 height 23
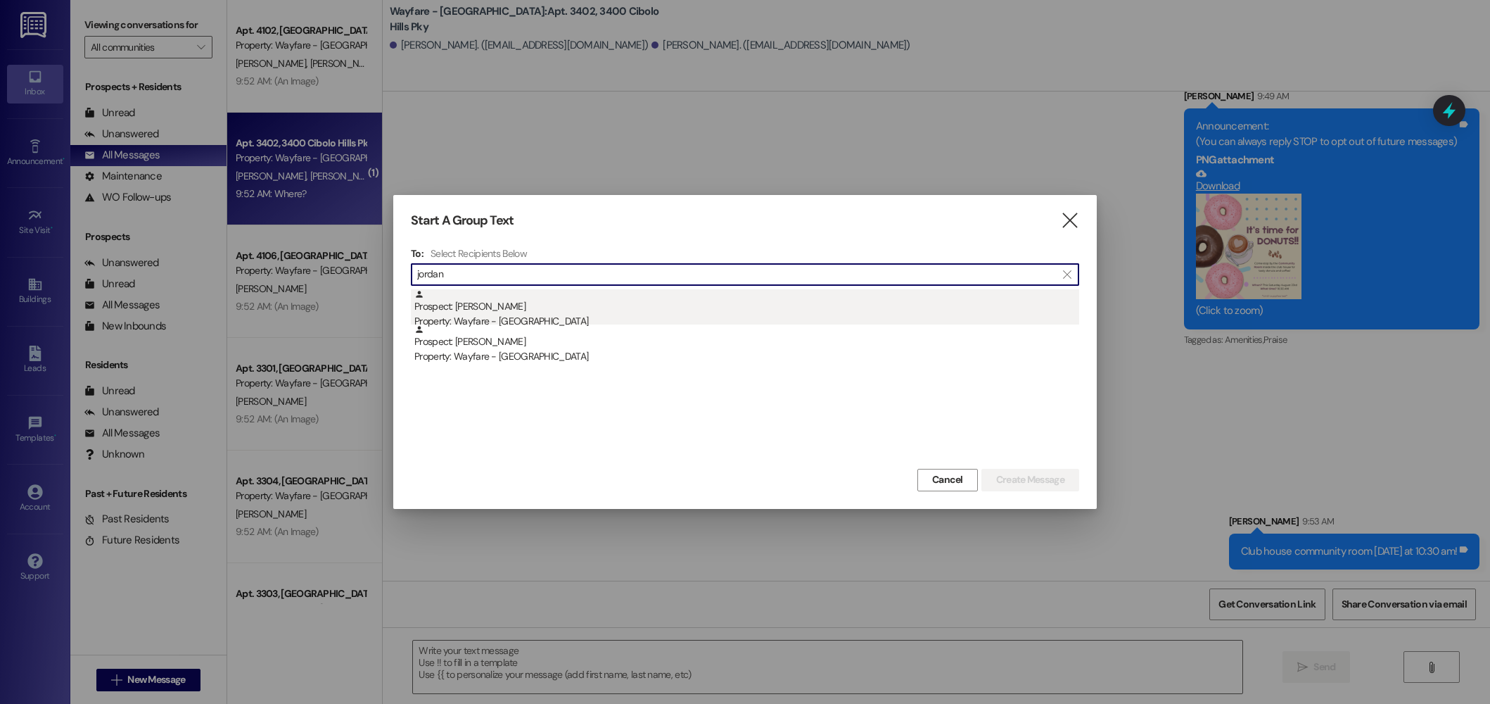
type input "jordan"
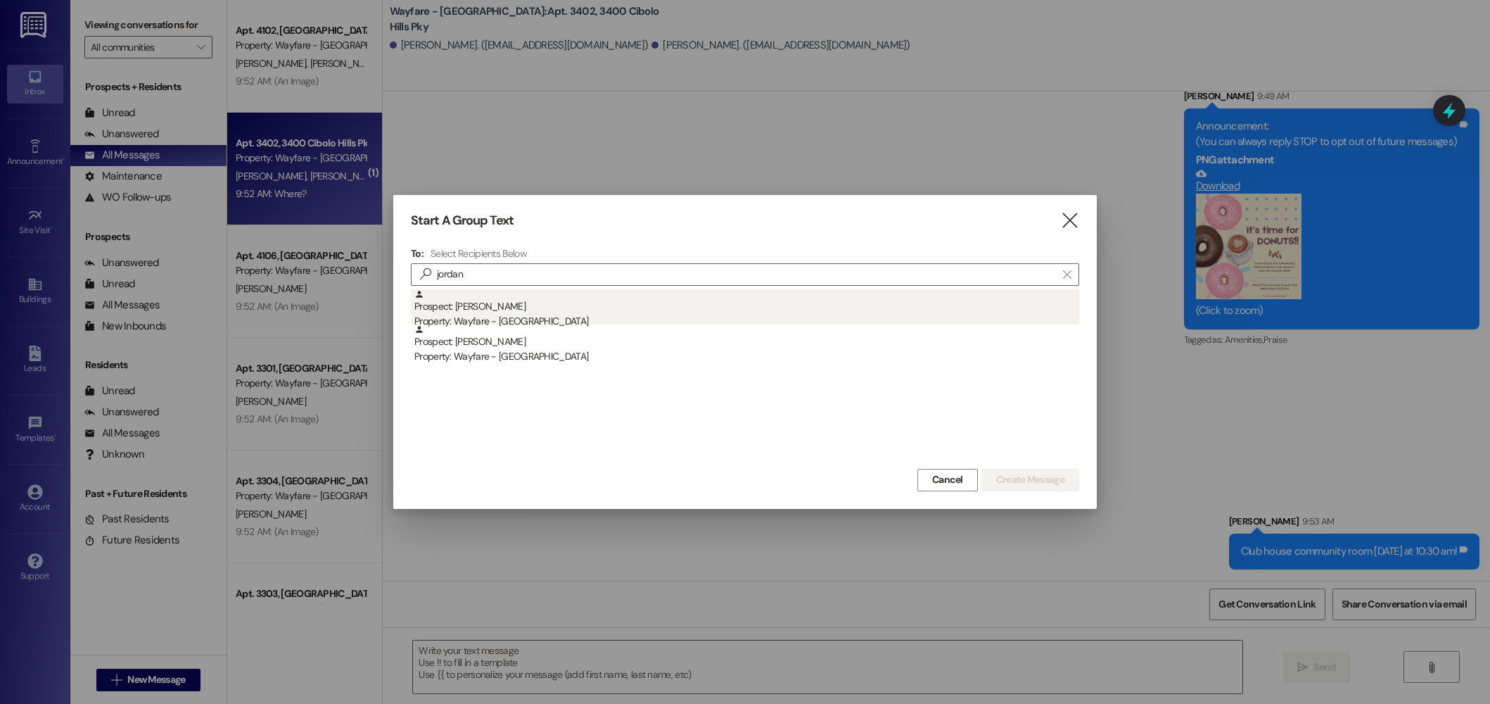
click at [539, 310] on div "Prospect: Jordan Arnold Property: Wayfare - Cibolo Hills" at bounding box center [746, 309] width 665 height 40
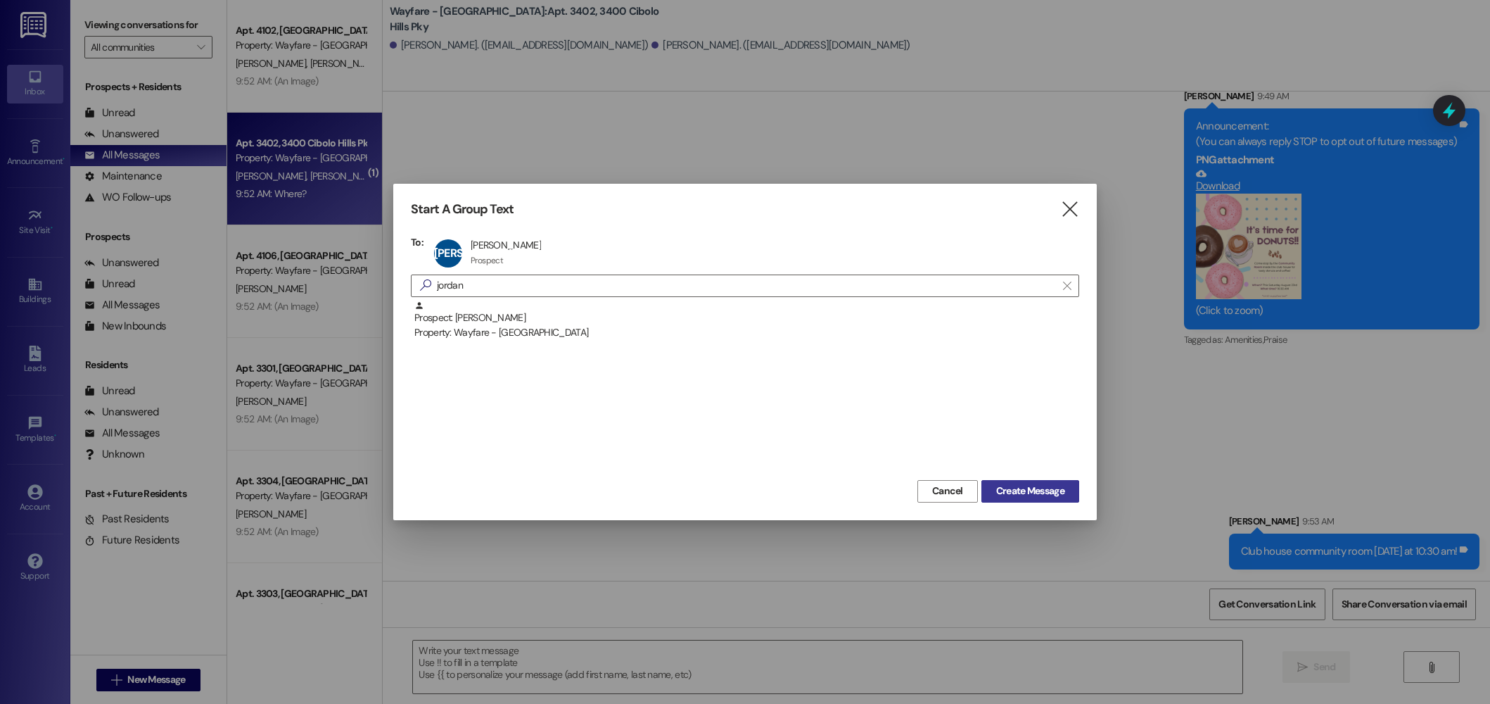
click at [1041, 490] on span "Create Message" at bounding box center [1030, 490] width 68 height 15
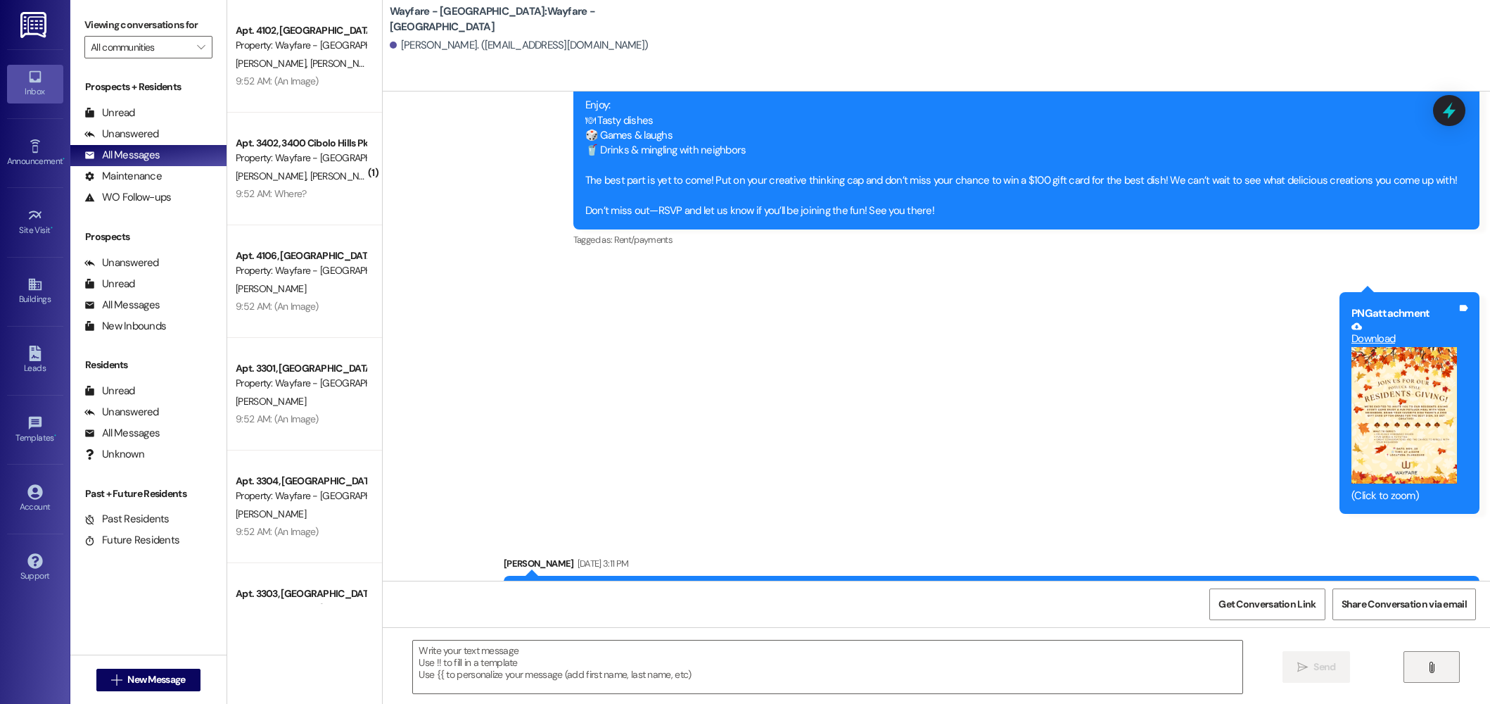
scroll to position [1022, 0]
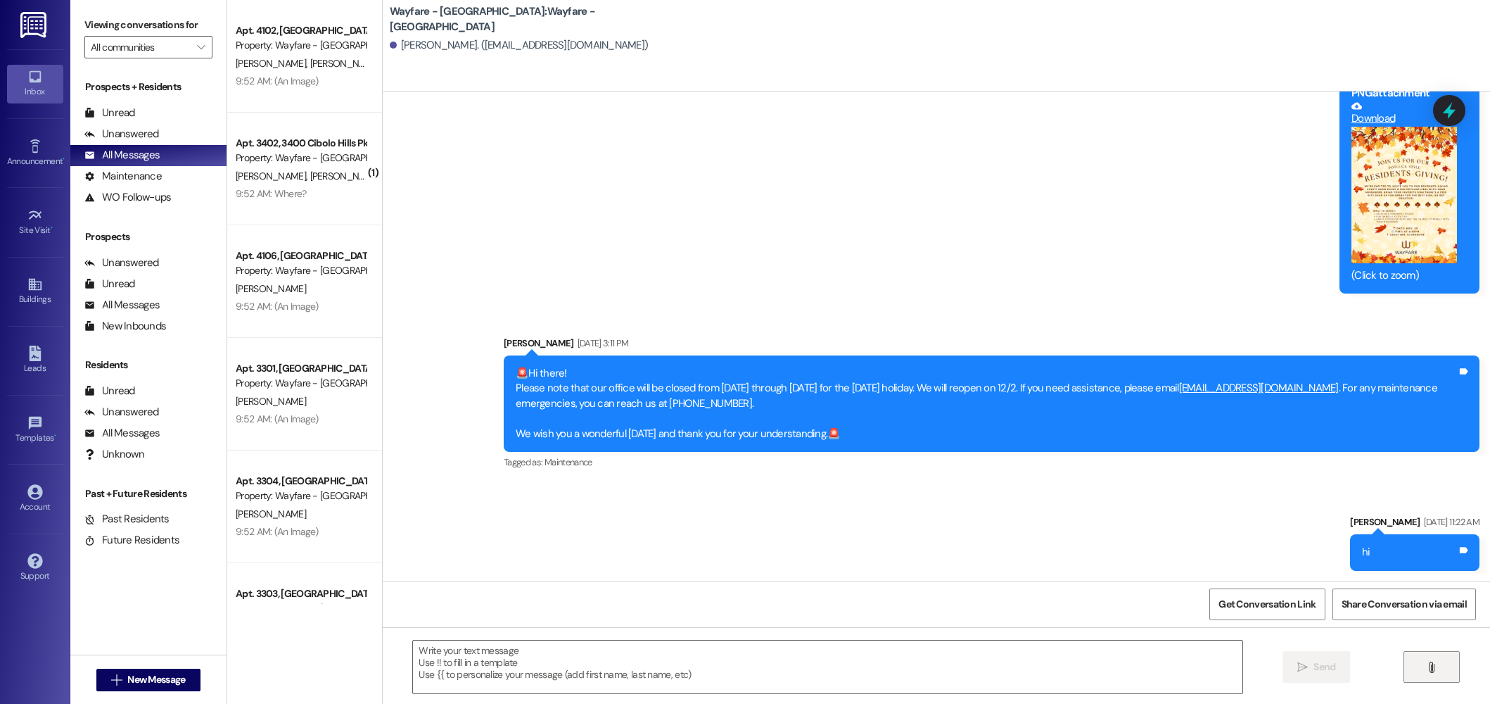
click at [1424, 665] on span "" at bounding box center [1431, 666] width 16 height 11
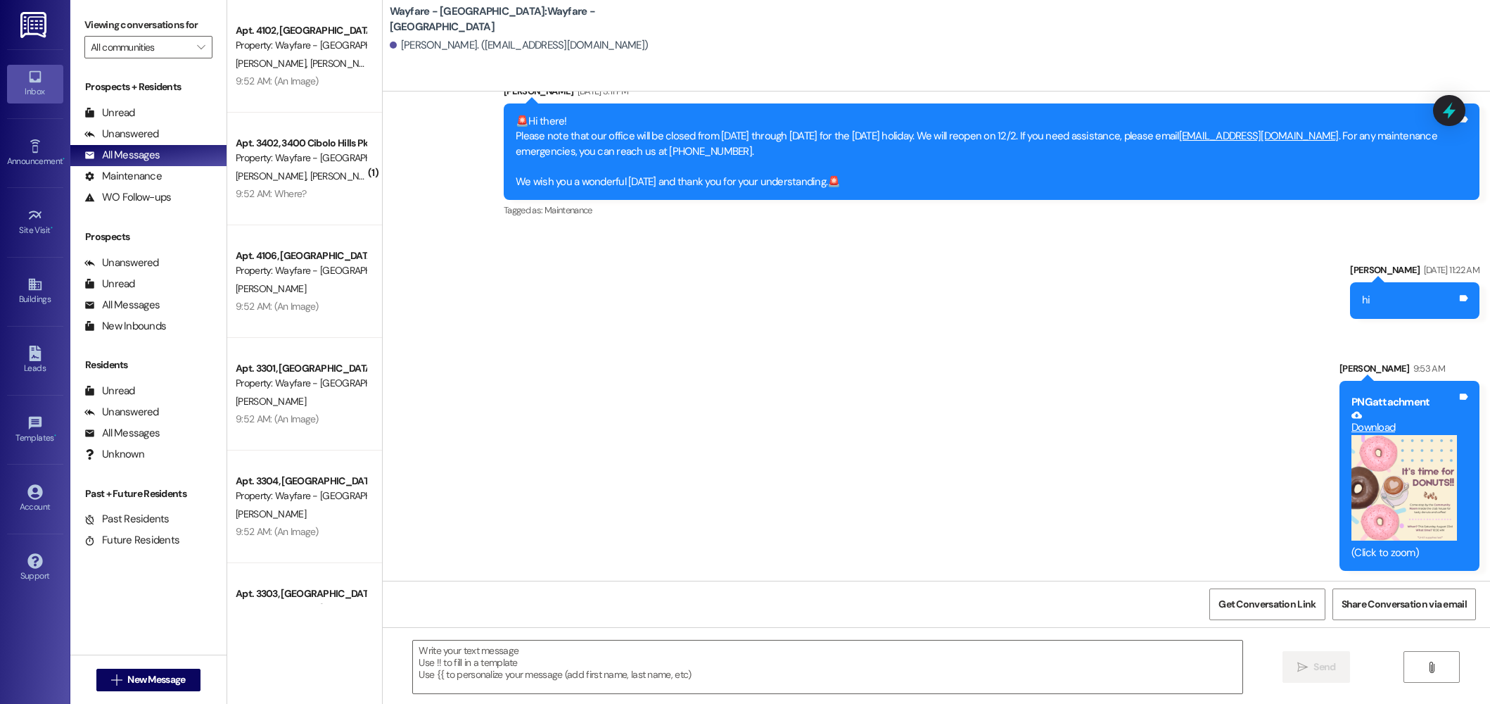
click at [1384, 488] on button "Zoom image" at bounding box center [1405, 488] width 106 height 106
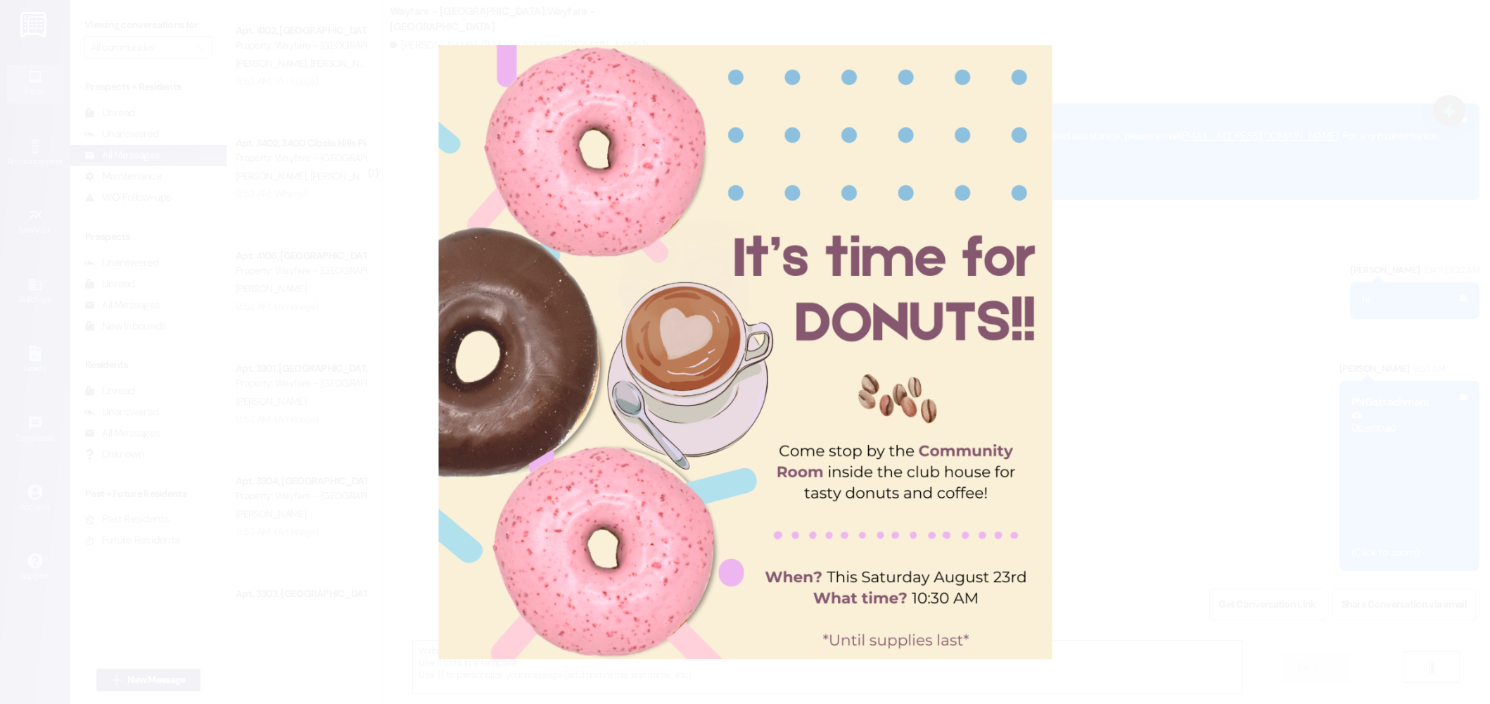
click at [1120, 361] on button "Unzoom image" at bounding box center [745, 352] width 1490 height 704
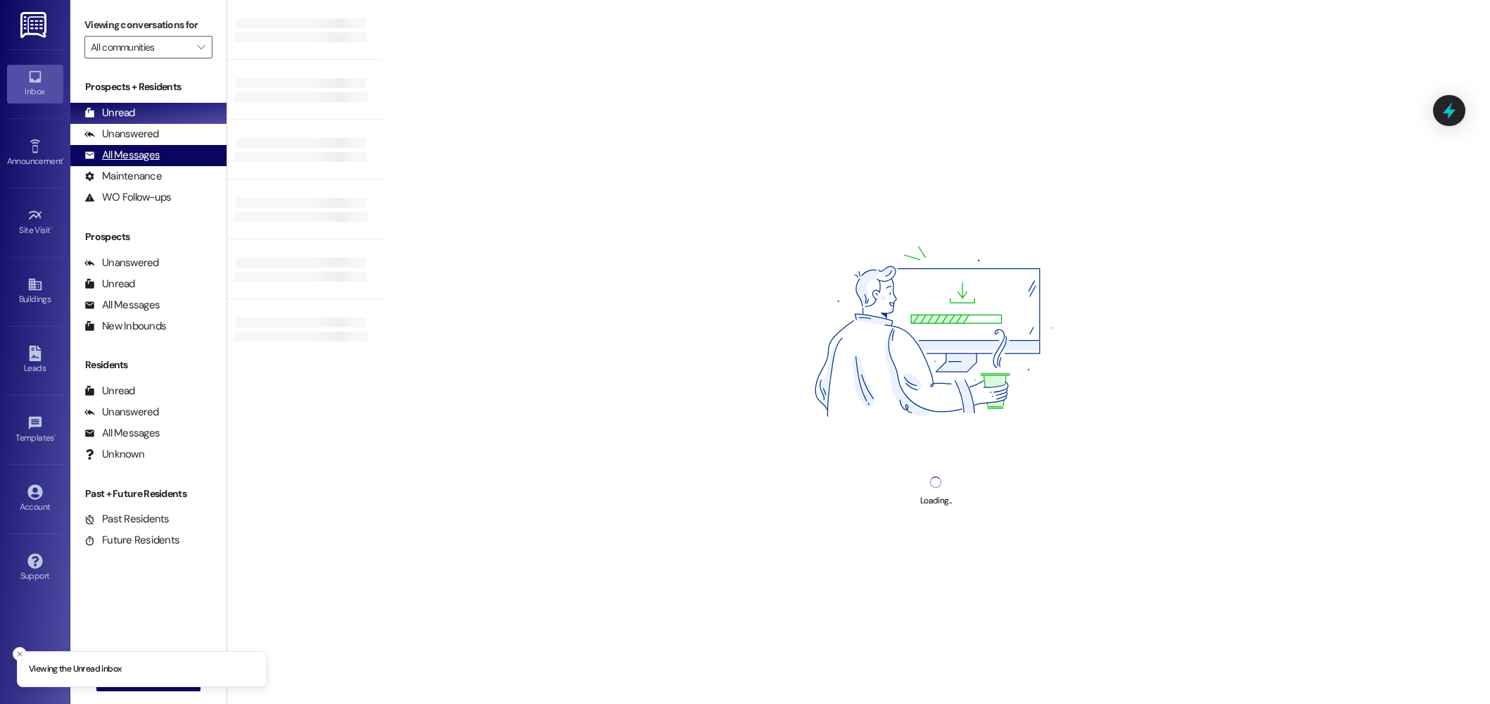
click at [118, 162] on div "All Messages" at bounding box center [121, 155] width 75 height 15
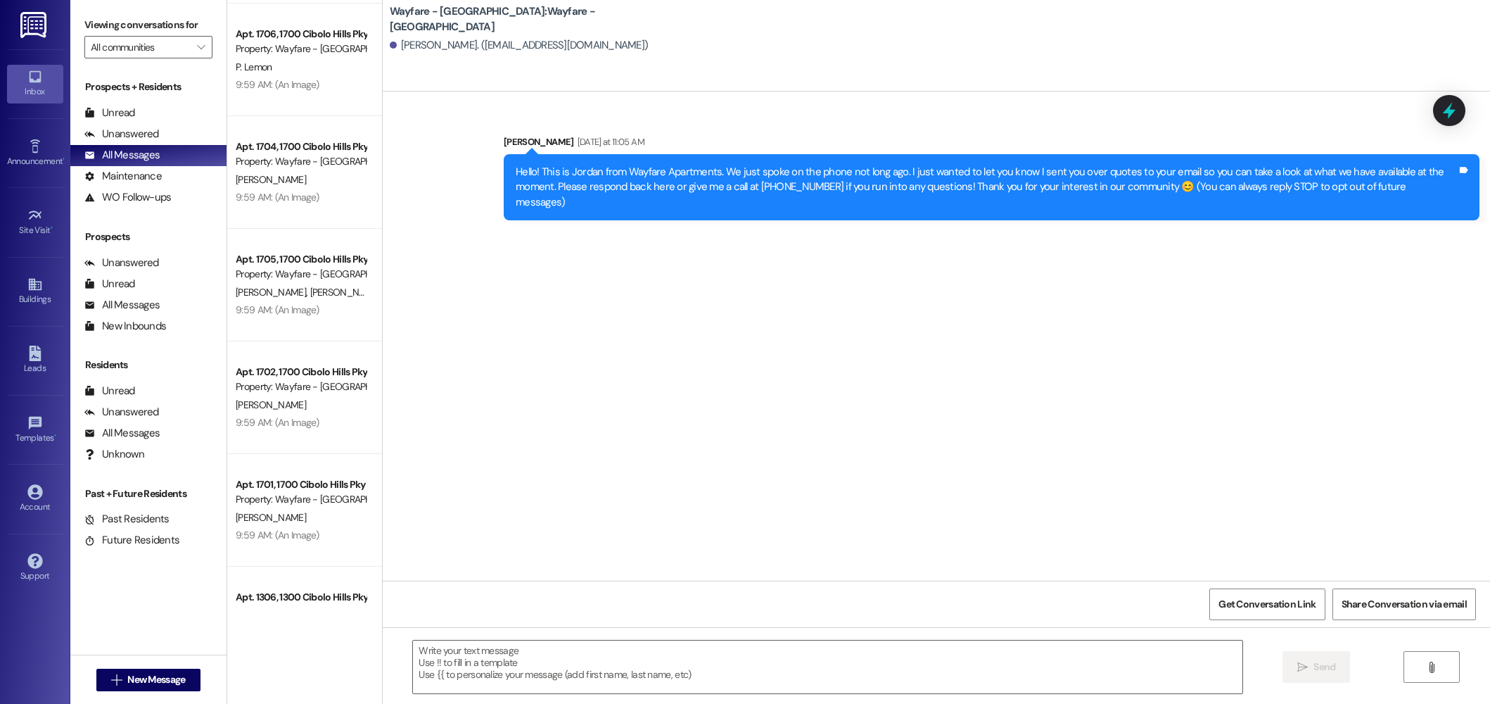
scroll to position [1422, 0]
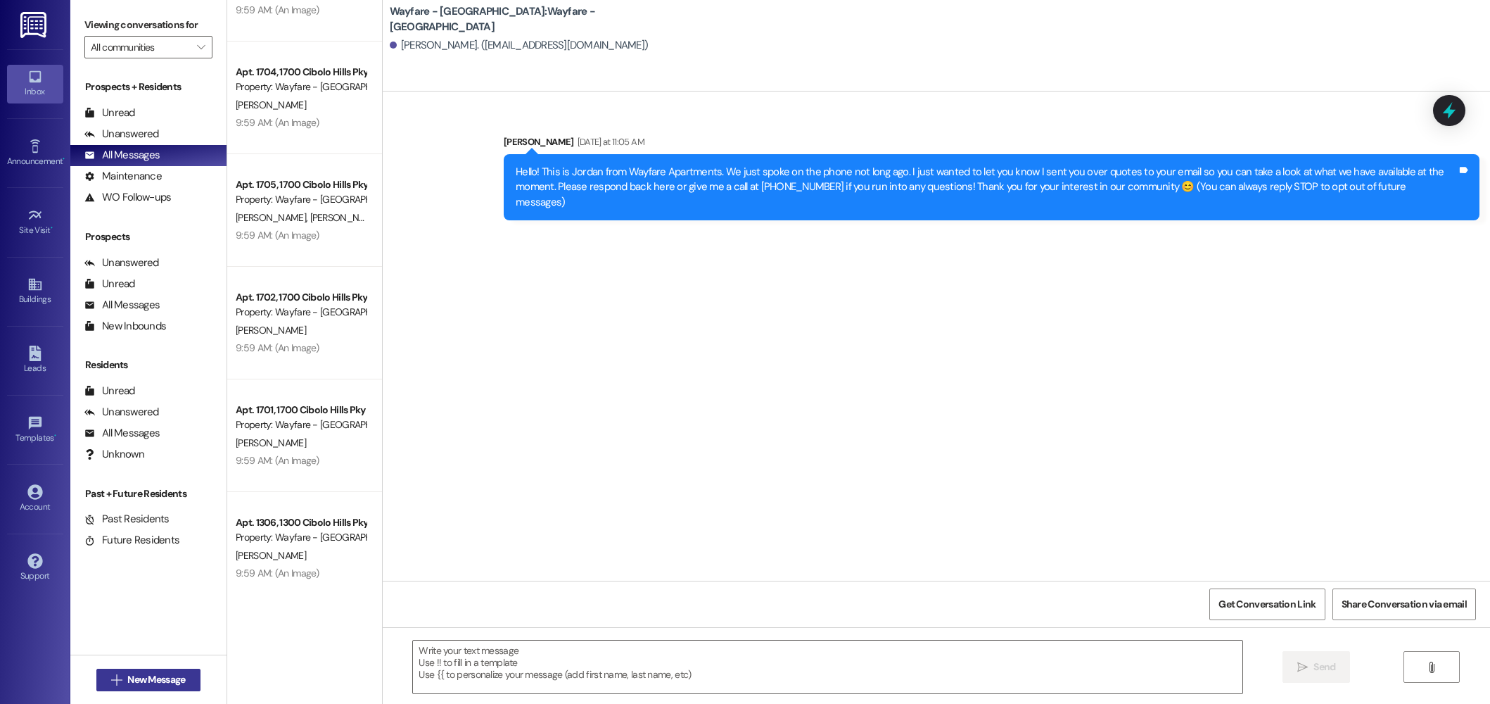
click at [138, 675] on span "New Message" at bounding box center [156, 679] width 58 height 15
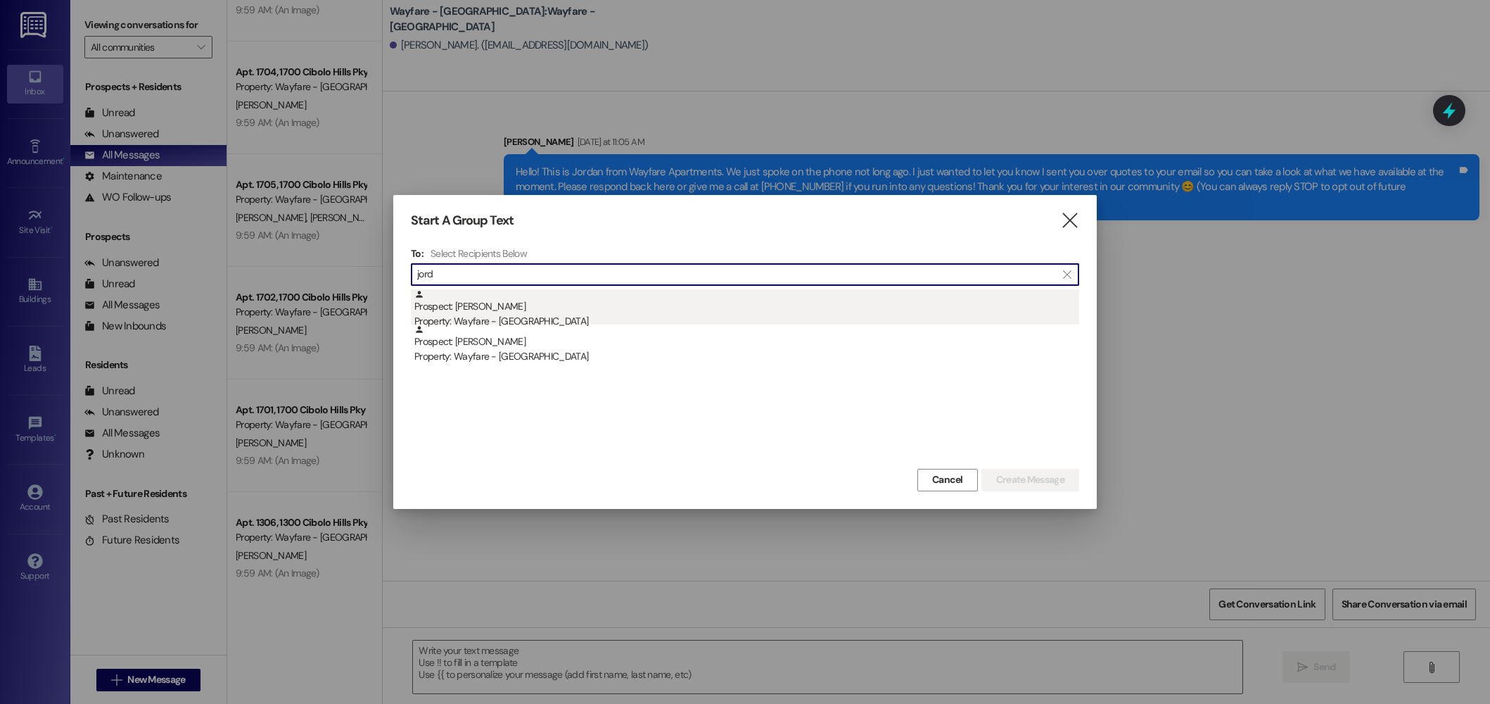
type input "jord"
click at [516, 302] on div "Prospect: [PERSON_NAME] Property: Wayfare - [GEOGRAPHIC_DATA]" at bounding box center [746, 309] width 665 height 40
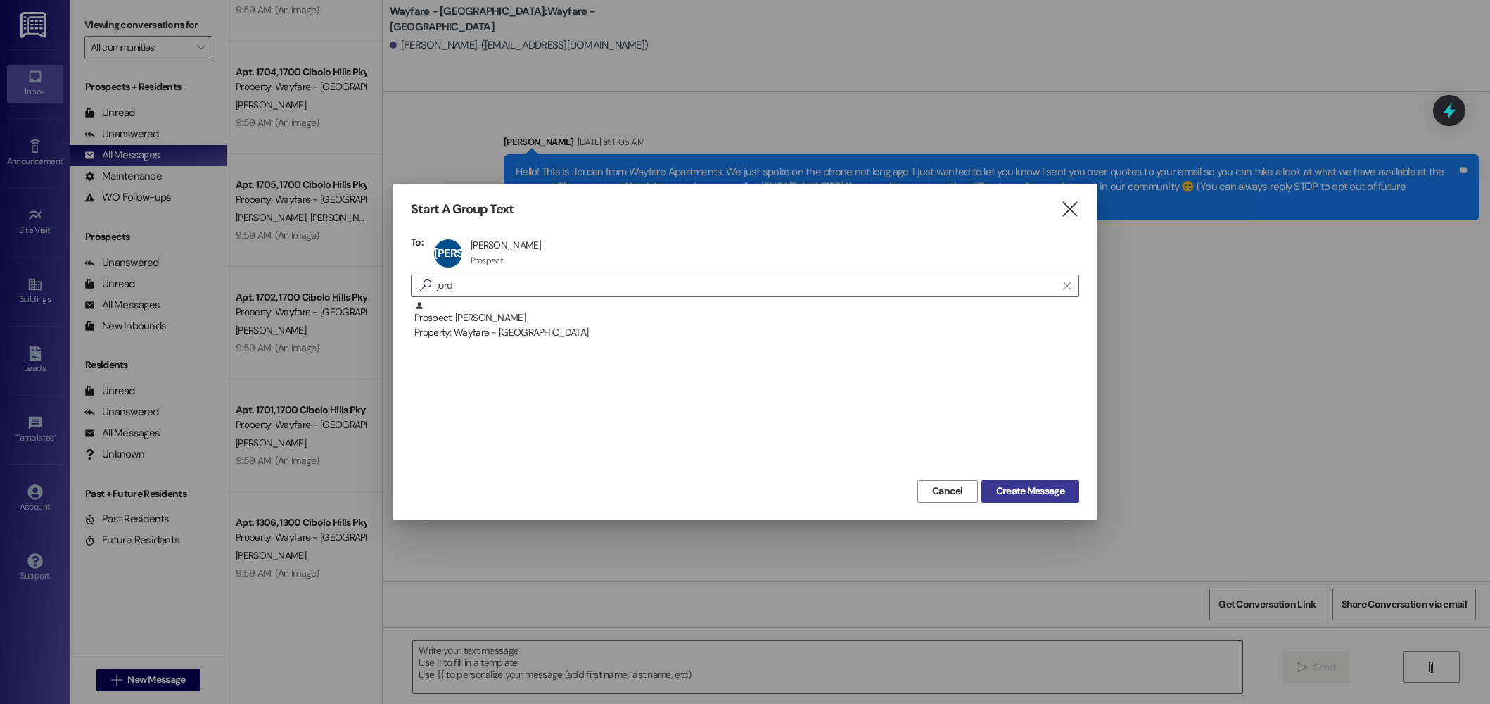
click at [1029, 486] on span "Create Message" at bounding box center [1030, 490] width 68 height 15
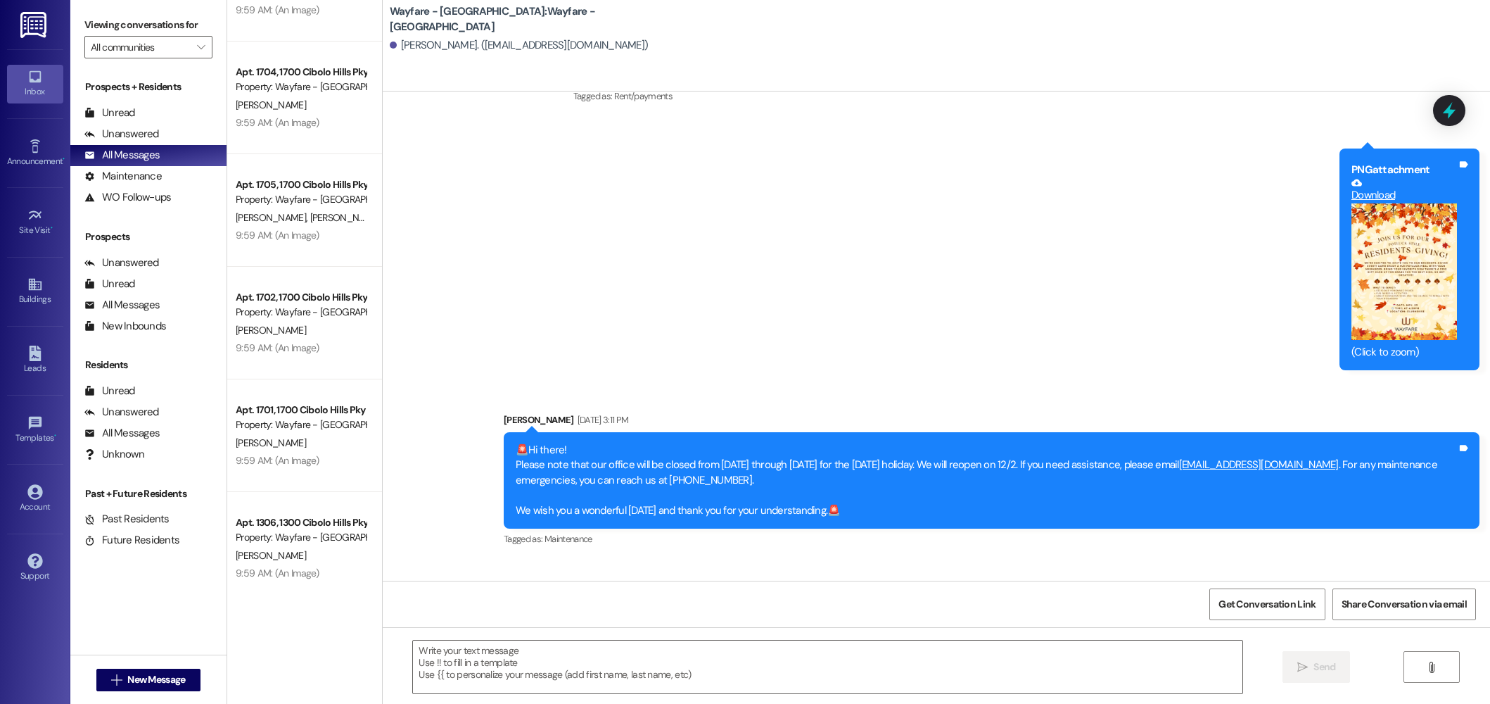
scroll to position [934, 0]
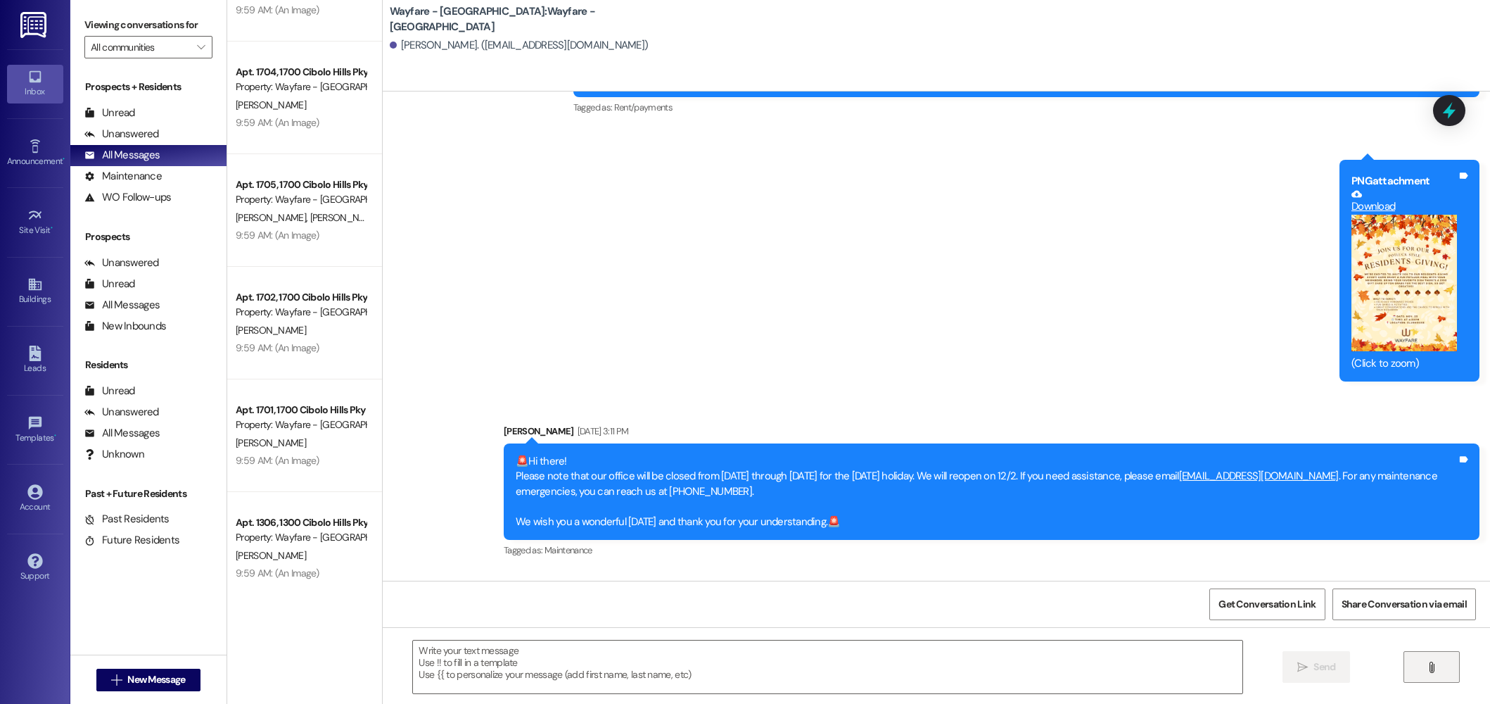
click at [1423, 659] on button "" at bounding box center [1432, 667] width 56 height 32
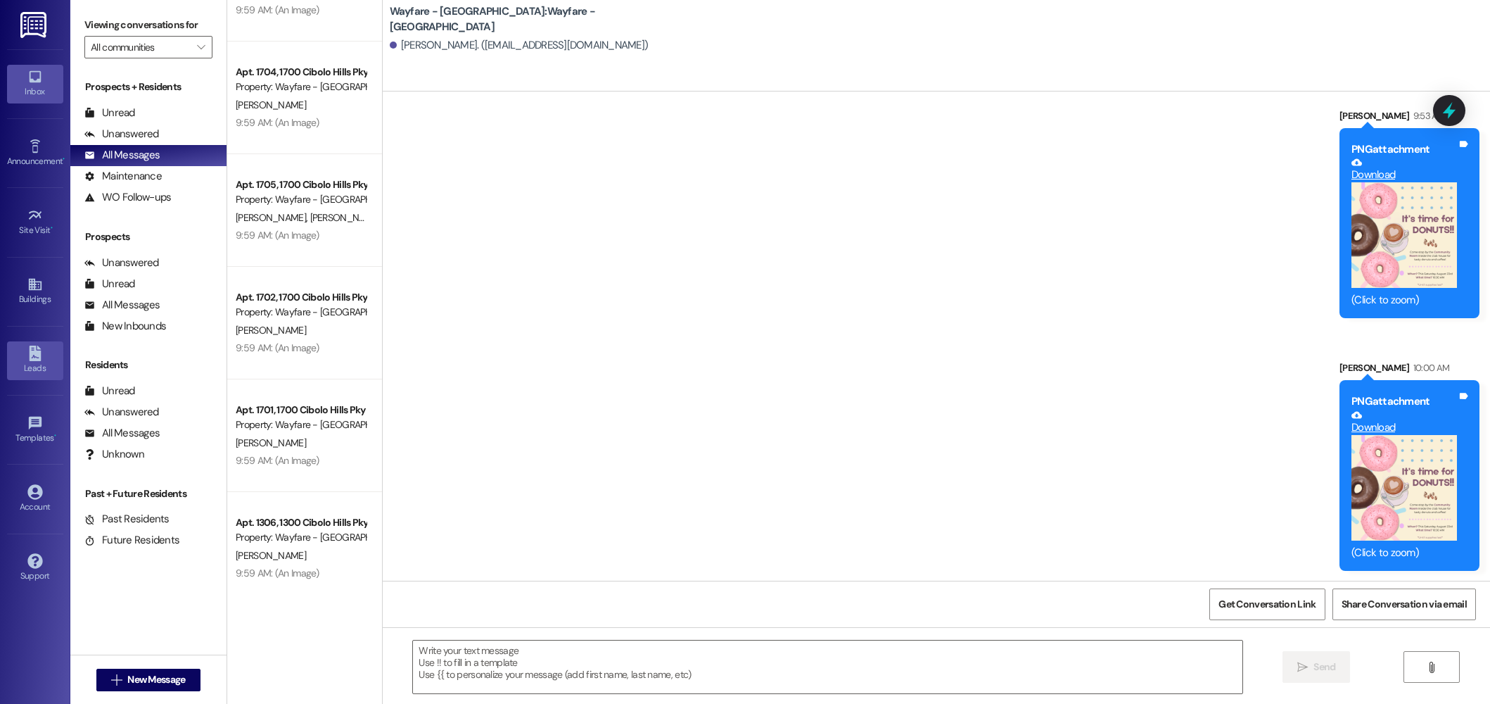
click at [53, 364] on div "Leads" at bounding box center [35, 368] width 70 height 14
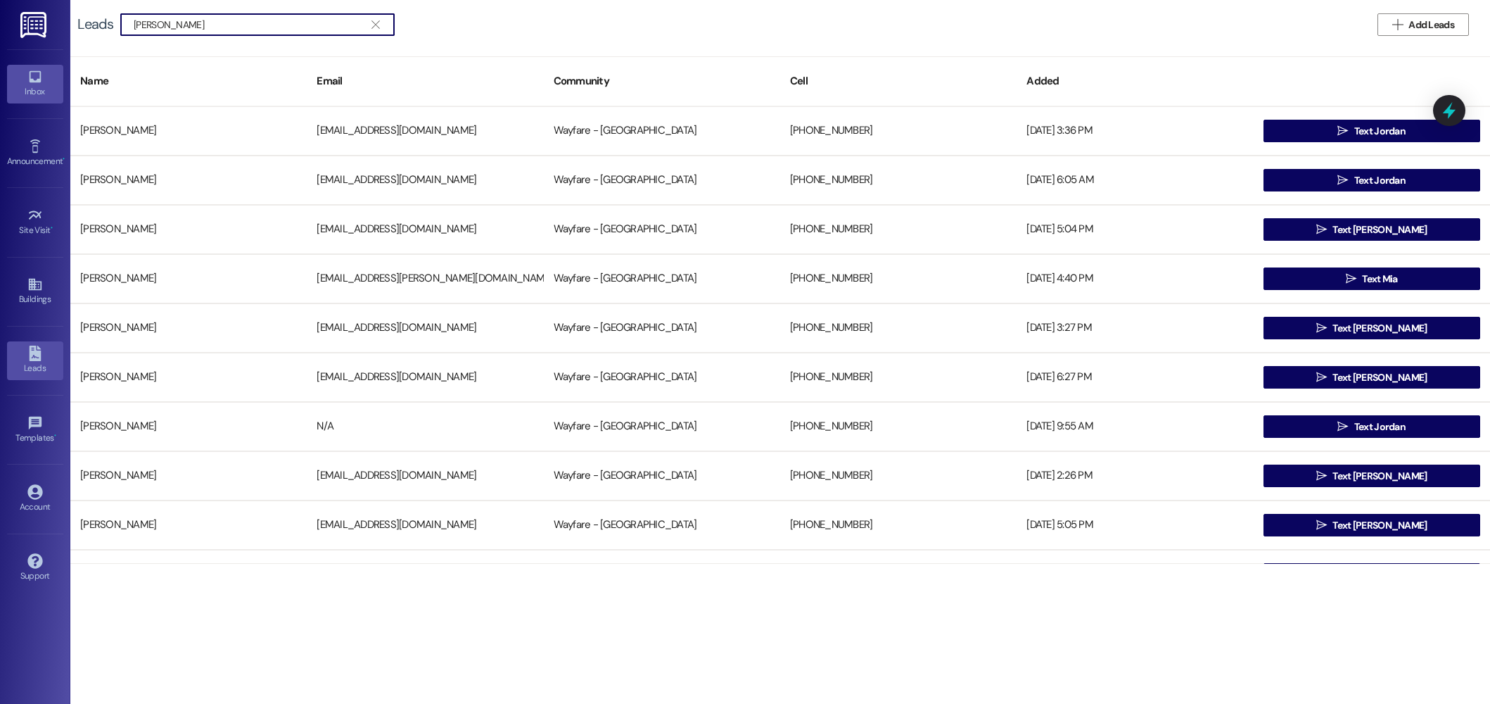
type input "[PERSON_NAME]"
click at [37, 72] on icon at bounding box center [35, 77] width 12 height 12
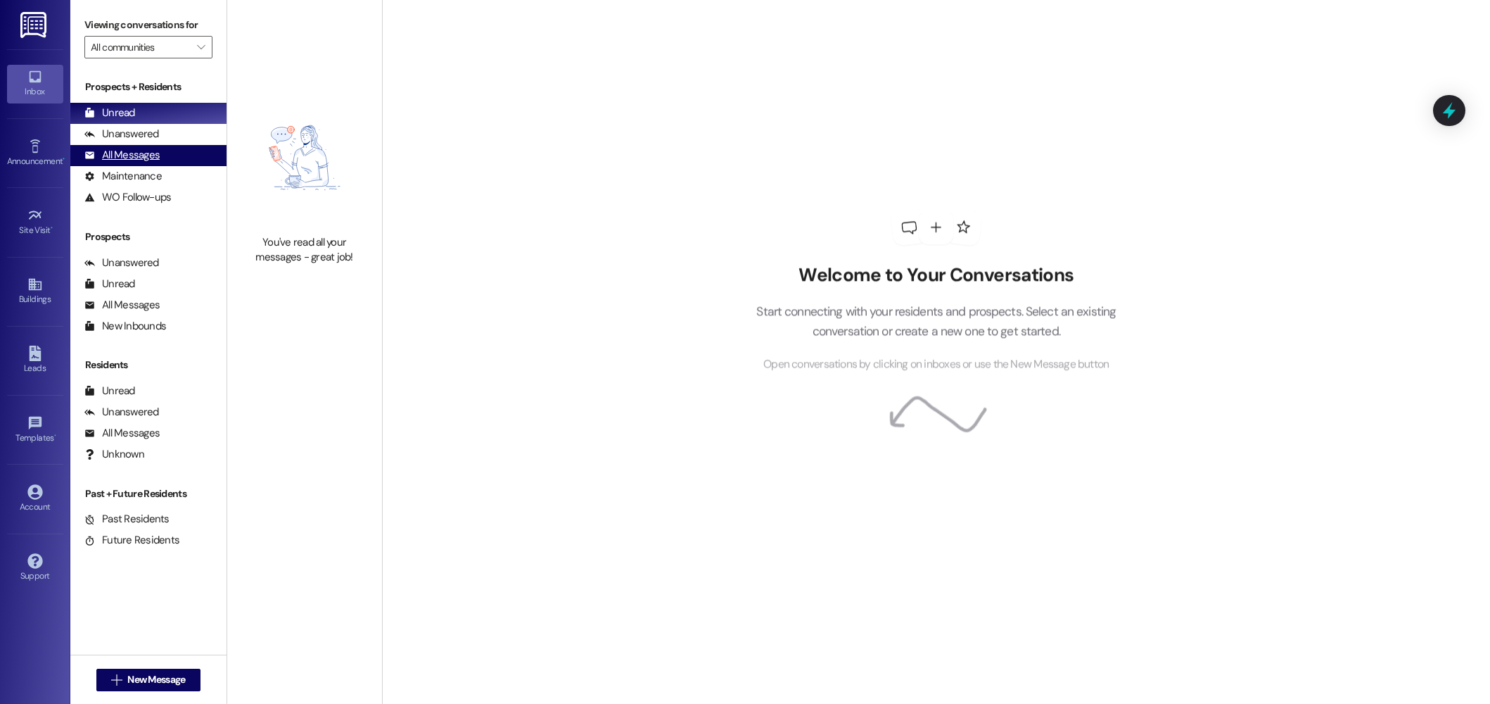
click at [161, 154] on div "All Messages (undefined)" at bounding box center [148, 155] width 156 height 21
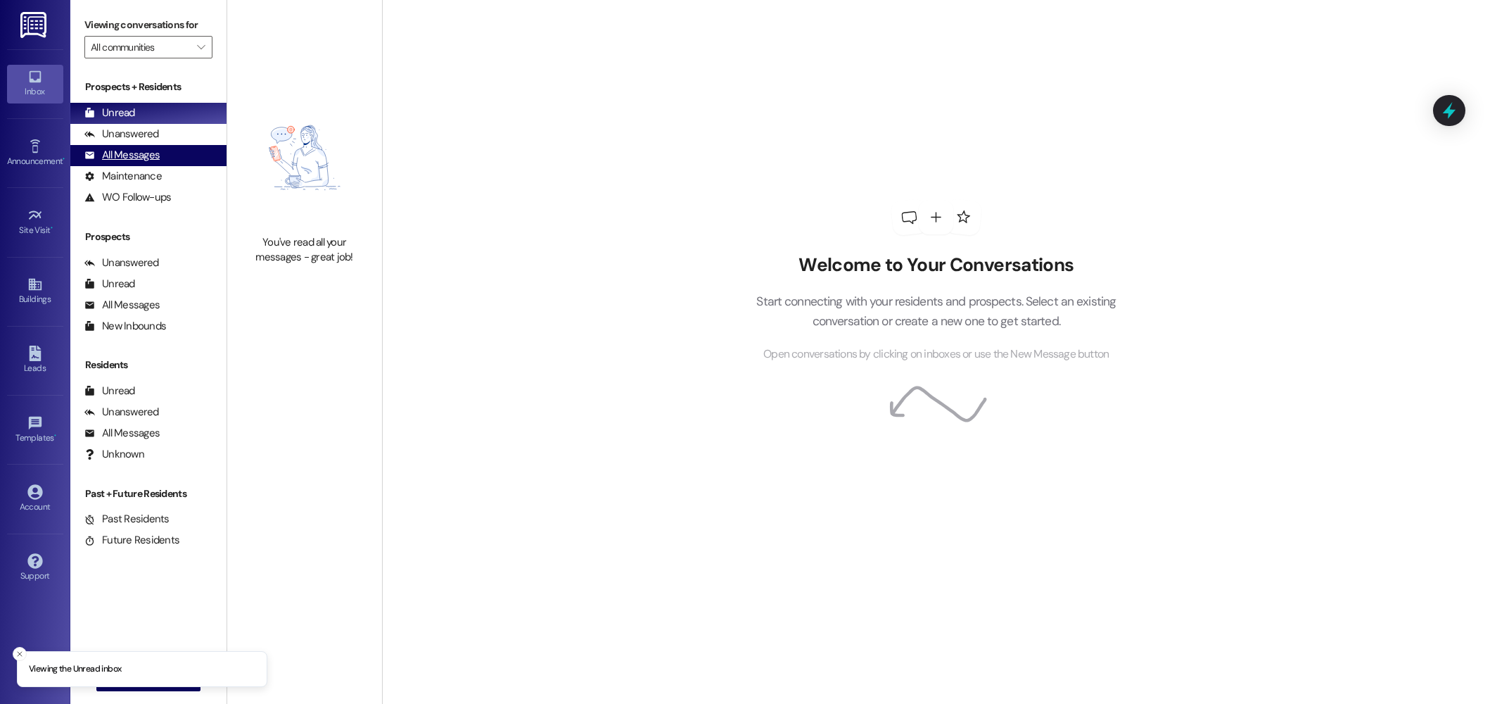
click at [116, 154] on div "All Messages" at bounding box center [121, 155] width 75 height 15
drag, startPoint x: 151, startPoint y: 147, endPoint x: 201, endPoint y: 151, distance: 49.4
click at [151, 148] on div "All Messages" at bounding box center [121, 155] width 75 height 15
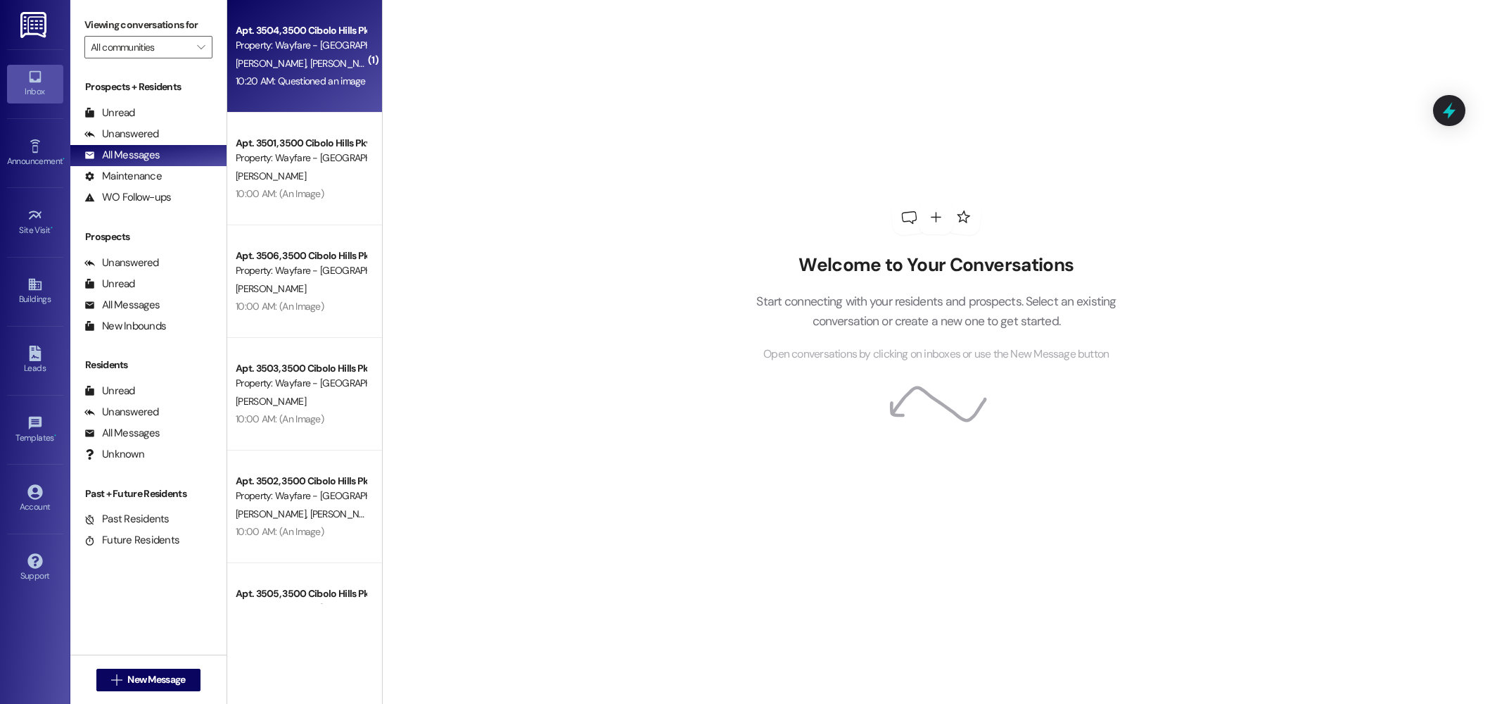
click at [268, 71] on div "B. Eikenberry J. Eikenberry" at bounding box center [300, 64] width 133 height 18
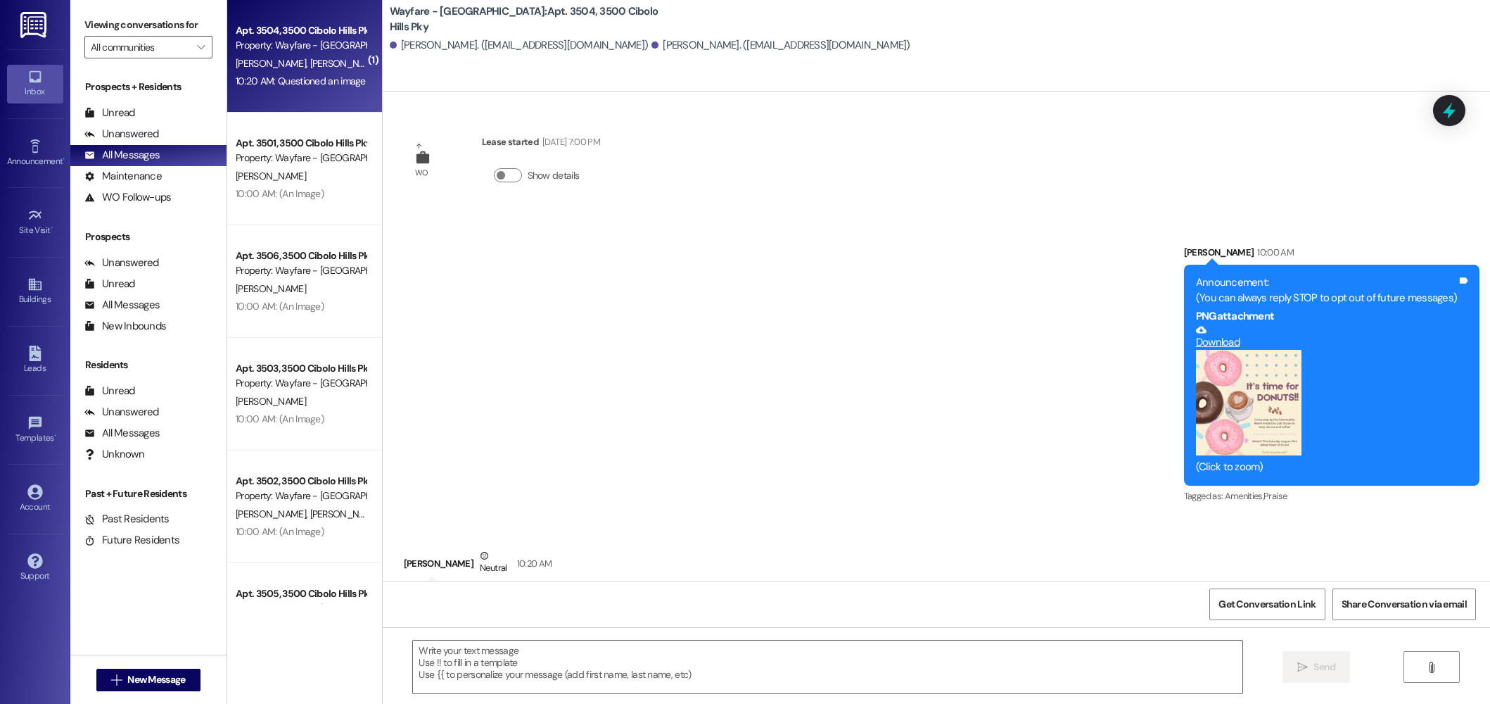
scroll to position [49, 0]
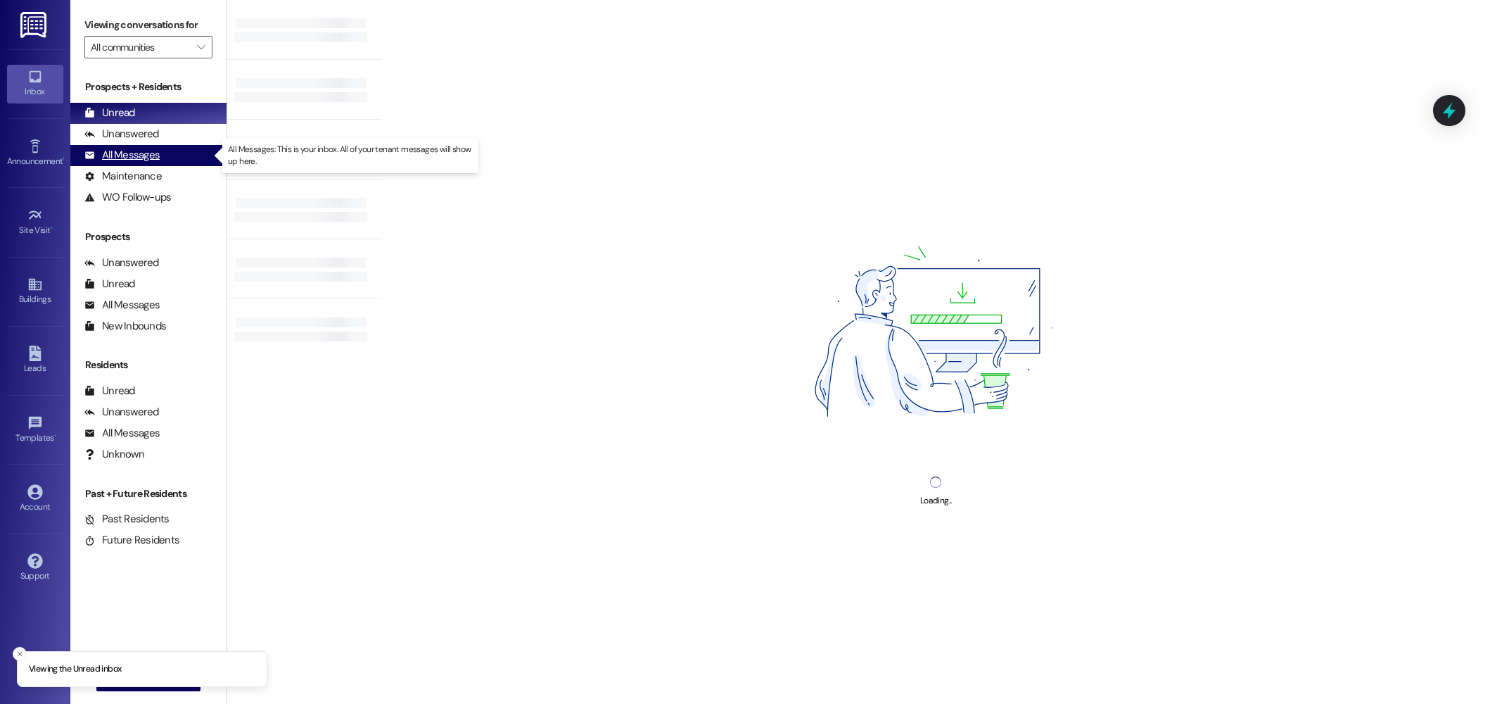
click at [153, 154] on div "All Messages" at bounding box center [121, 155] width 75 height 15
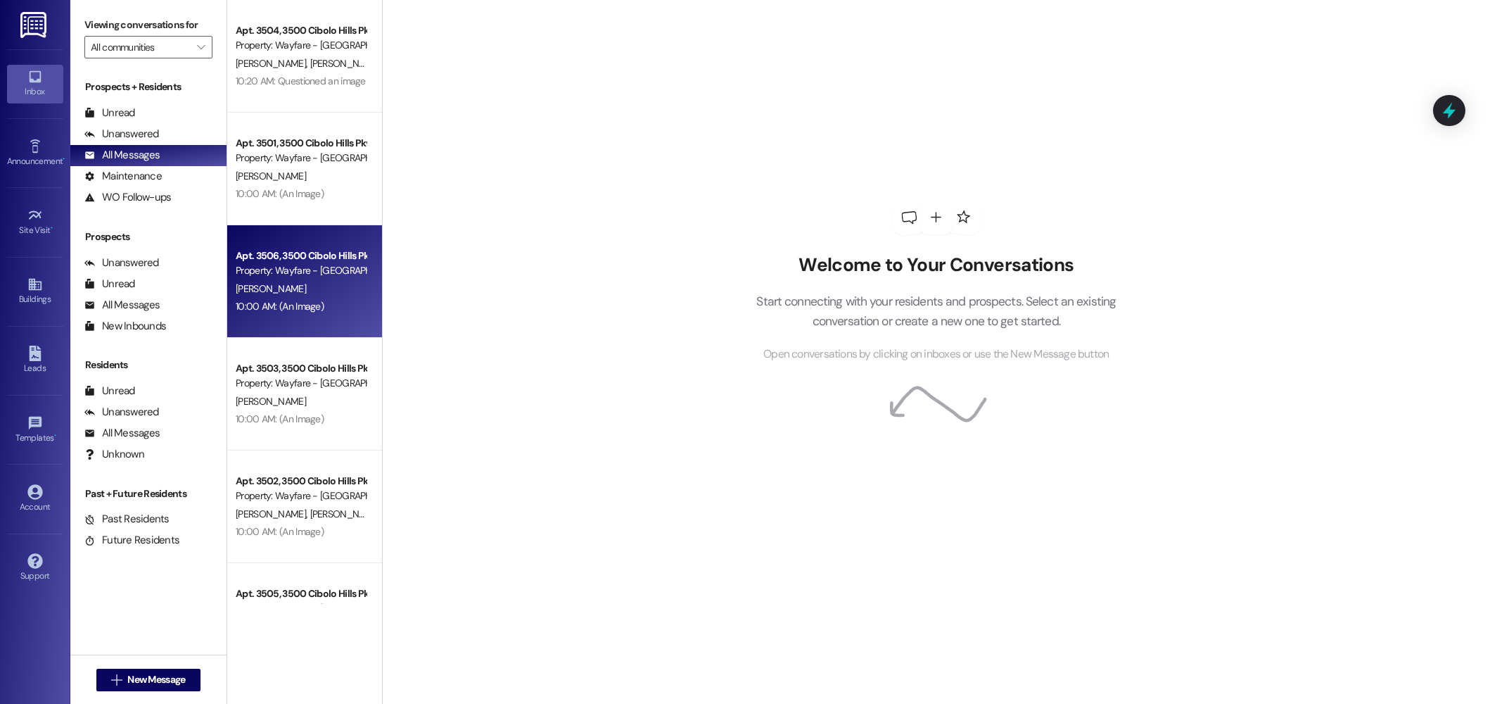
click at [350, 298] on div "10:00 AM: (An Image) 10:00 AM: (An Image)" at bounding box center [300, 307] width 133 height 18
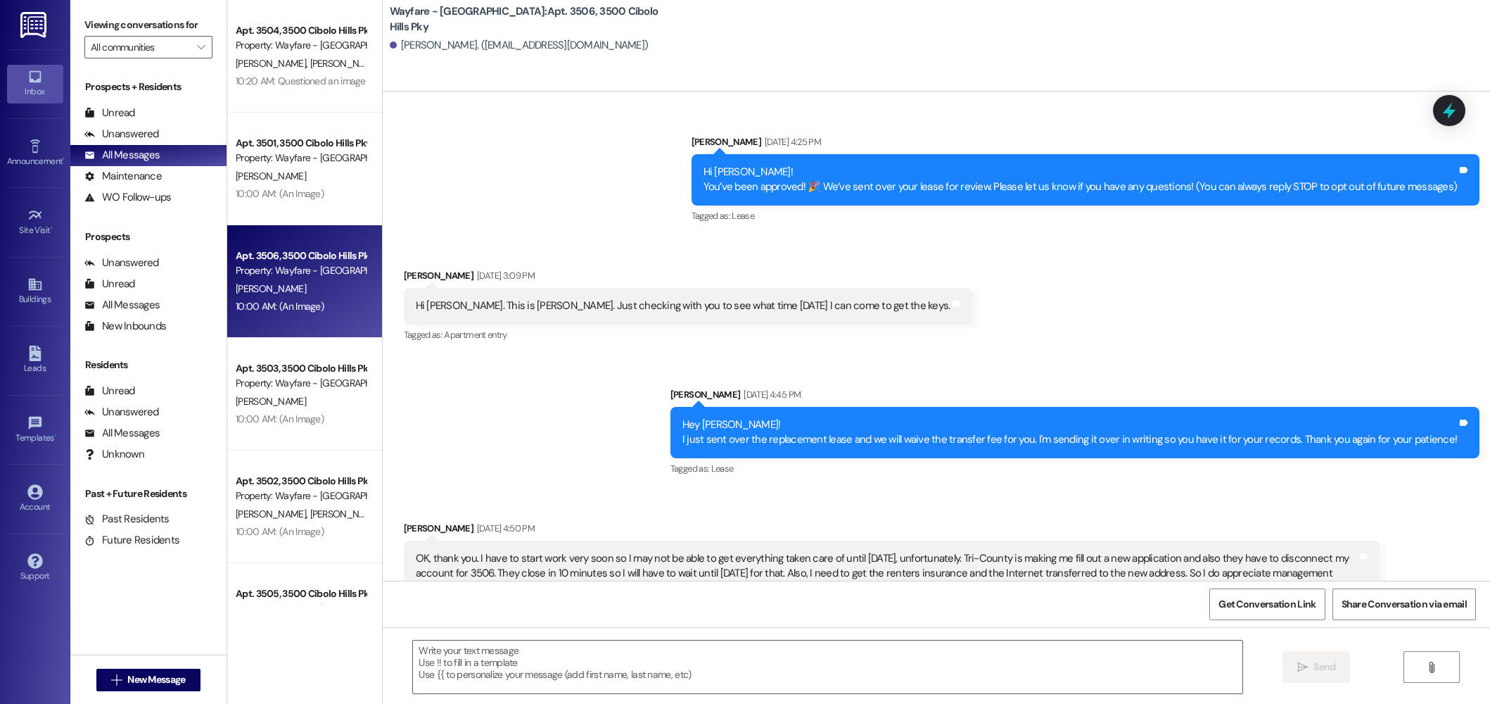
scroll to position [1681, 0]
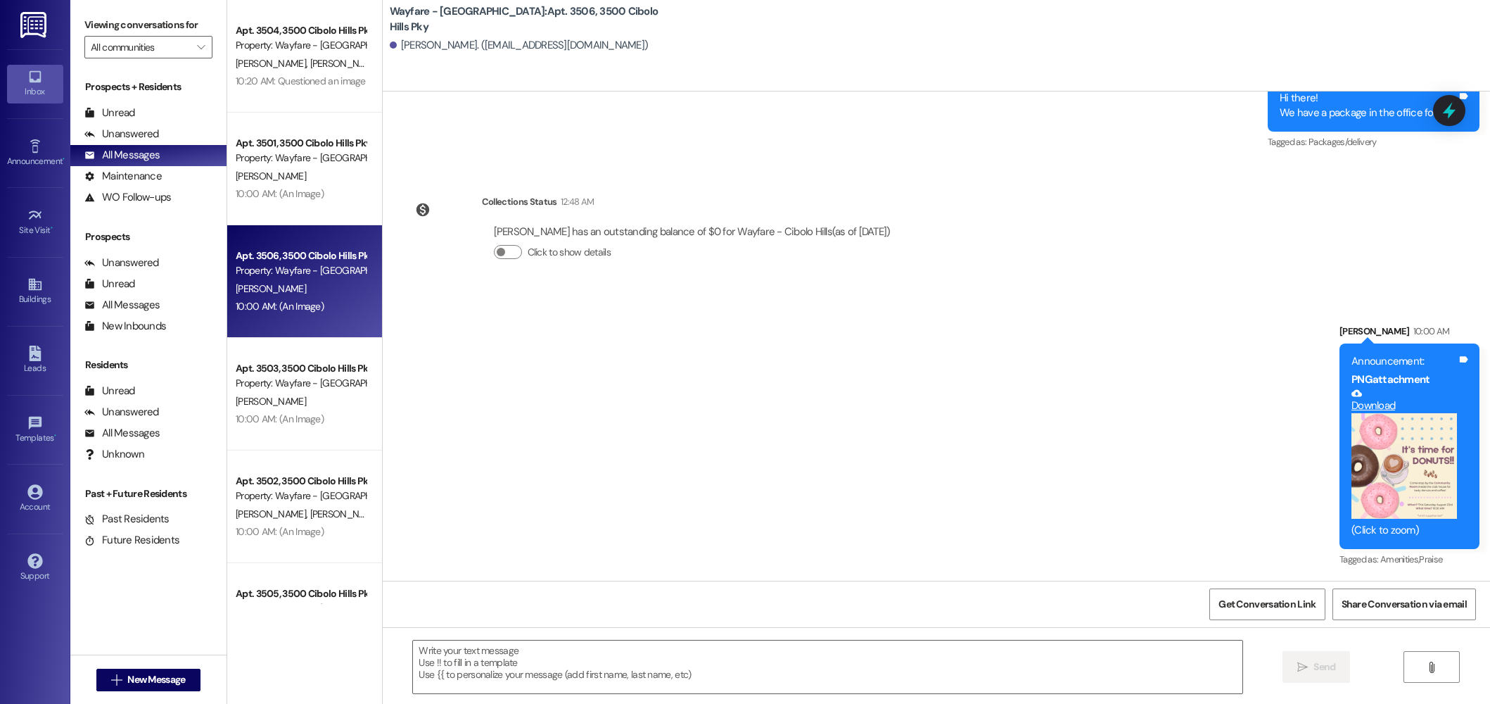
click at [1400, 461] on button "Zoom image" at bounding box center [1405, 466] width 106 height 106
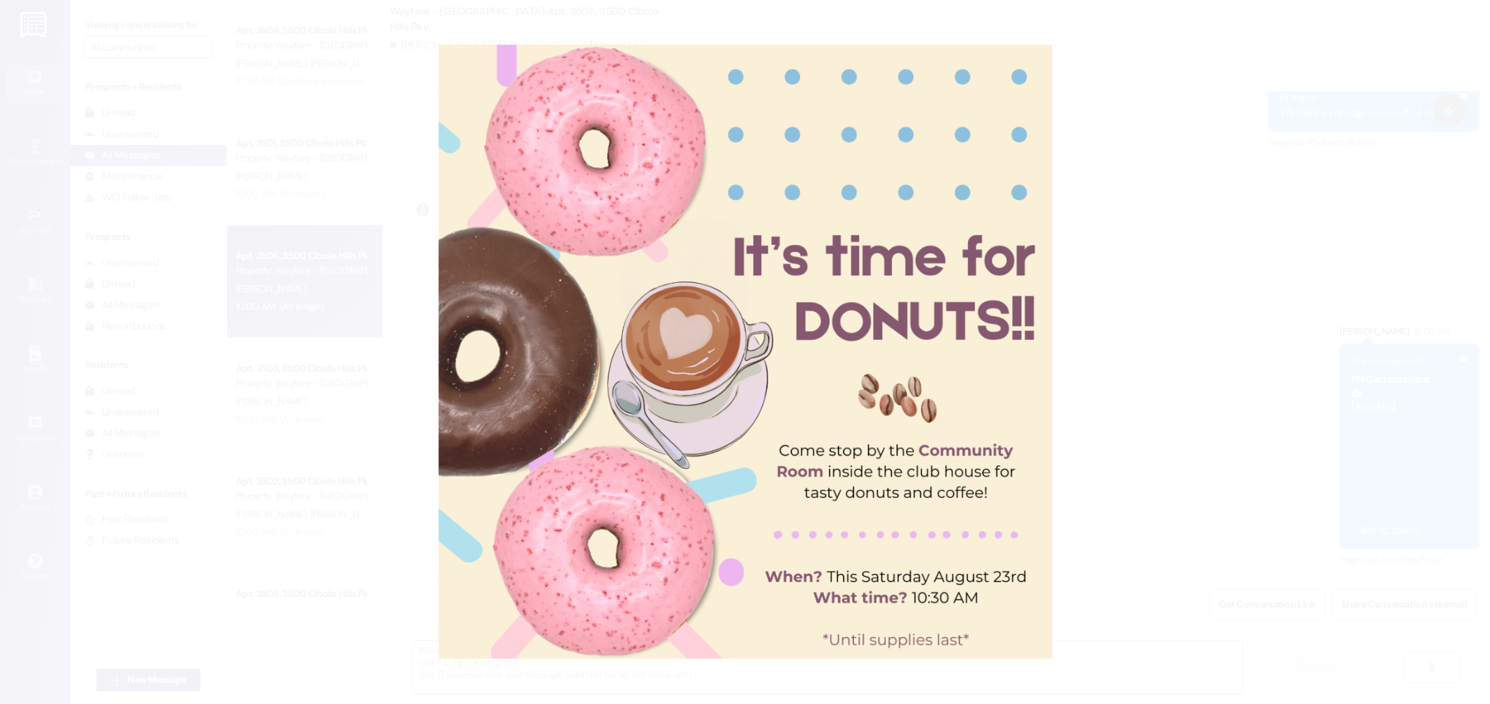
click at [1357, 305] on button "Unzoom image" at bounding box center [745, 352] width 1490 height 704
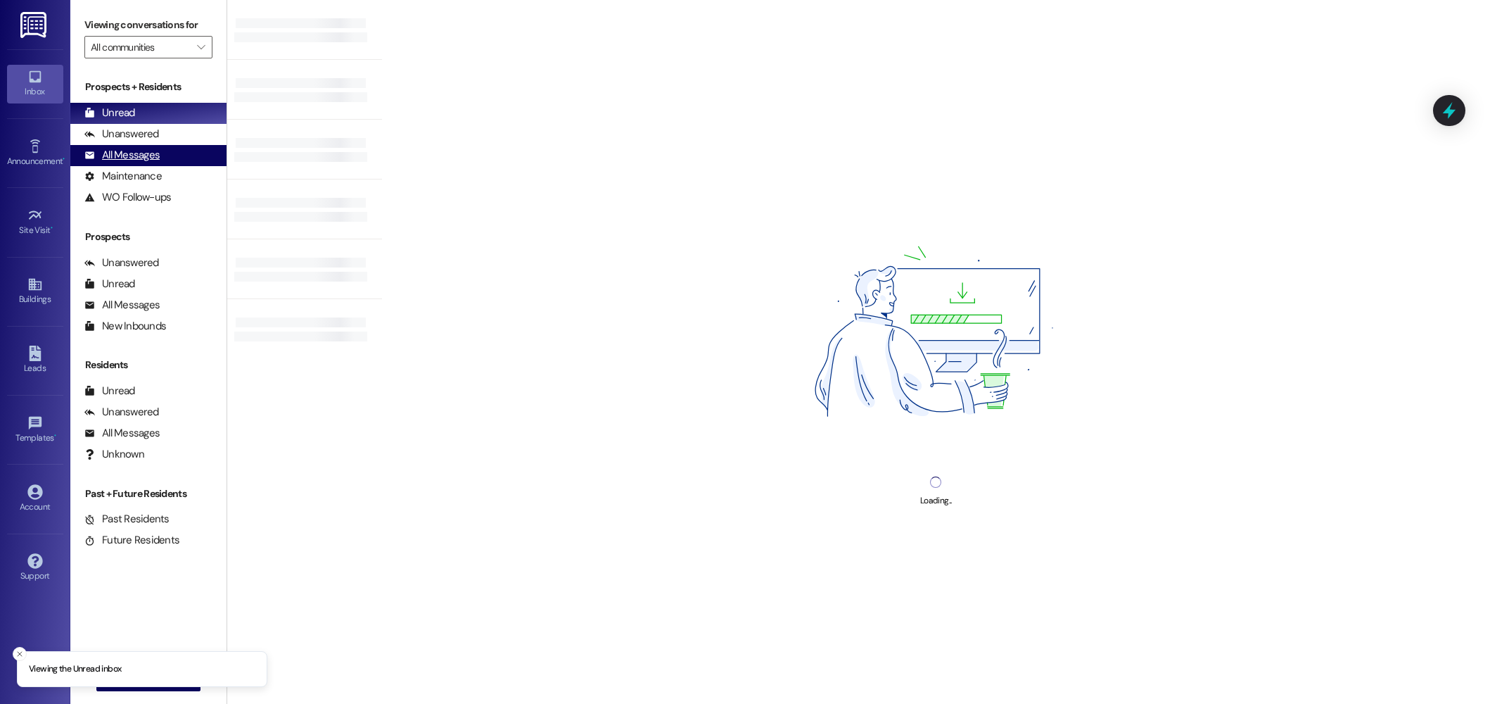
click at [108, 154] on div "All Messages" at bounding box center [121, 155] width 75 height 15
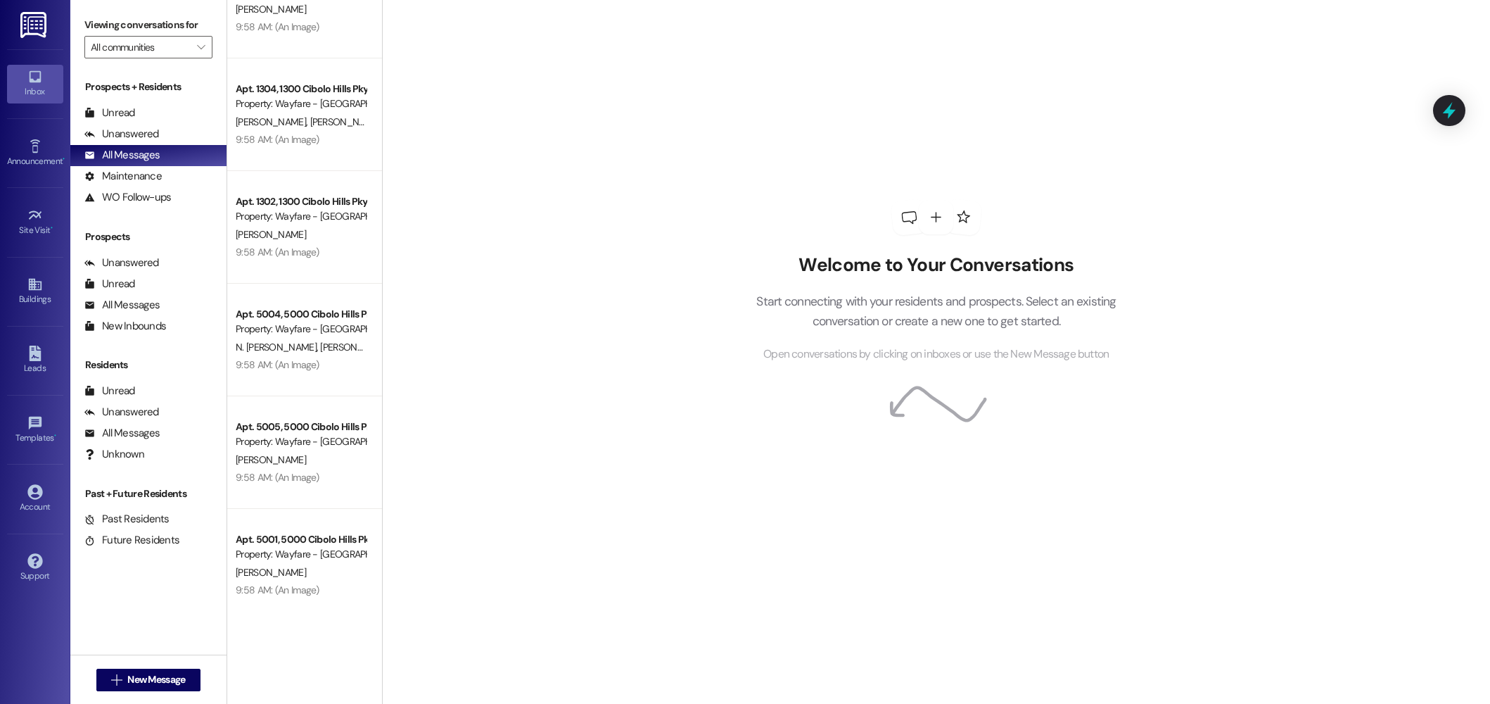
scroll to position [5025, 0]
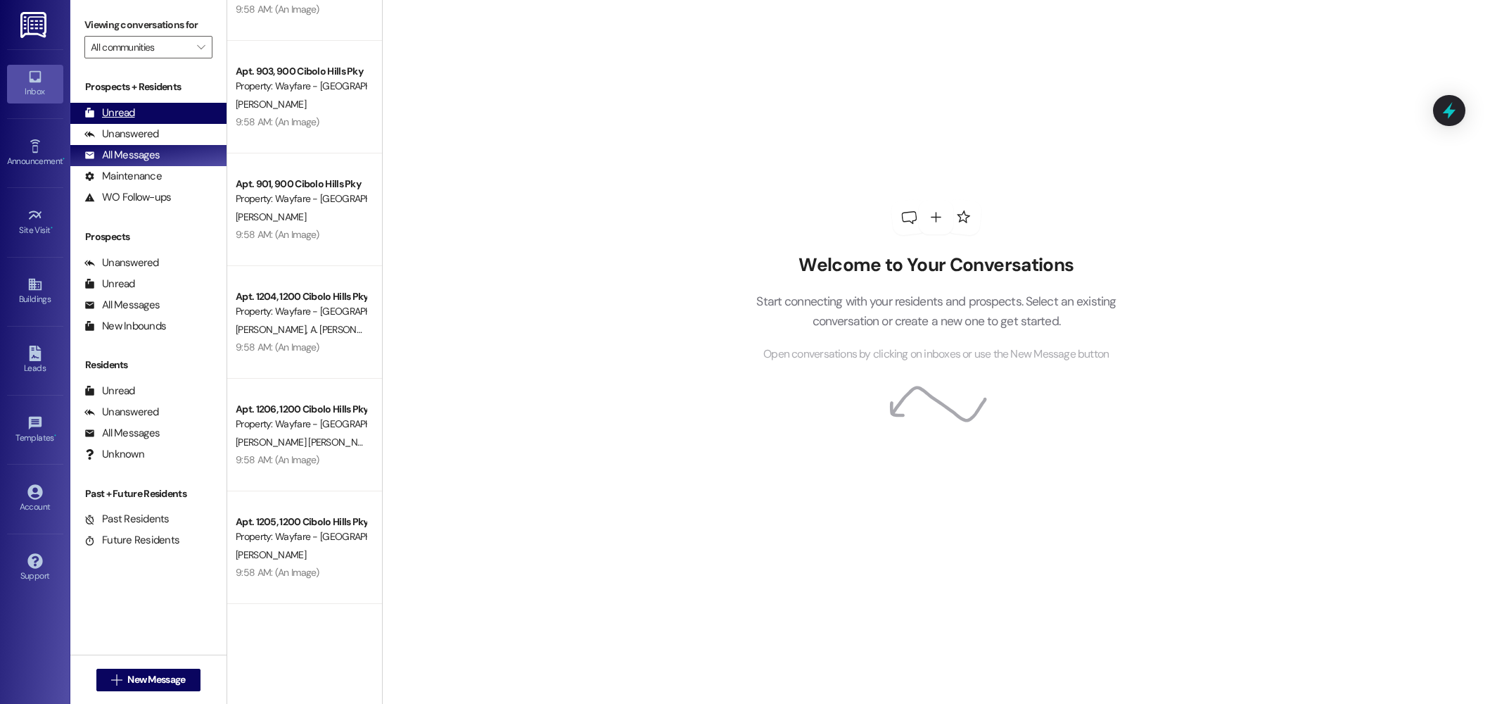
click at [115, 113] on div "Unread" at bounding box center [109, 113] width 51 height 15
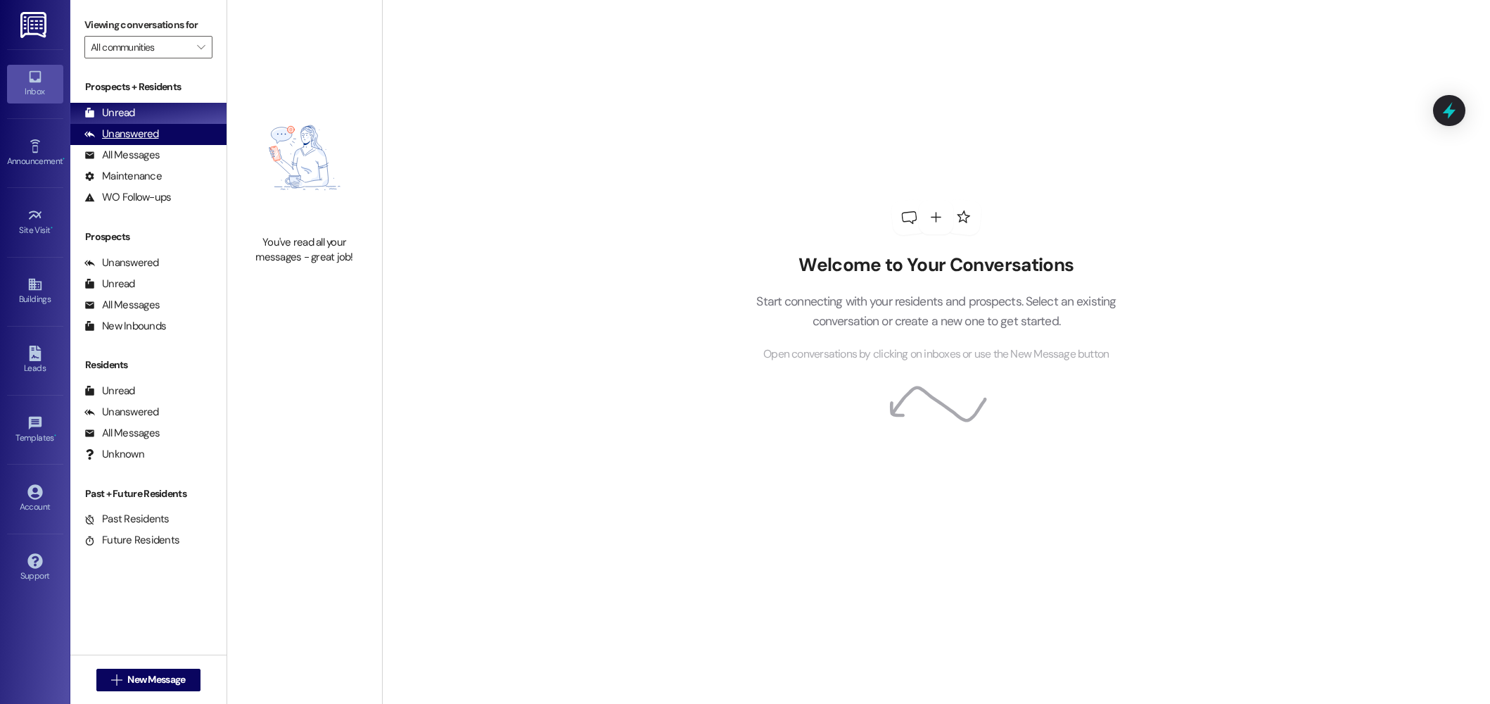
click at [116, 131] on div "Unanswered" at bounding box center [121, 134] width 75 height 15
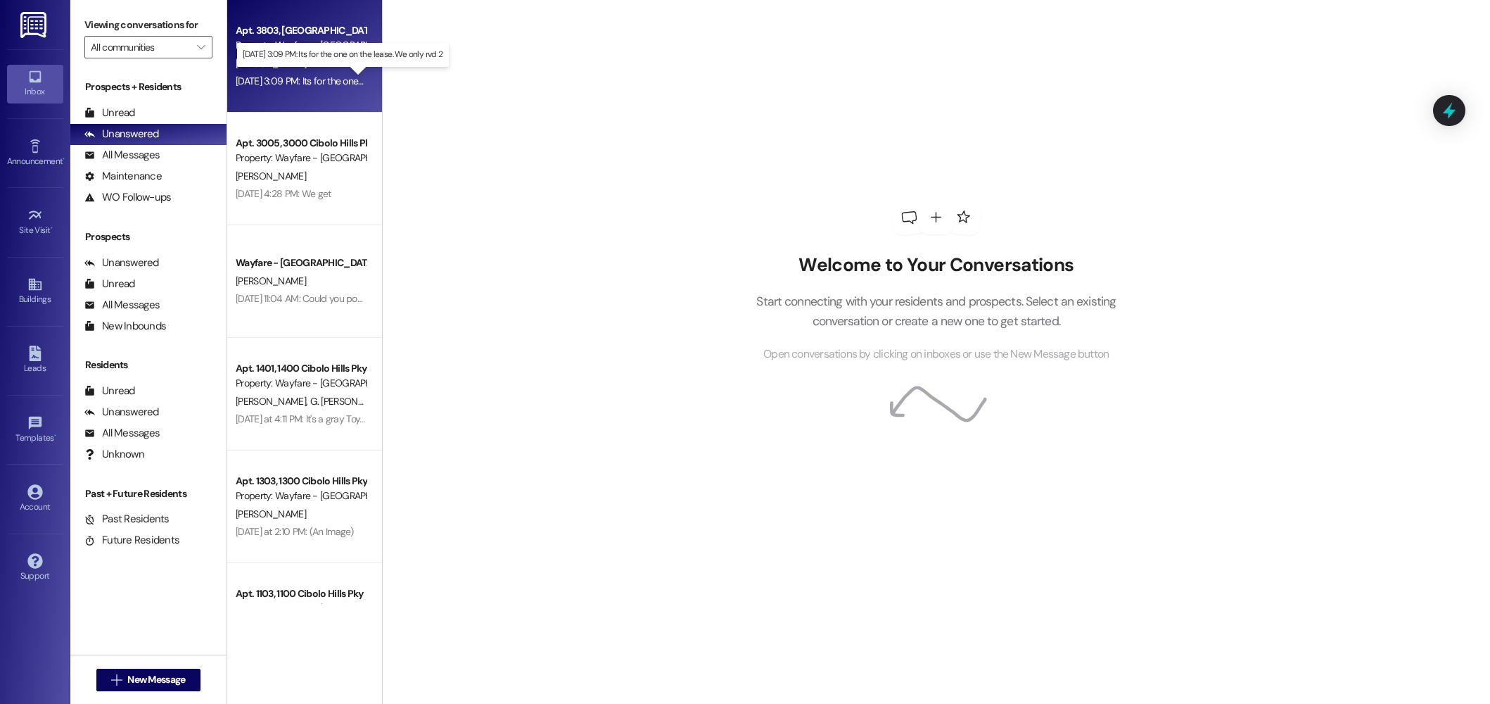
click at [329, 83] on div "Aug 19, 2025 at 3:09 PM: Its for the one on the lease. We only rvd 2 Aug 19, 20…" at bounding box center [353, 81] width 235 height 13
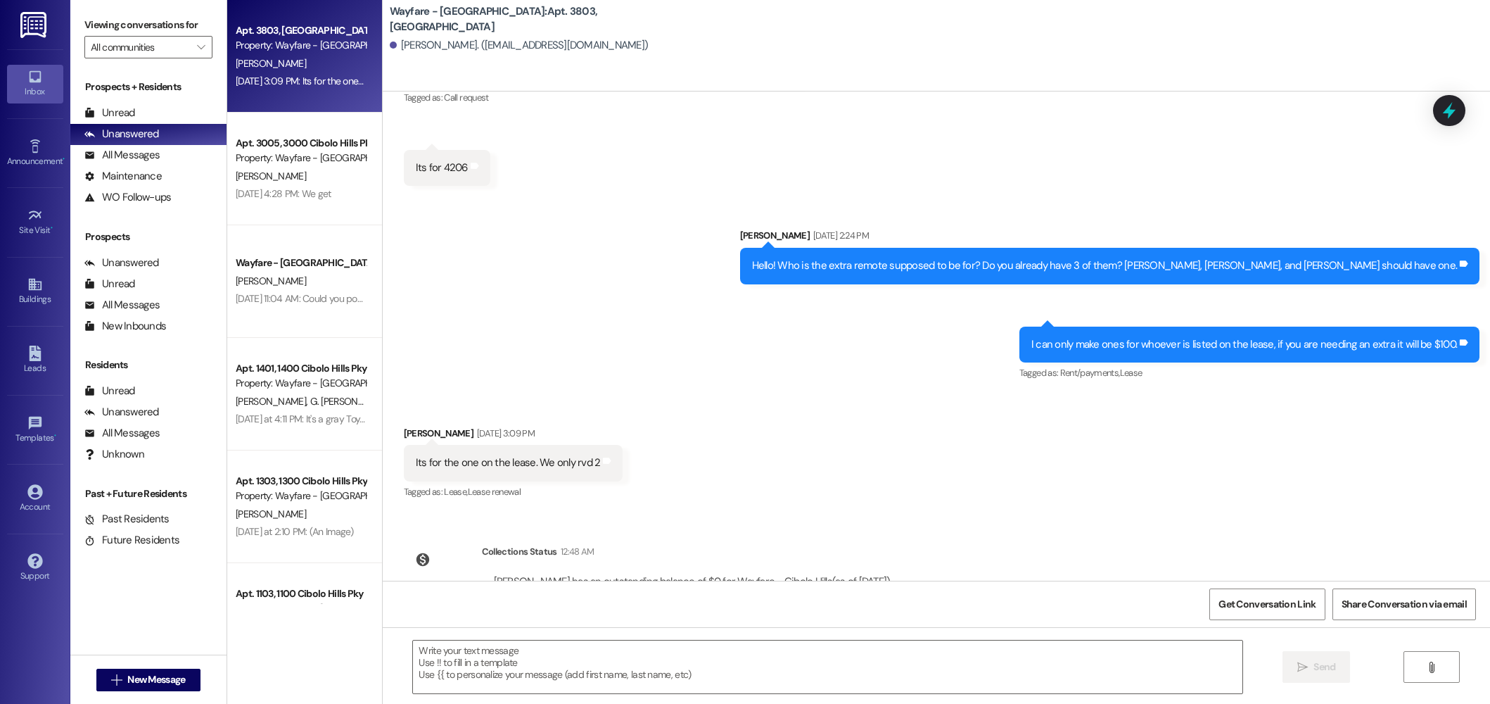
scroll to position [6749, 0]
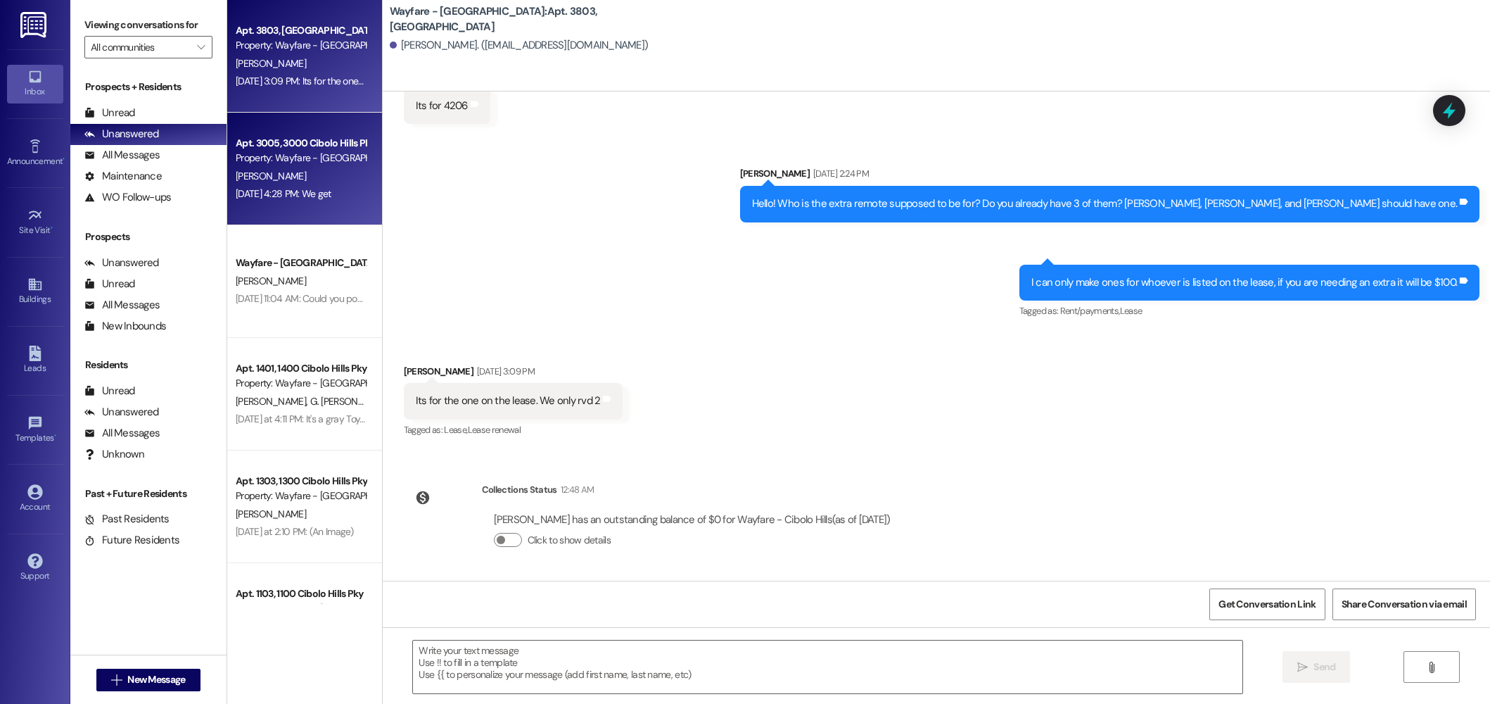
click at [337, 147] on div "Apt. 3005, 3000 Cibolo Hills Pky" at bounding box center [301, 143] width 130 height 15
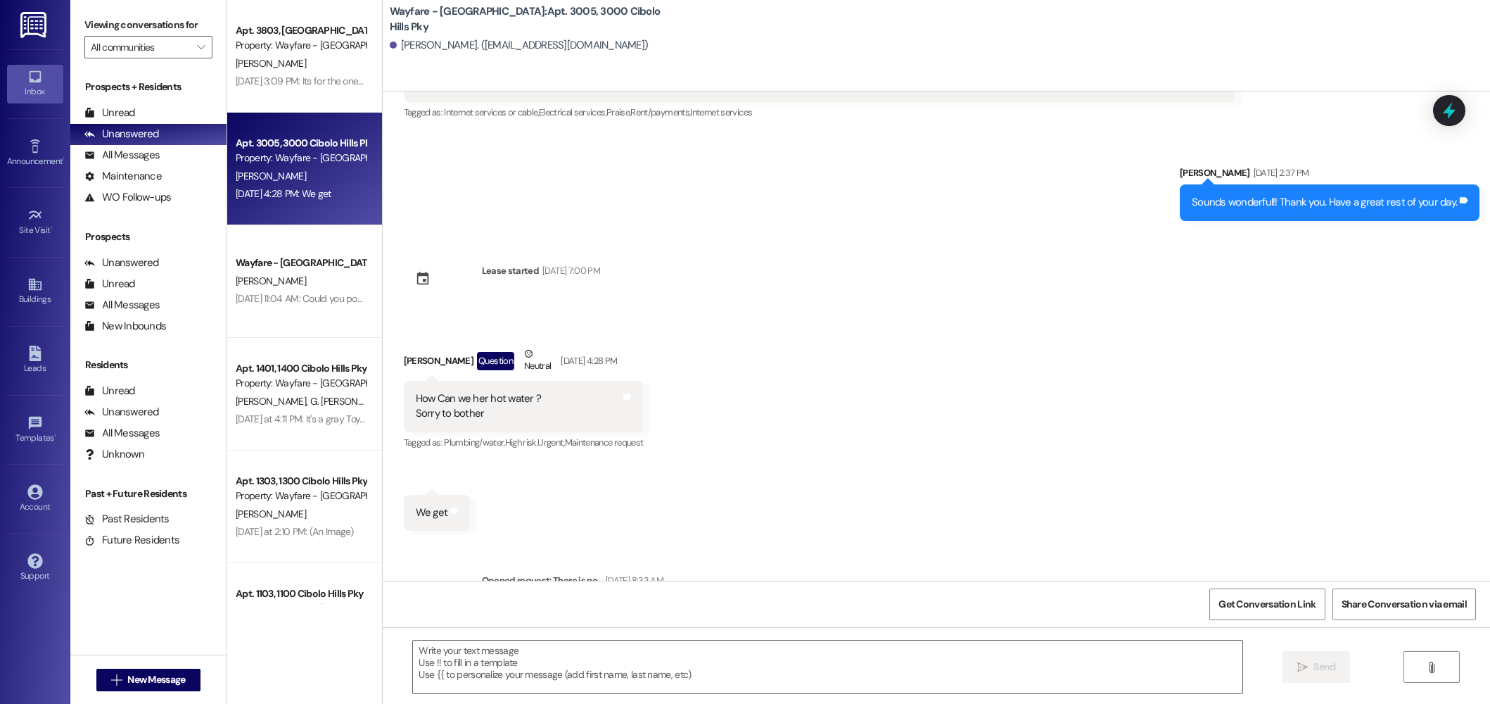
scroll to position [7277, 0]
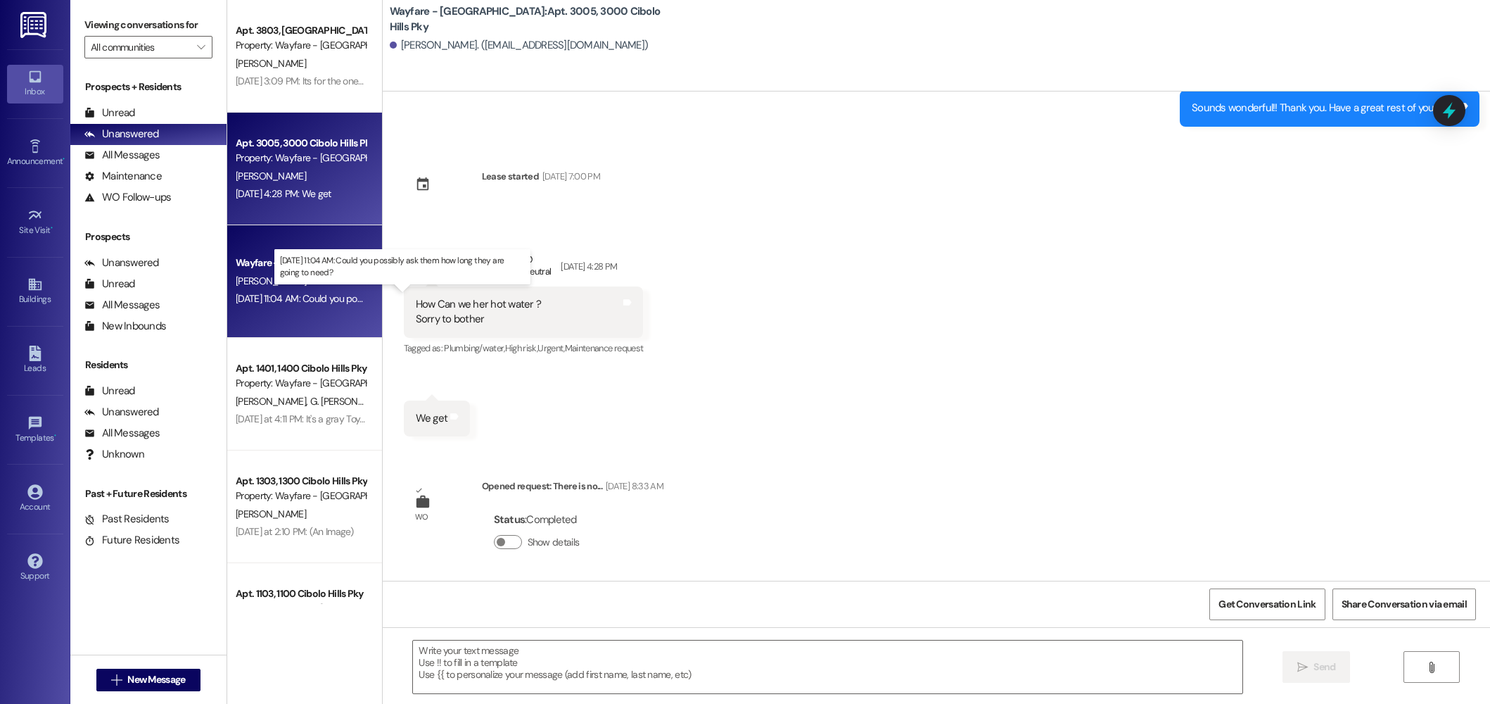
click at [248, 292] on div "Aug 14, 2025 at 11:04 AM: Could you possibly ask them how long they are going t…" at bounding box center [397, 298] width 323 height 13
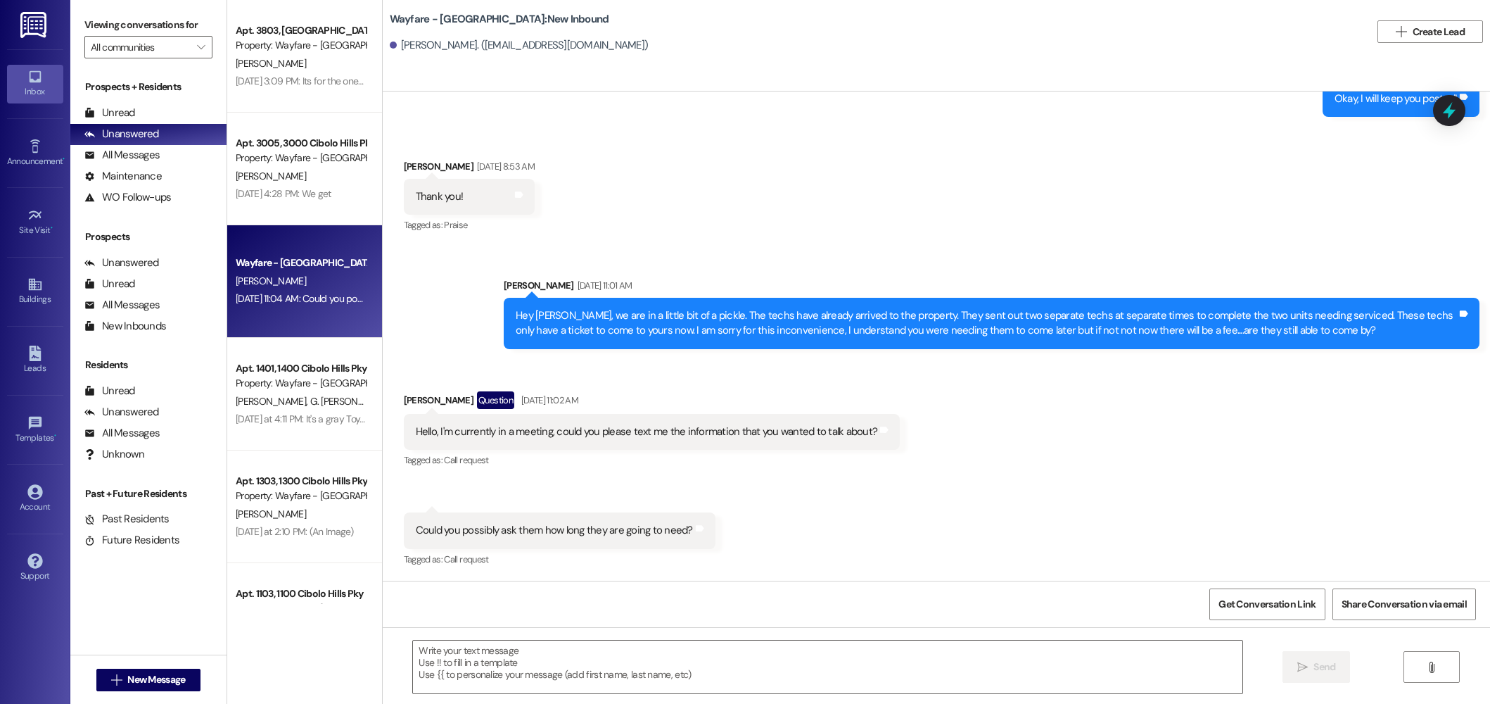
scroll to position [7927, 0]
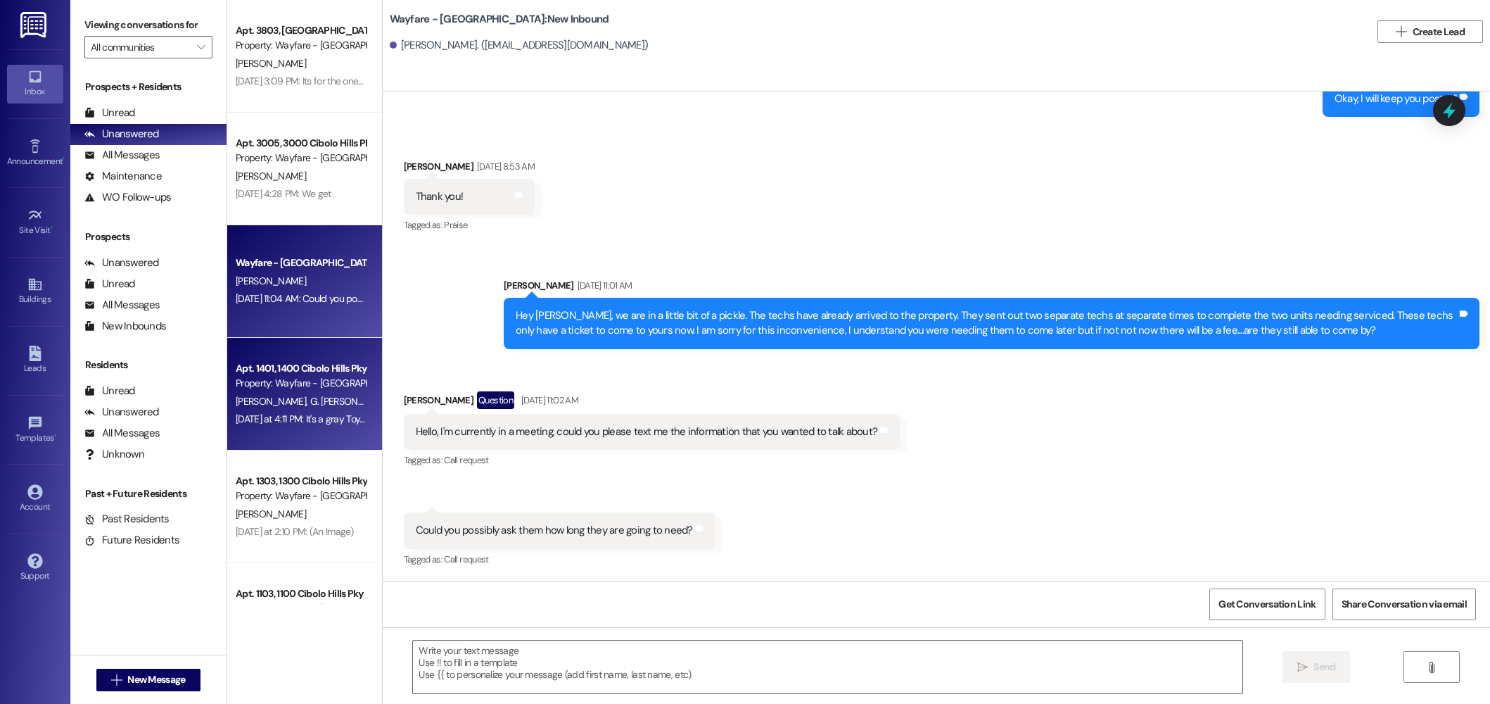
click at [288, 396] on span "K. Nesiba-Miller" at bounding box center [273, 401] width 75 height 13
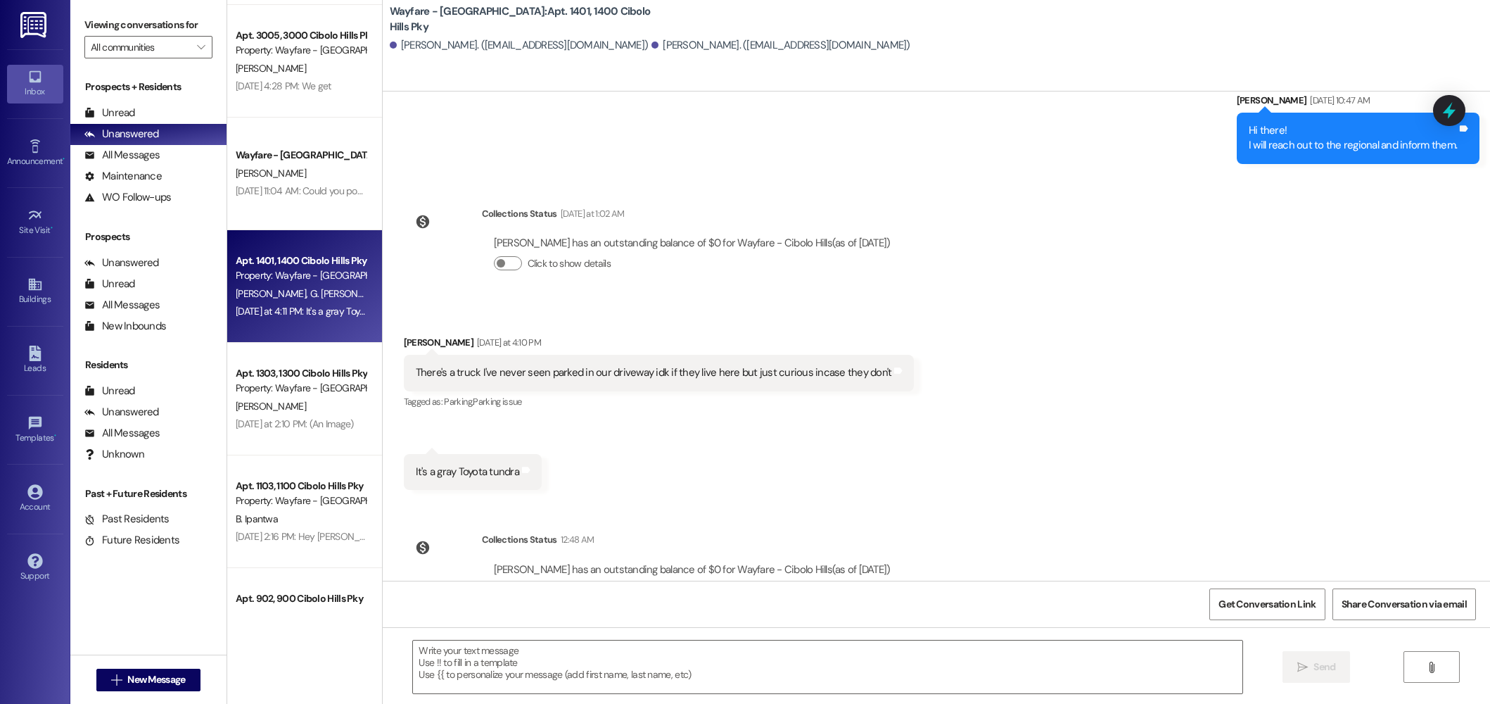
scroll to position [106, 0]
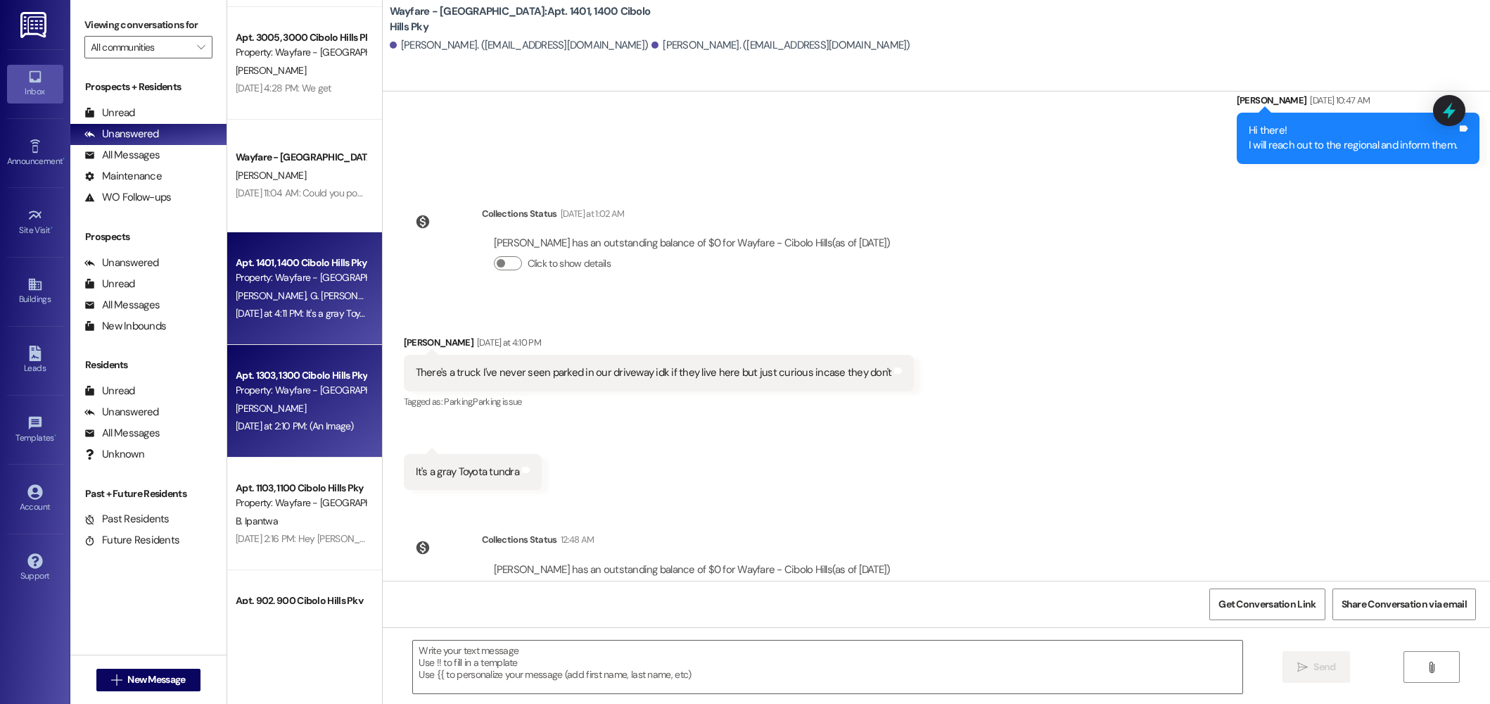
click at [296, 414] on div "[PERSON_NAME]" at bounding box center [300, 409] width 133 height 18
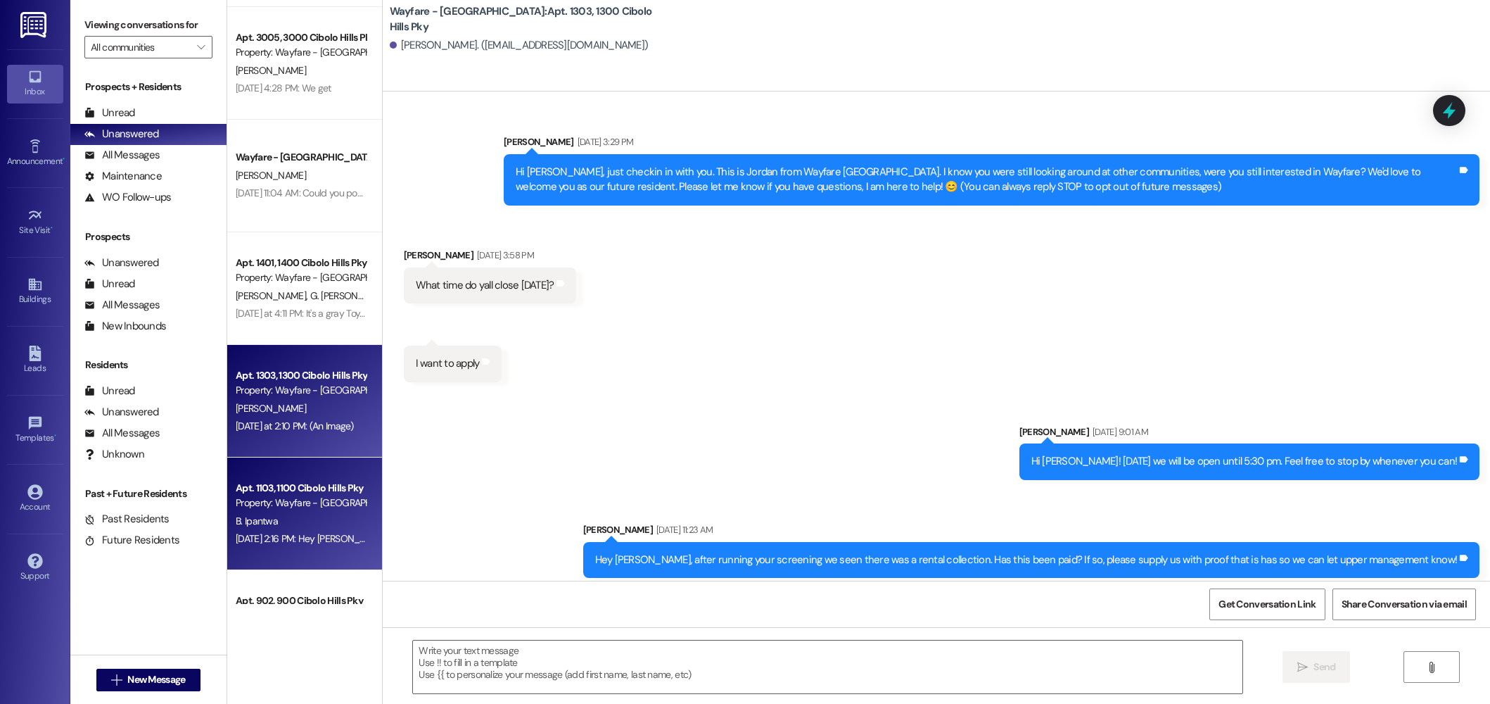
scroll to position [3040, 0]
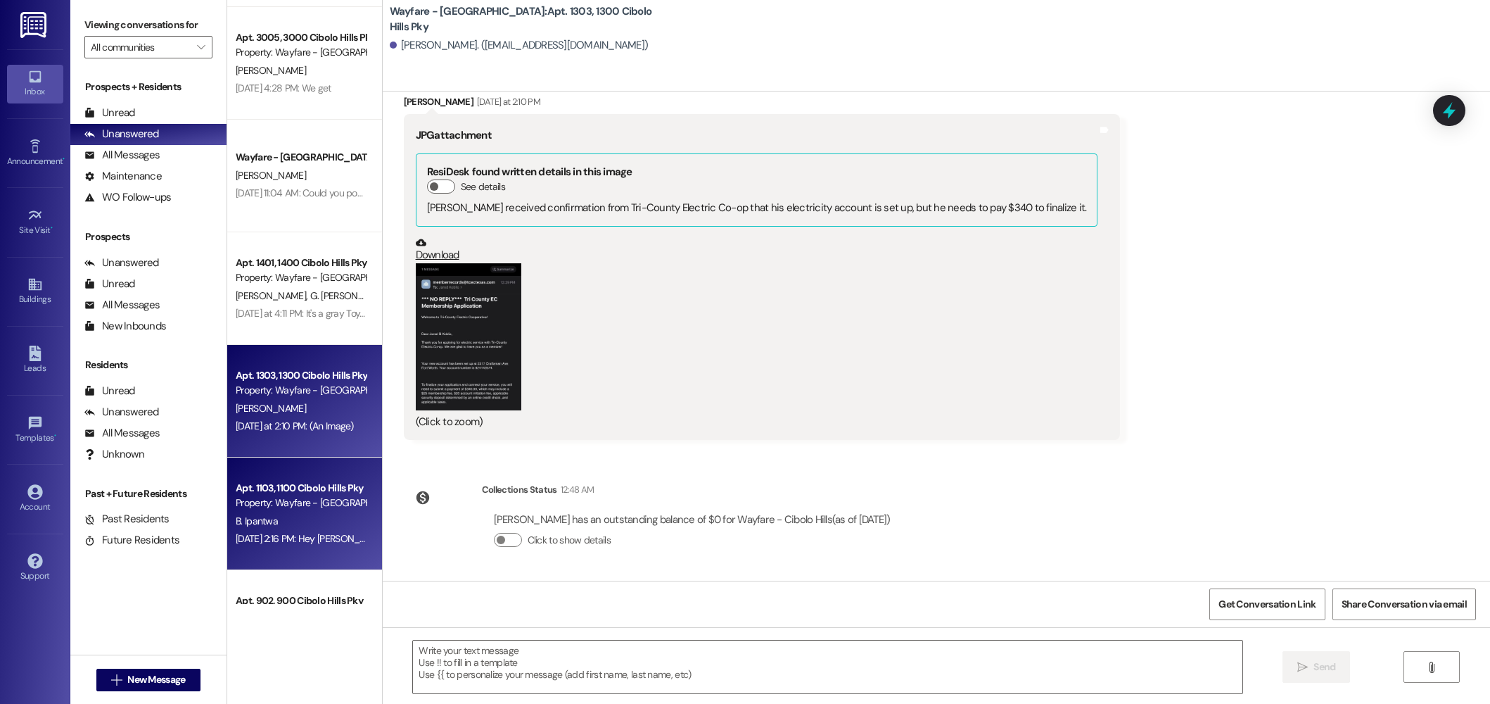
click at [301, 507] on div "Property: Wayfare - [GEOGRAPHIC_DATA]" at bounding box center [301, 502] width 130 height 15
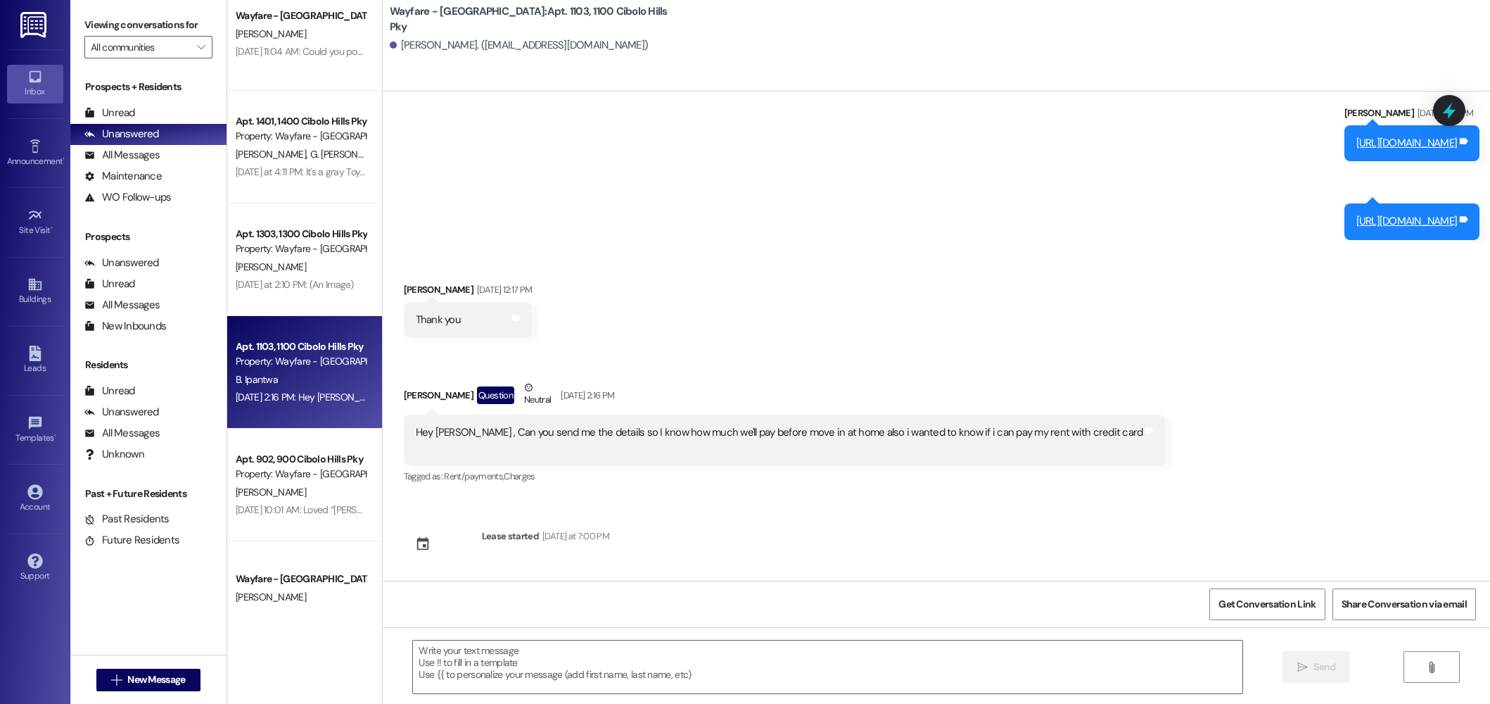
scroll to position [250, 0]
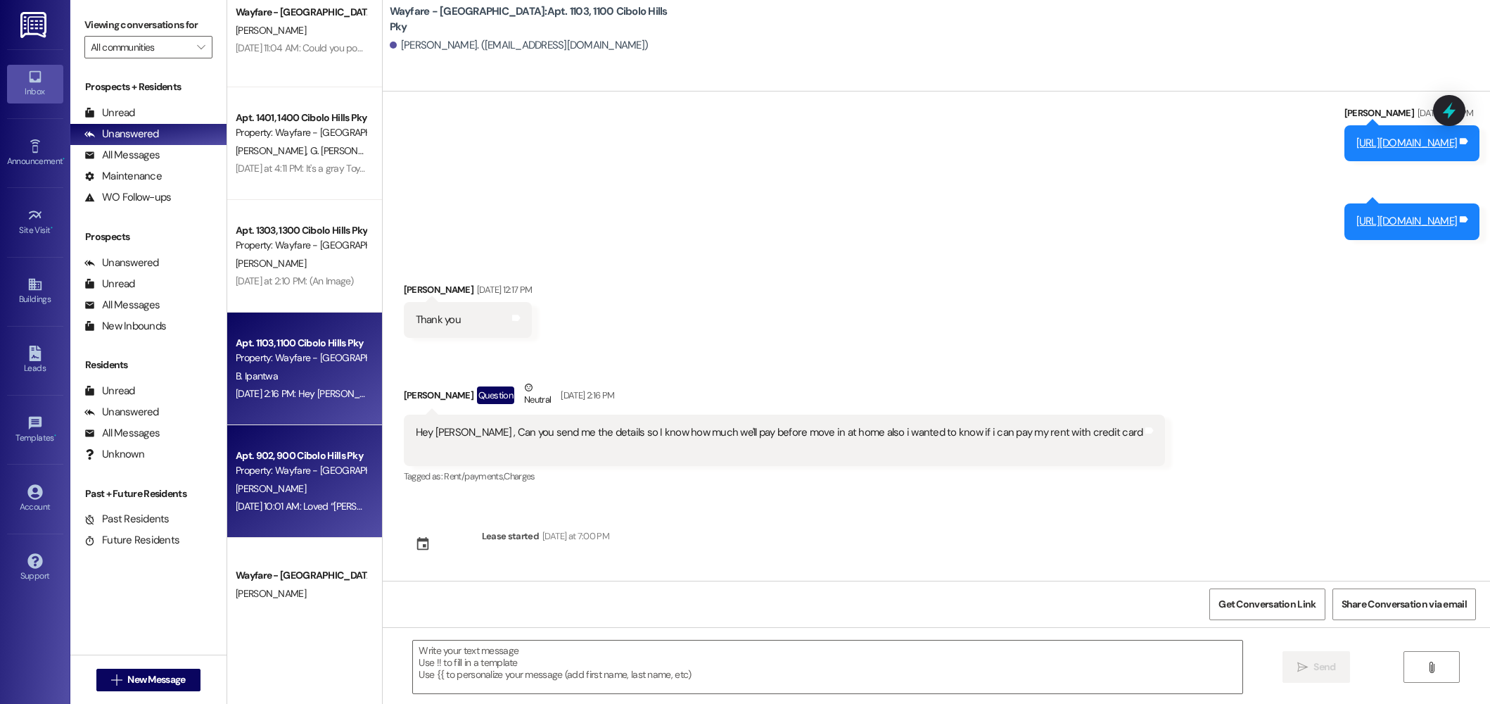
click at [311, 486] on div "[PERSON_NAME]" at bounding box center [300, 489] width 133 height 18
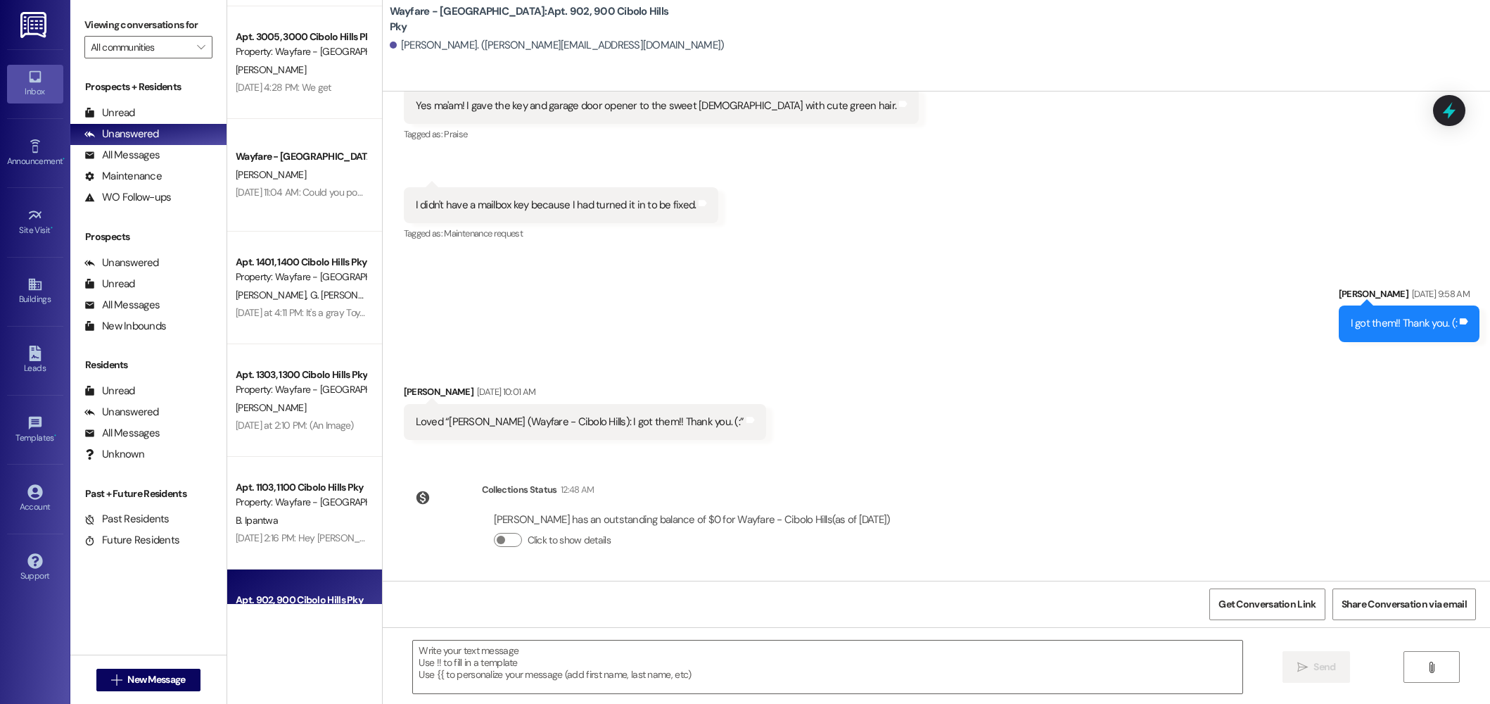
scroll to position [0, 0]
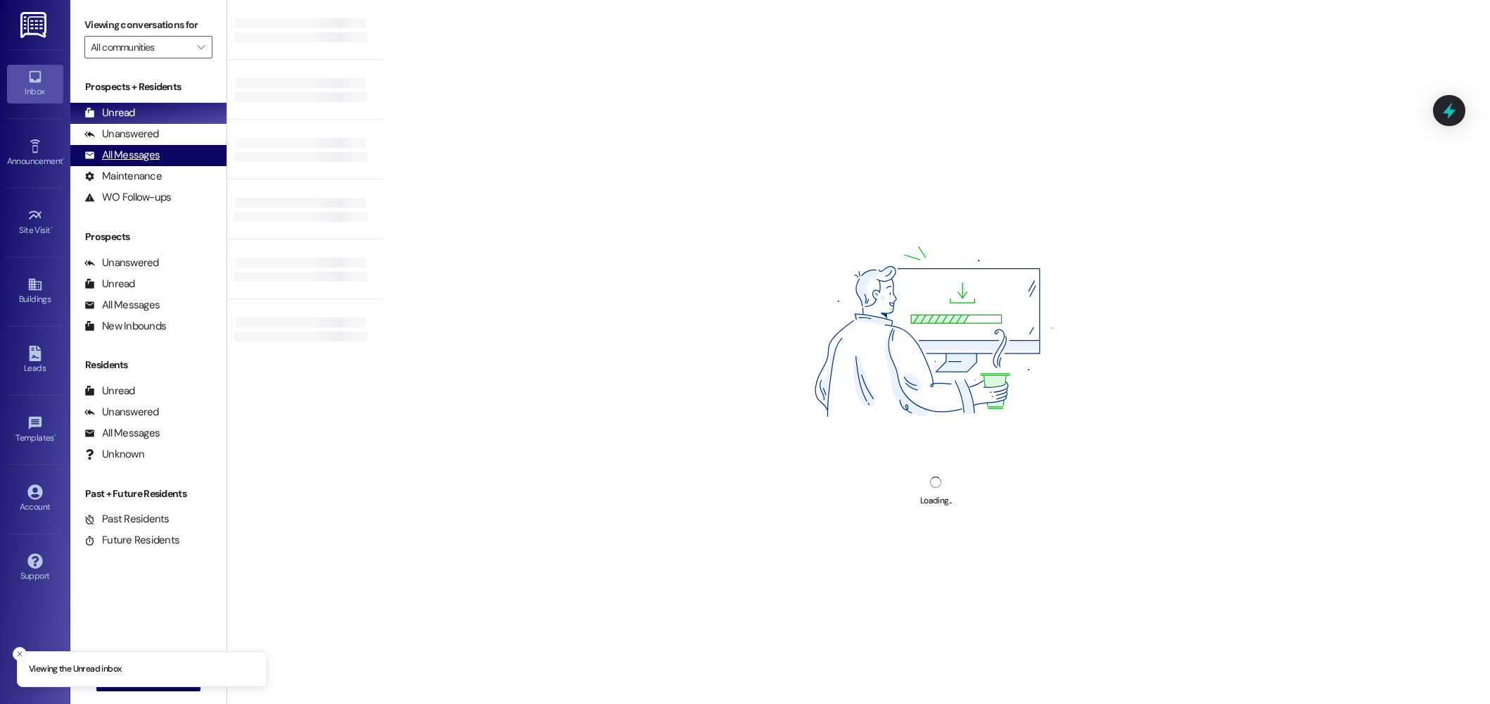
click at [141, 164] on div "All Messages (undefined)" at bounding box center [148, 155] width 156 height 21
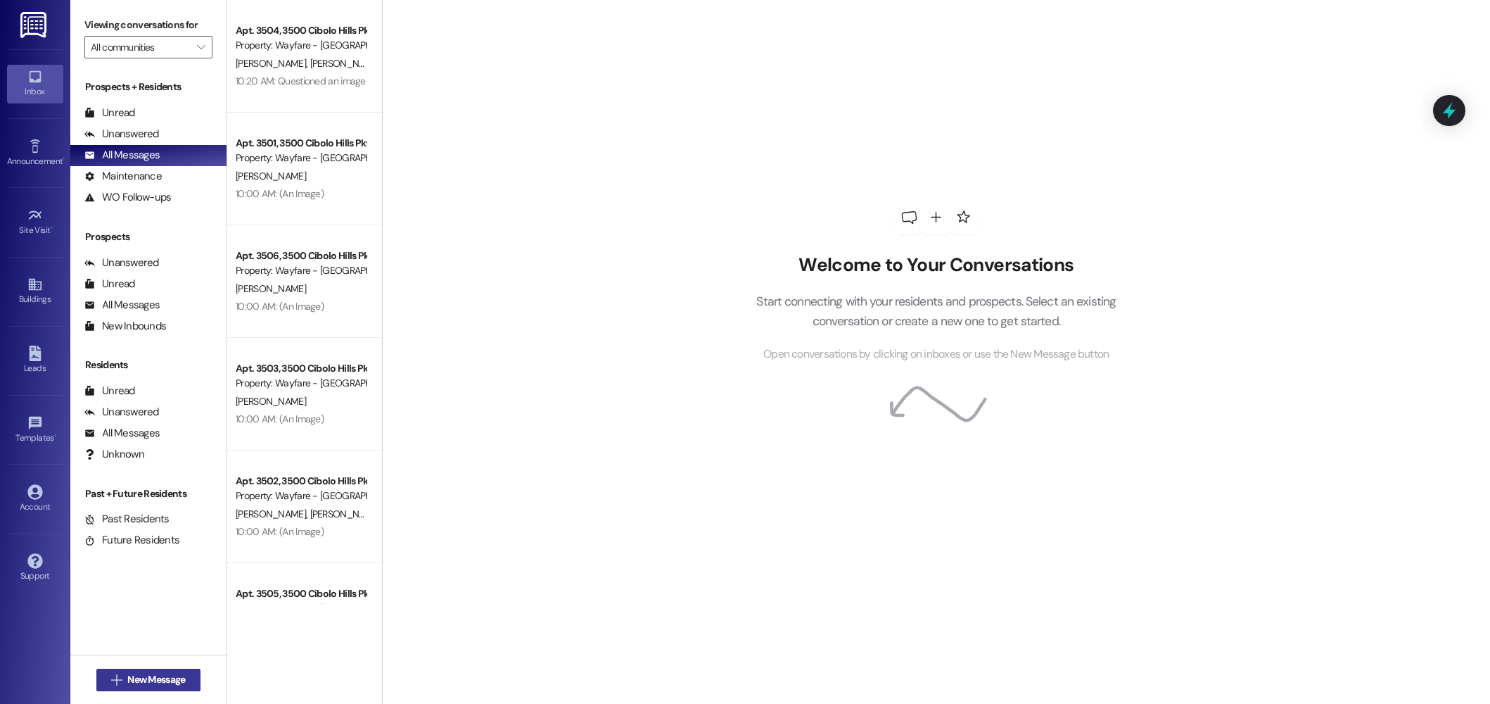
click at [148, 685] on span "New Message" at bounding box center [156, 679] width 58 height 15
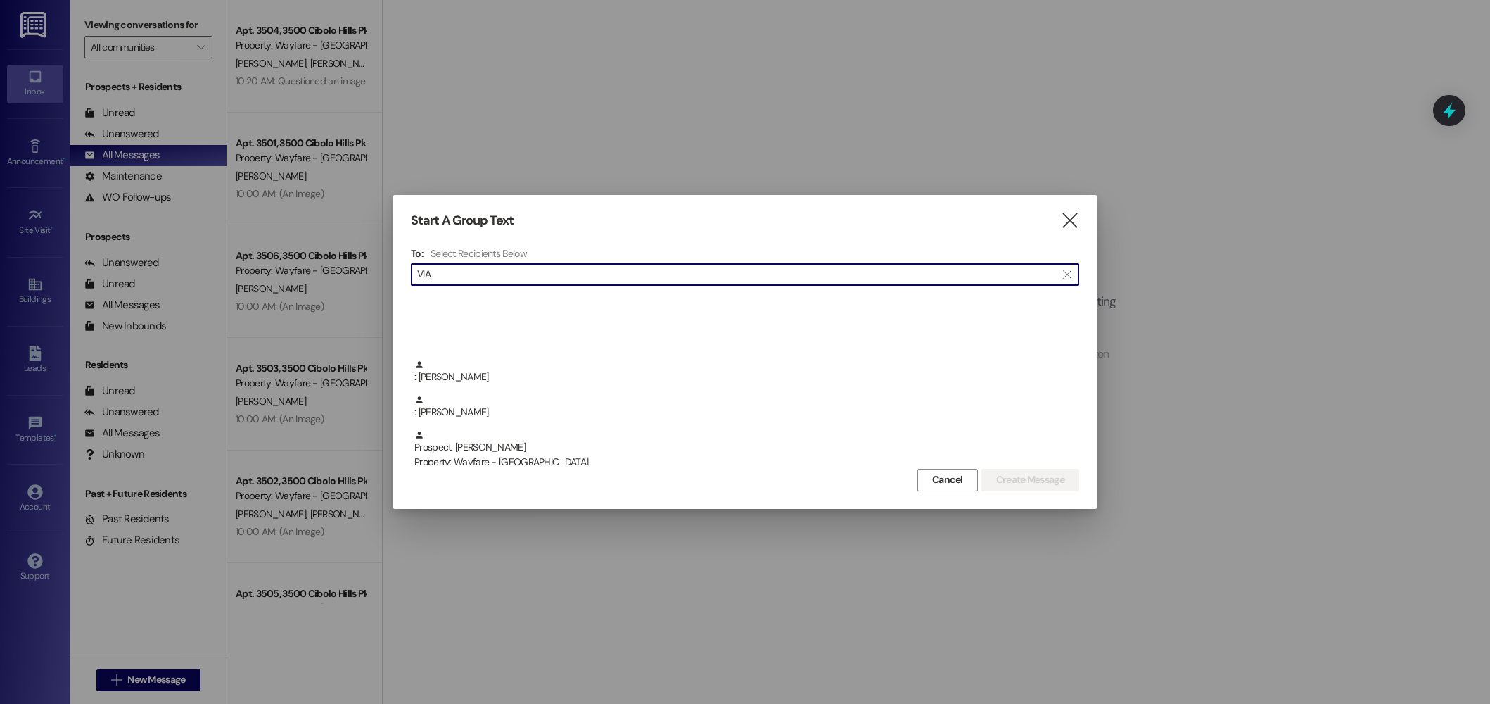
scroll to position [141, 0]
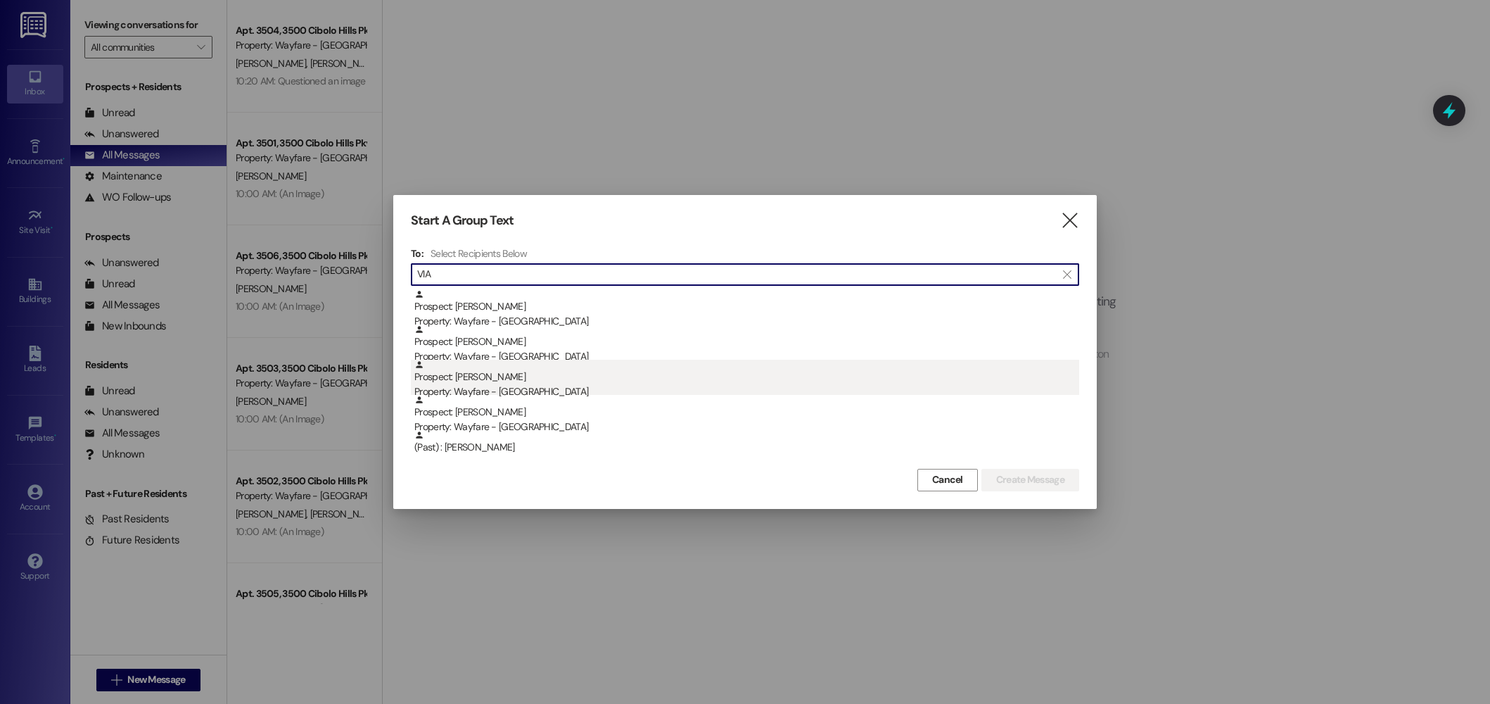
type input "VIA"
click at [544, 391] on div "Property: Wayfare - [GEOGRAPHIC_DATA]" at bounding box center [746, 391] width 665 height 15
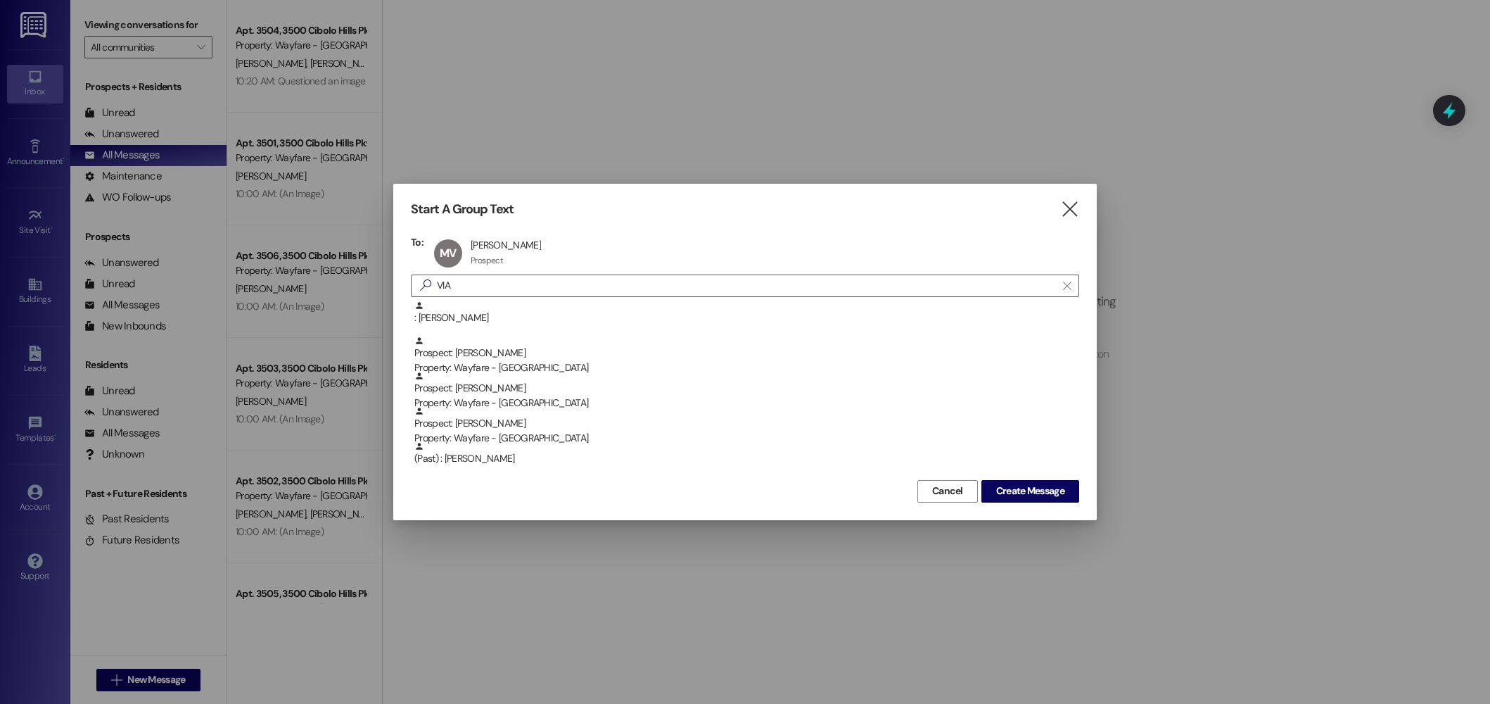
scroll to position [106, 0]
click at [1015, 496] on span "Create Message" at bounding box center [1030, 490] width 68 height 15
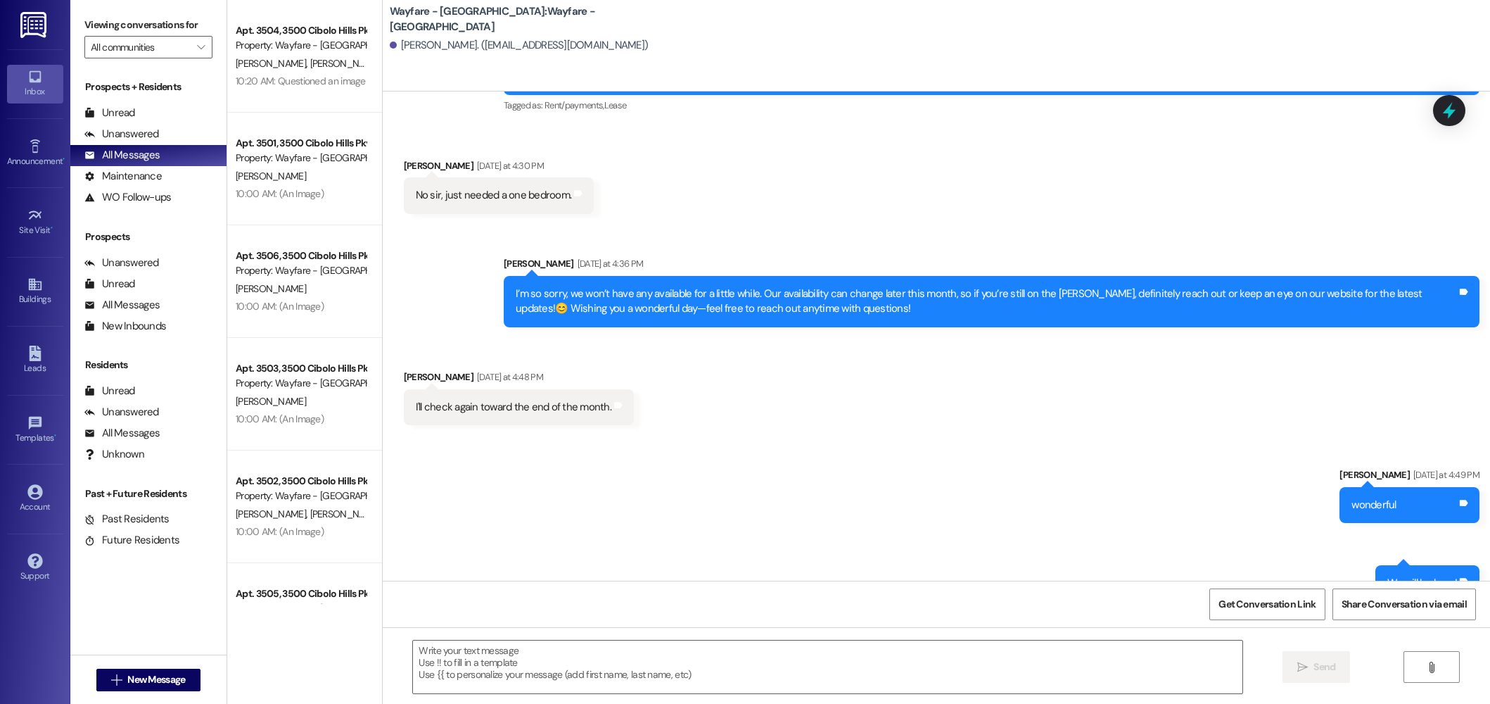
scroll to position [405, 0]
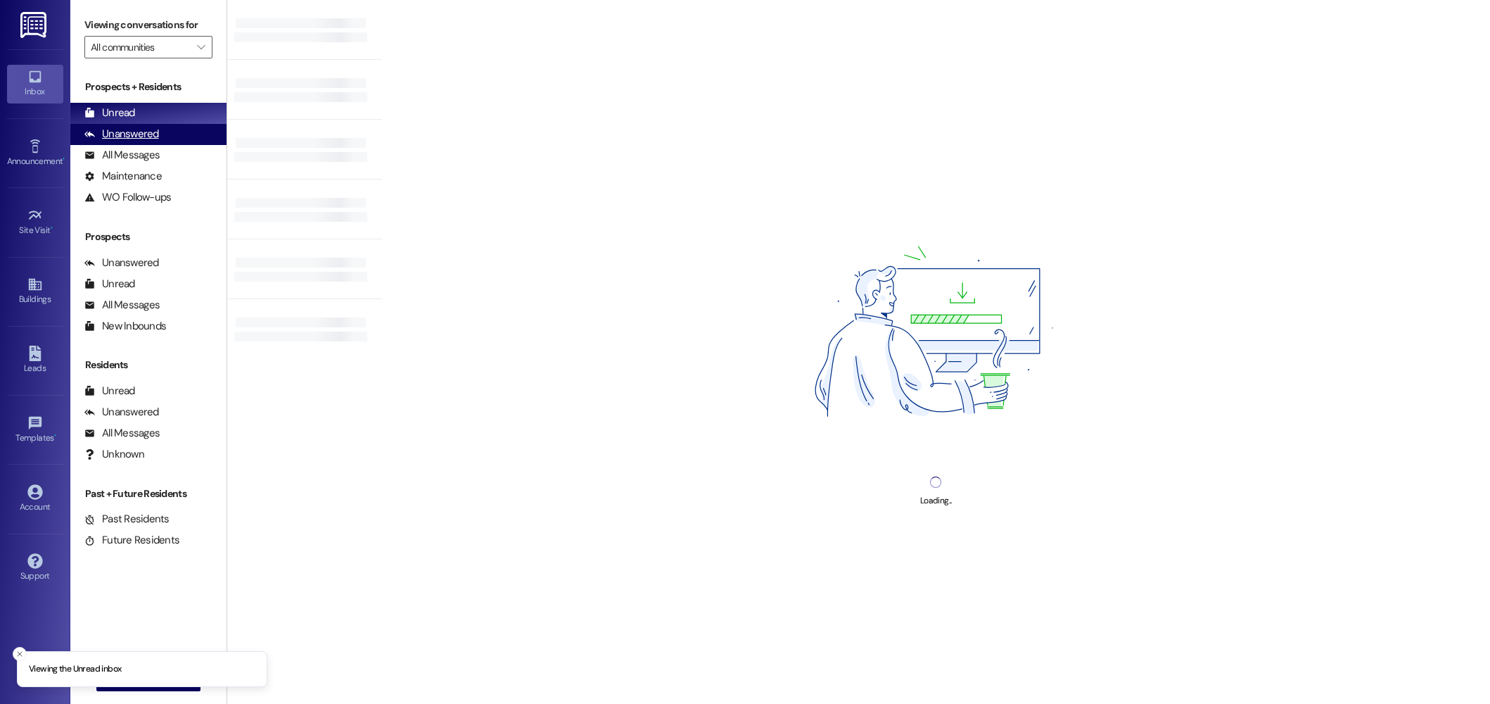
click at [125, 140] on div "Unanswered" at bounding box center [121, 134] width 75 height 15
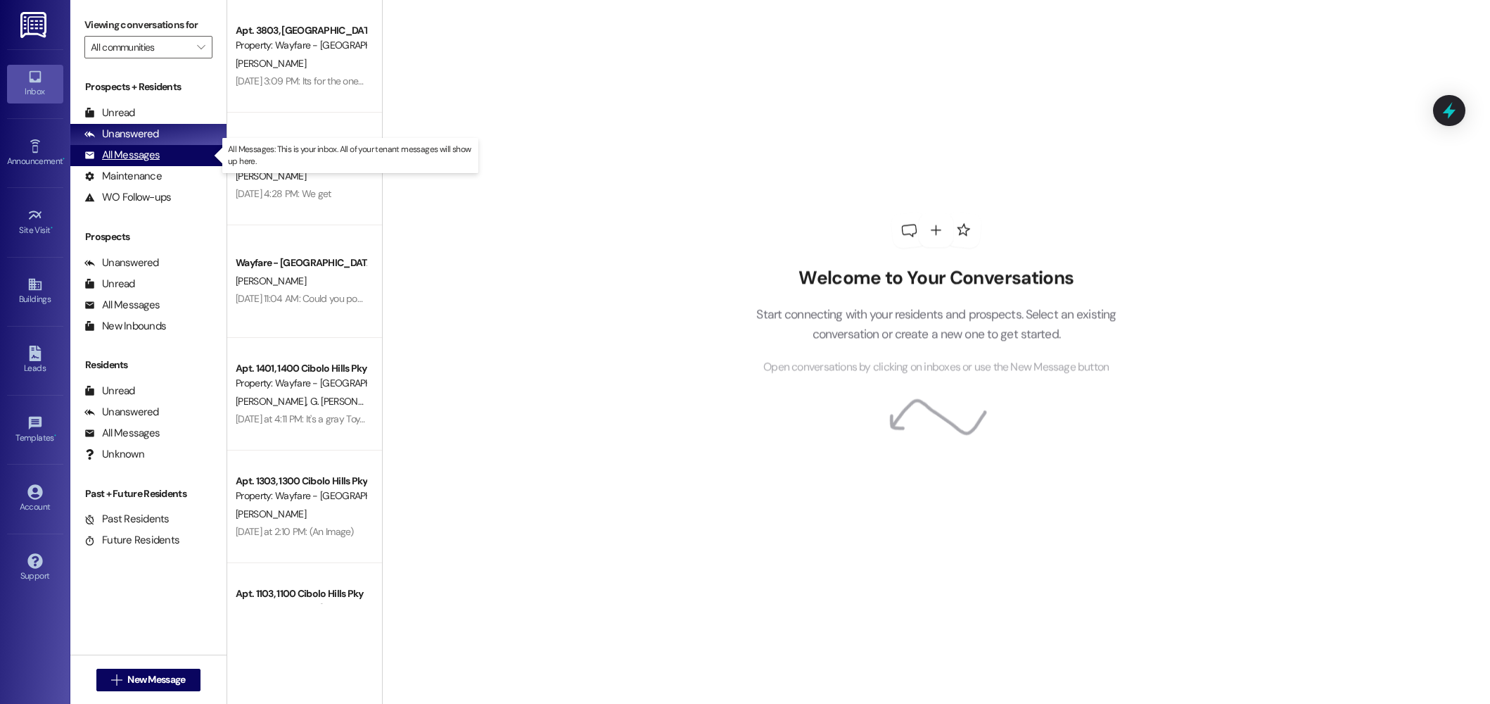
click at [122, 163] on div "All Messages (undefined)" at bounding box center [148, 155] width 156 height 21
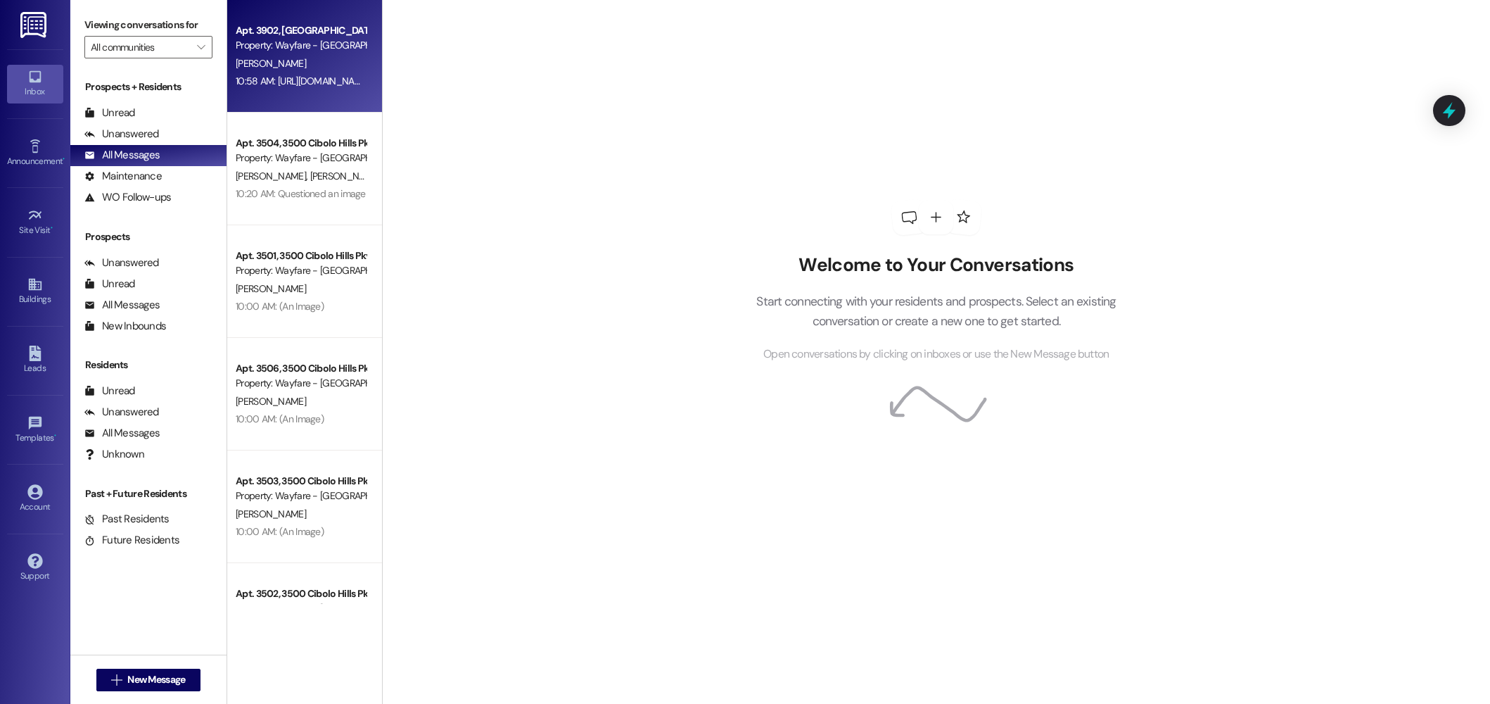
click at [281, 66] on div "[PERSON_NAME]" at bounding box center [300, 64] width 133 height 18
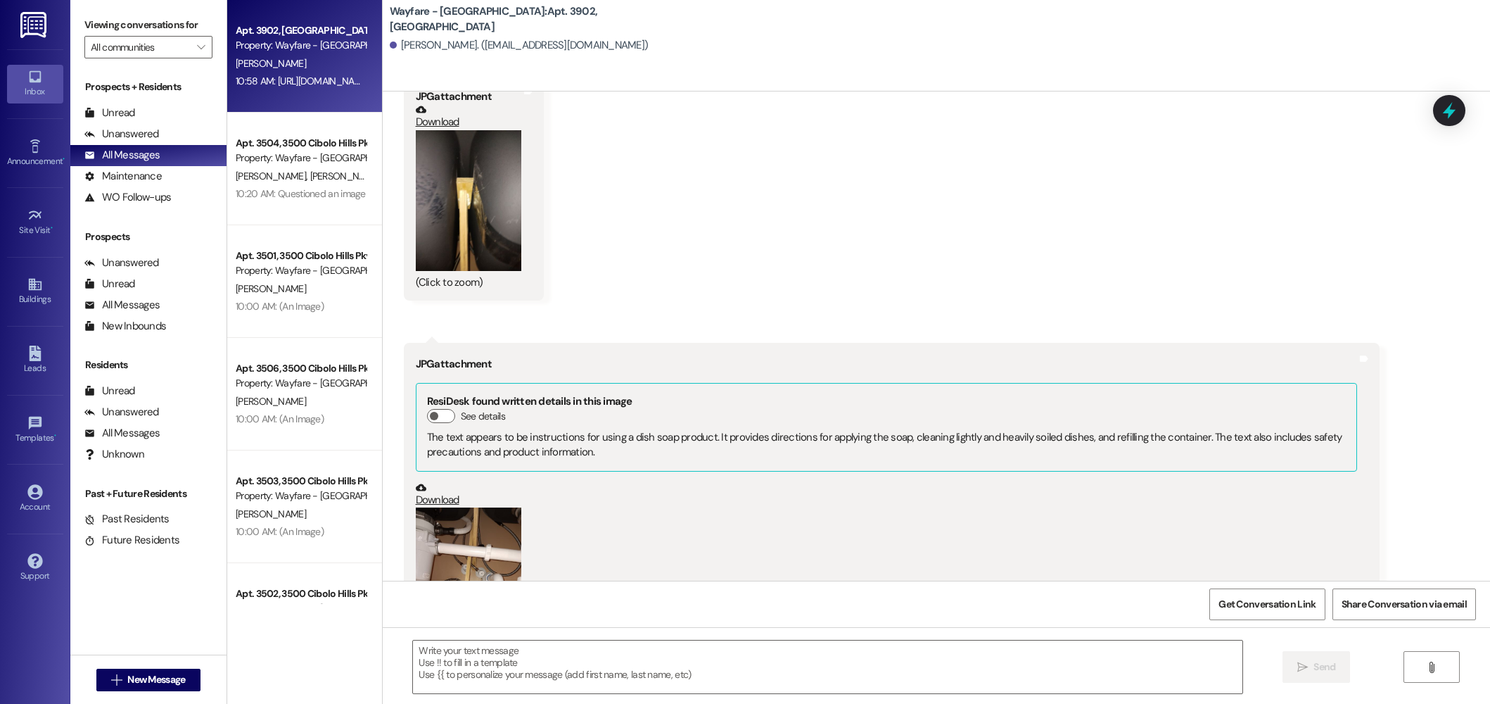
scroll to position [27172, 0]
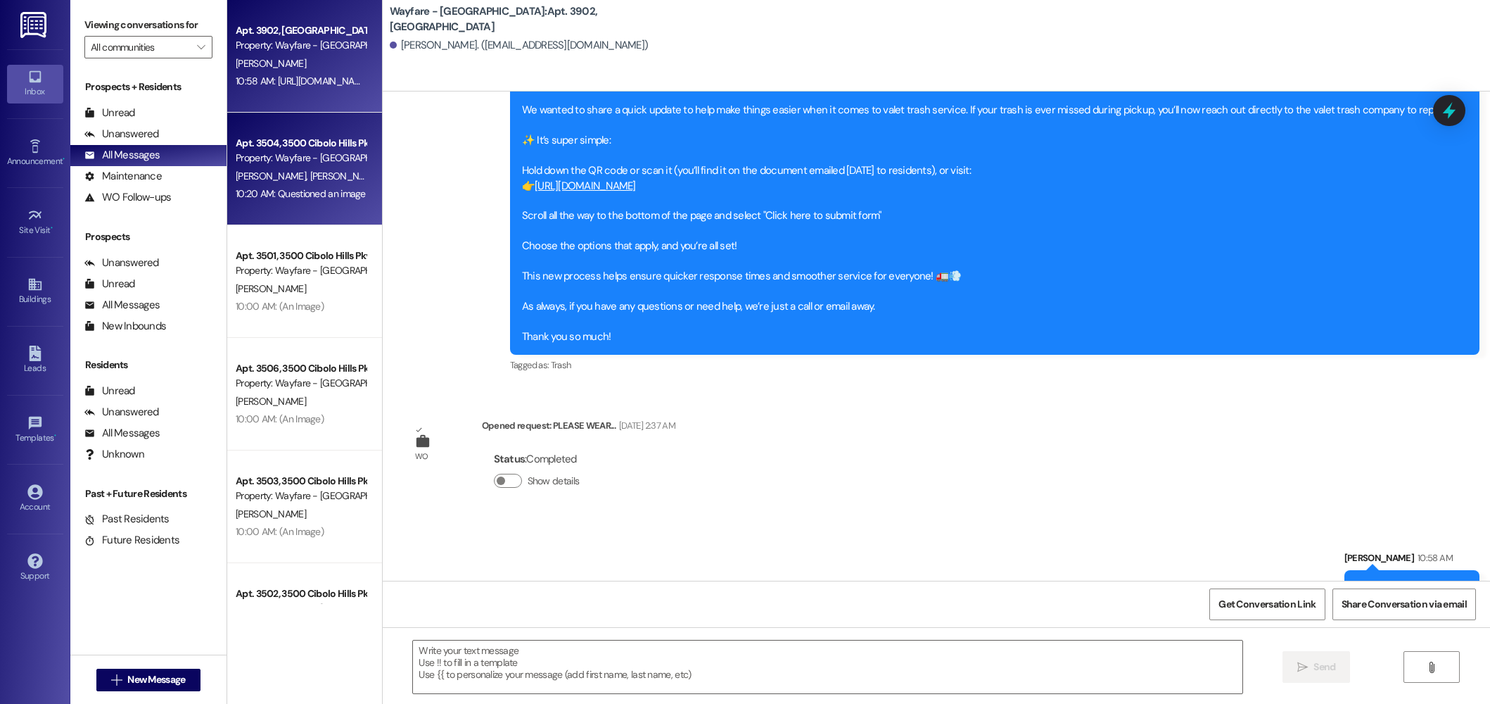
click at [310, 186] on div "10:20 AM: Questioned an image 10:20 AM: Questioned an image" at bounding box center [300, 194] width 133 height 18
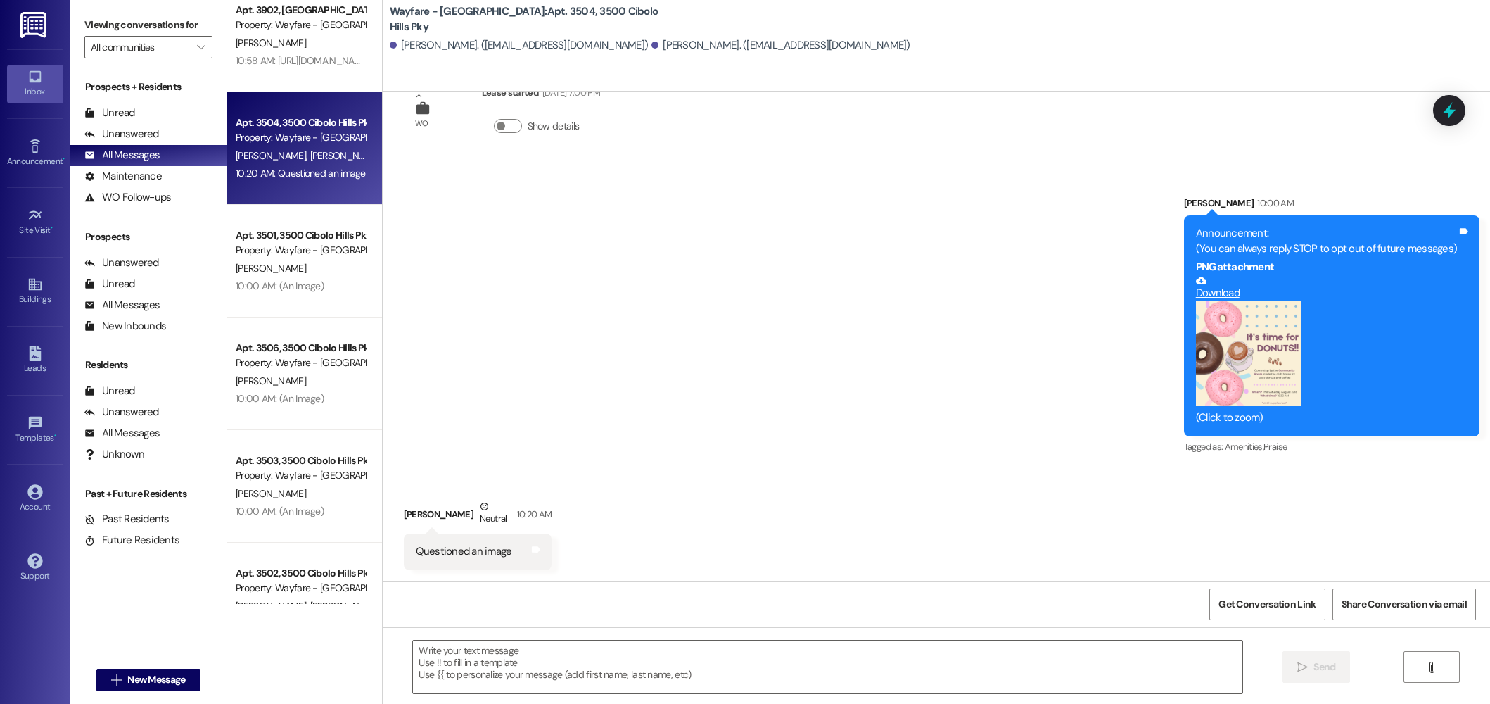
scroll to position [0, 0]
